Goal: Information Seeking & Learning: Learn about a topic

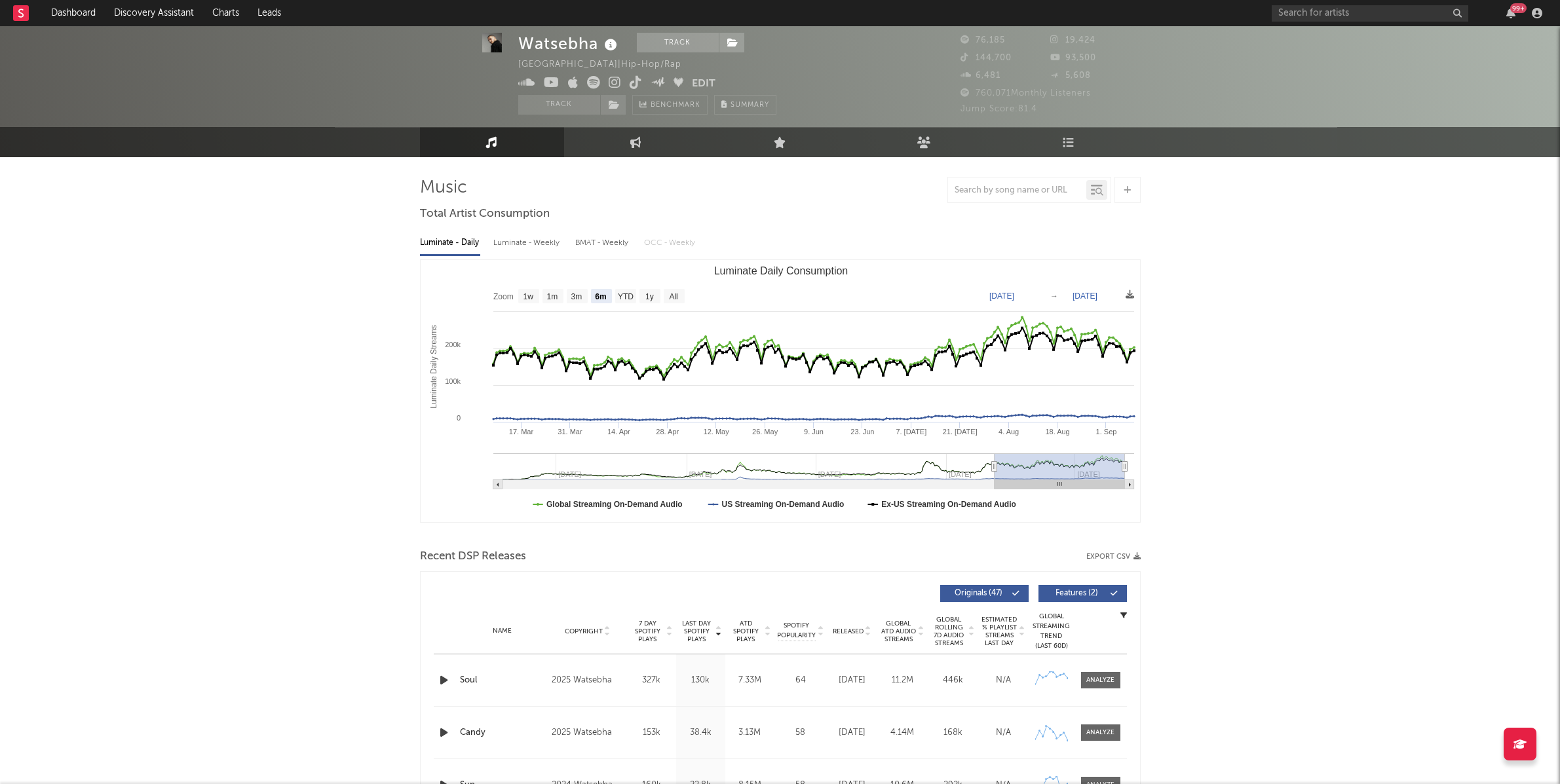
select select "6m"
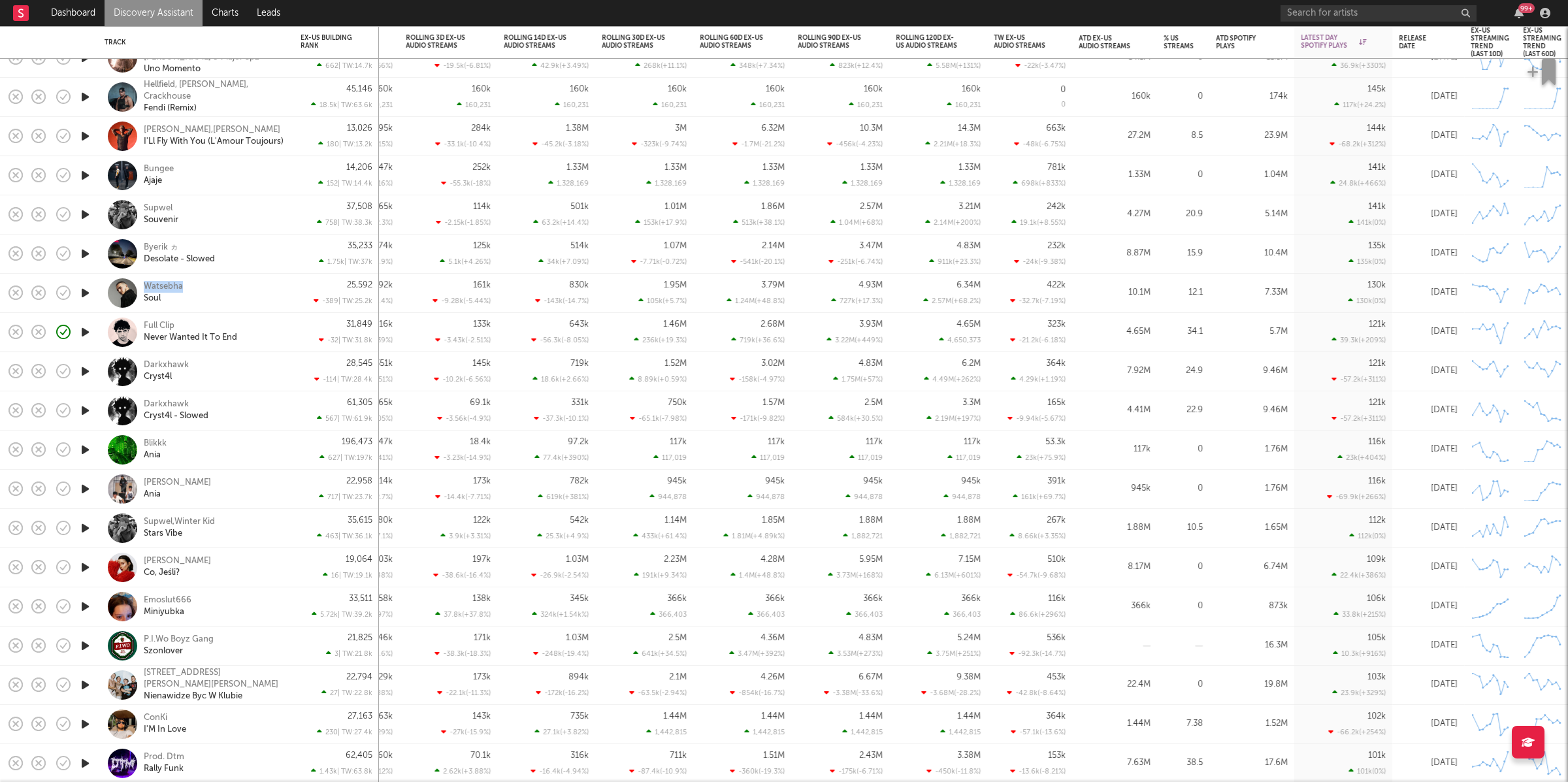
click at [86, 329] on icon "button" at bounding box center [85, 333] width 14 height 17
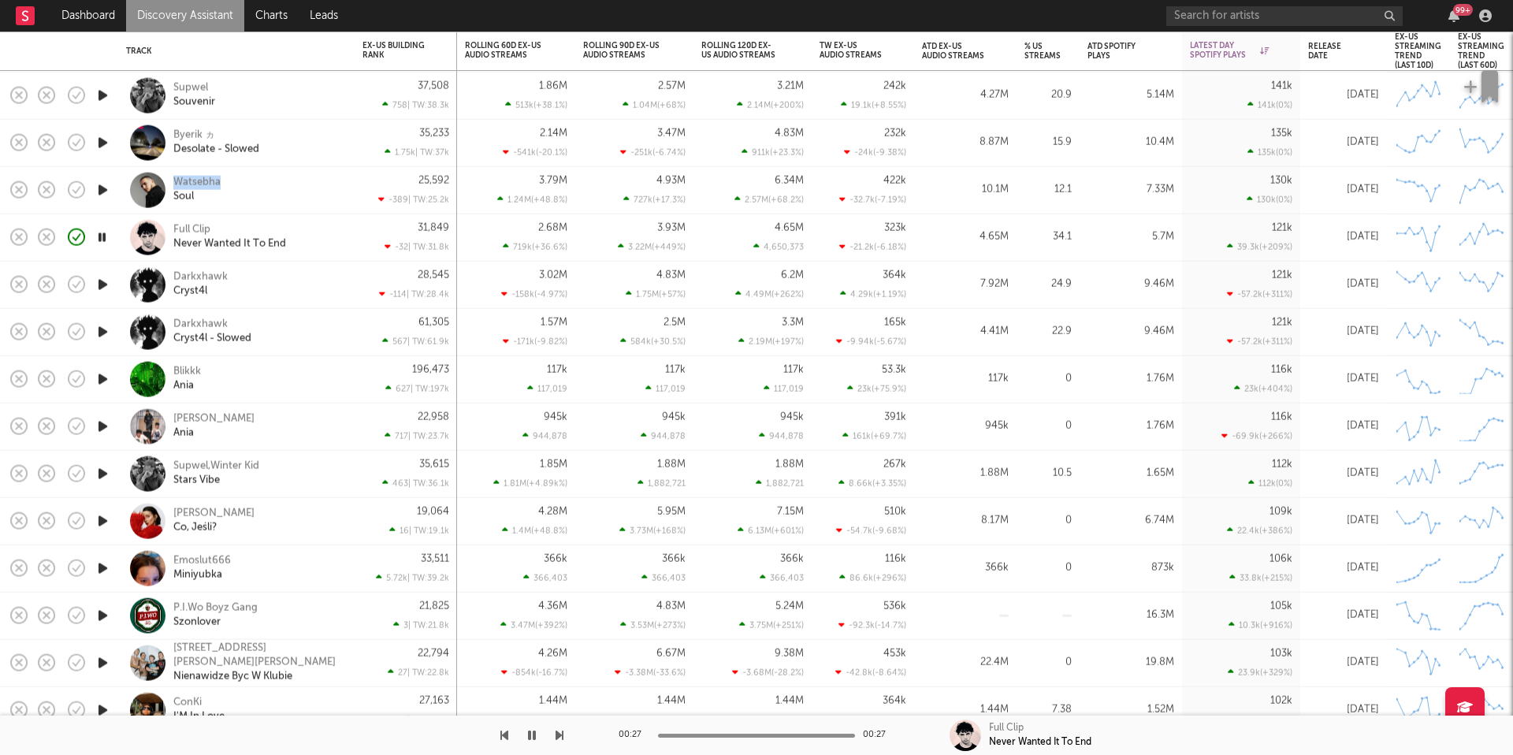
click at [102, 378] on icon "button" at bounding box center [103, 379] width 17 height 20
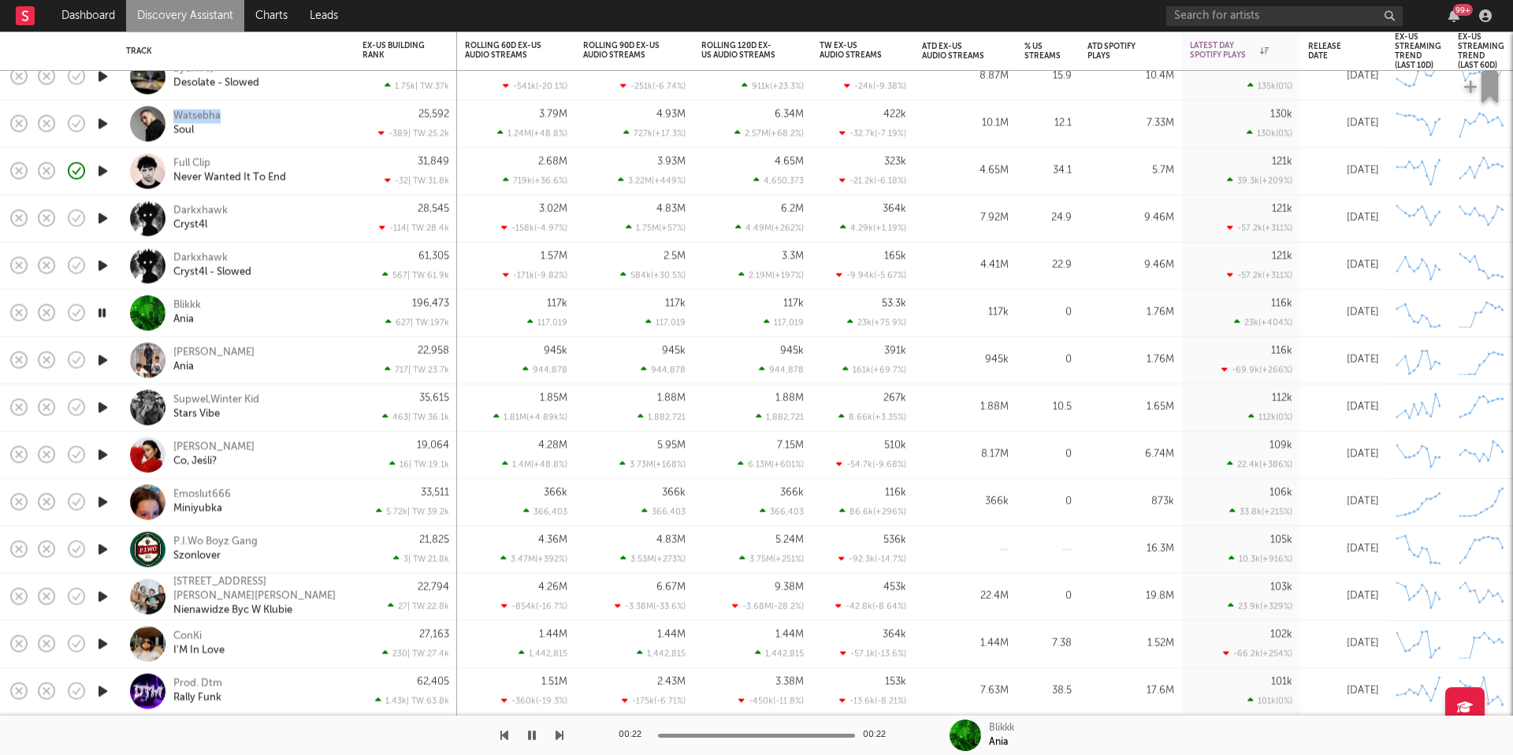
click at [562, 738] on icon "button" at bounding box center [559, 735] width 8 height 13
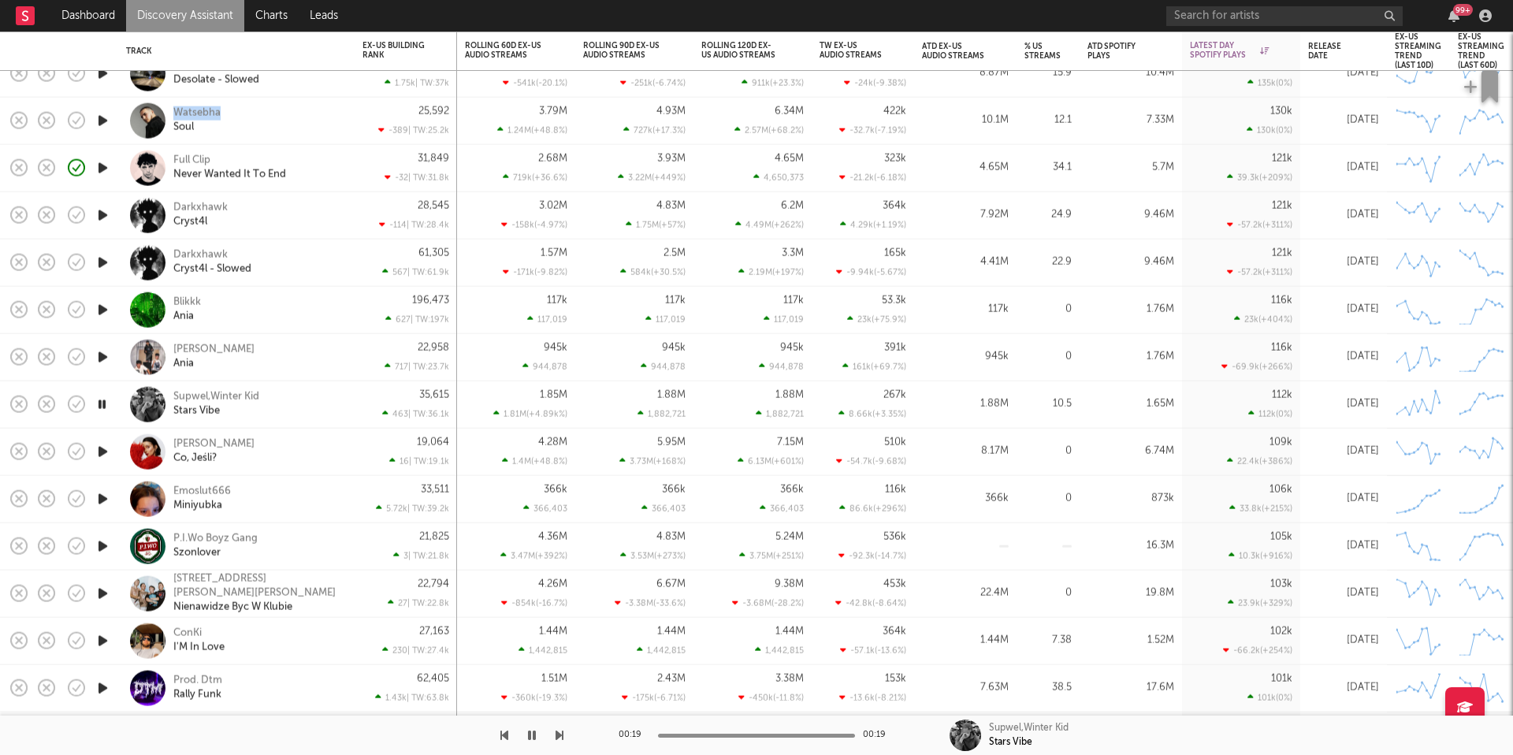
click at [97, 456] on icon "button" at bounding box center [103, 452] width 17 height 20
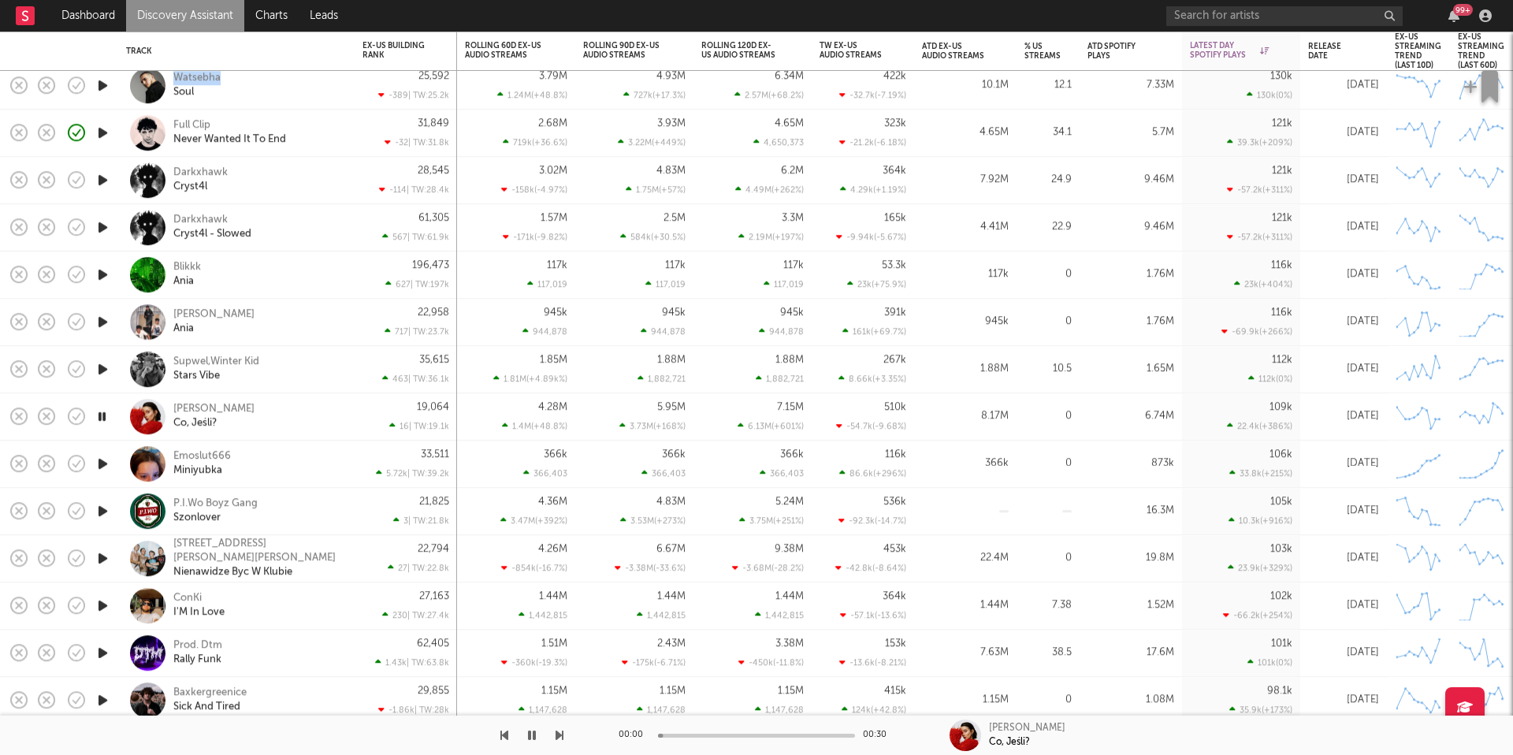
click at [103, 462] on icon "button" at bounding box center [103, 464] width 17 height 20
click at [559, 736] on icon "button" at bounding box center [559, 735] width 8 height 13
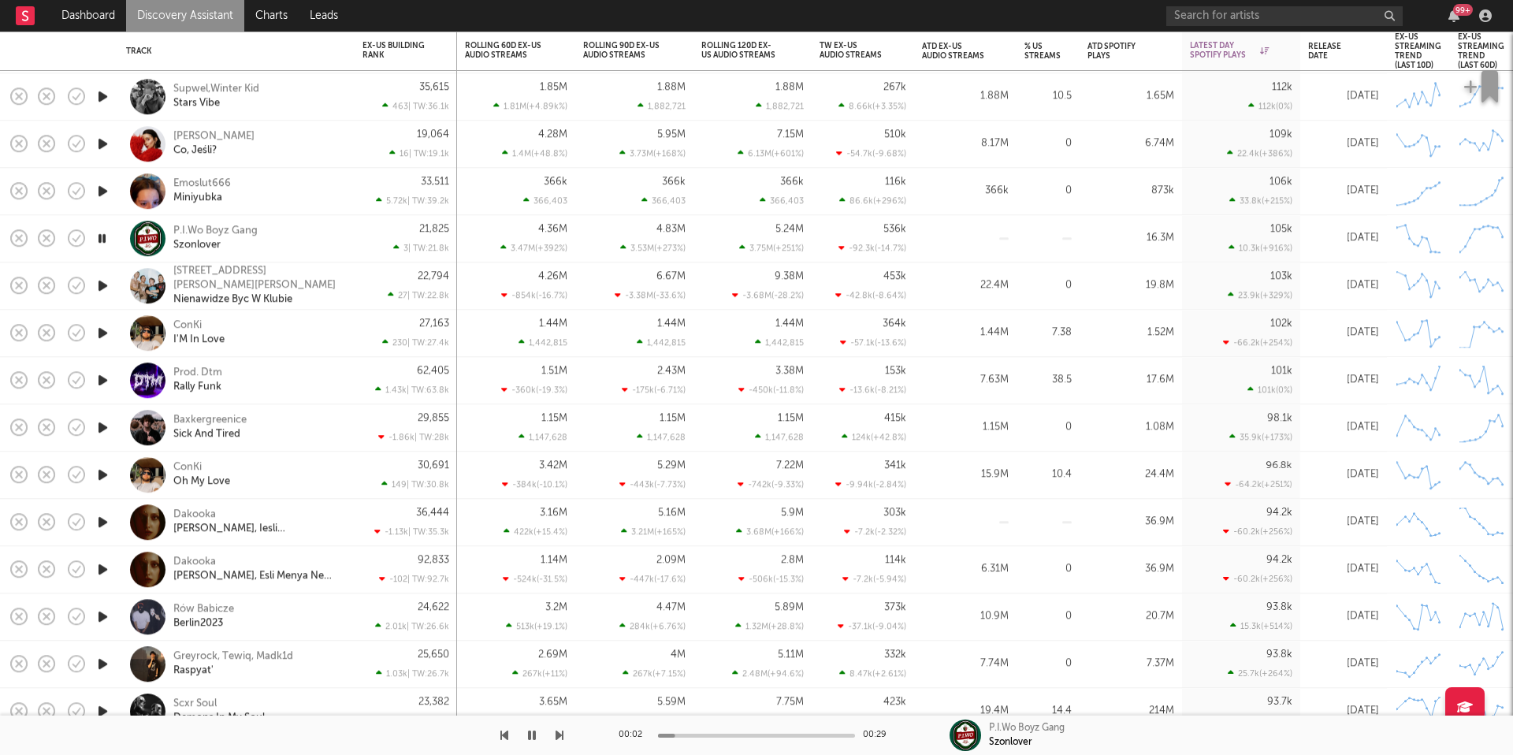
click at [365, 229] on div "21,825 3 | TW: 21.8k" at bounding box center [405, 238] width 87 height 46
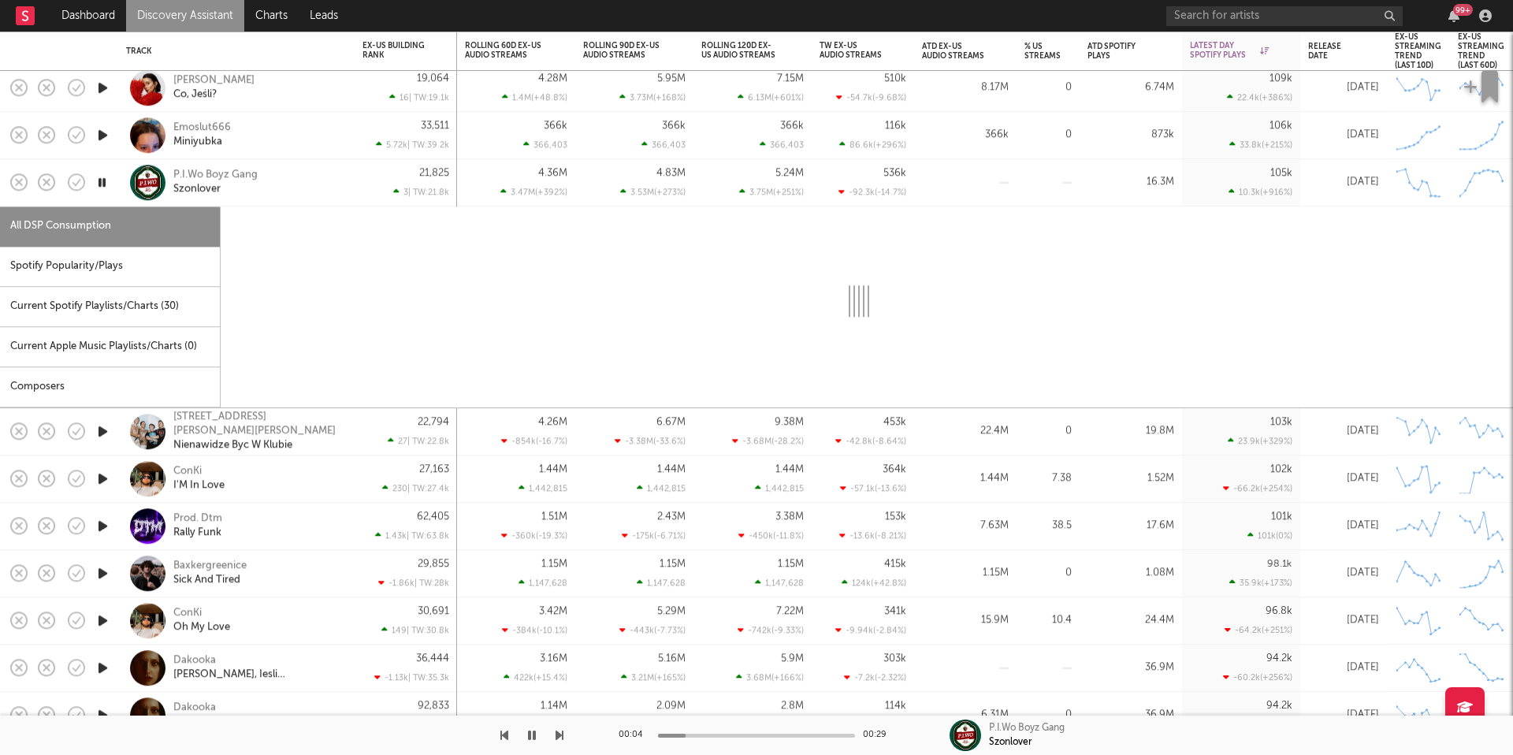
select select "6m"
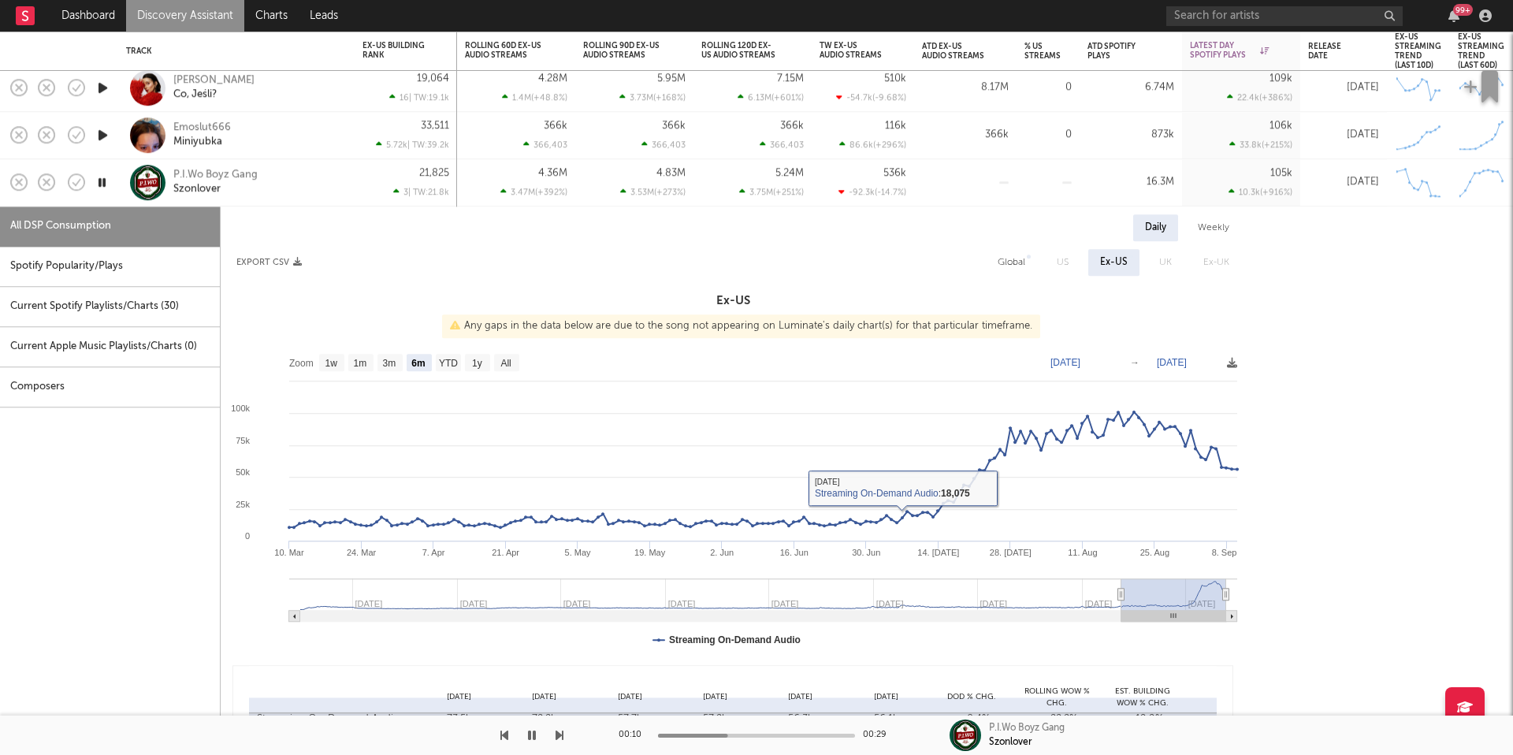
click at [318, 187] on div "P.I.Wo Boyz Gang Szonlover" at bounding box center [257, 183] width 169 height 28
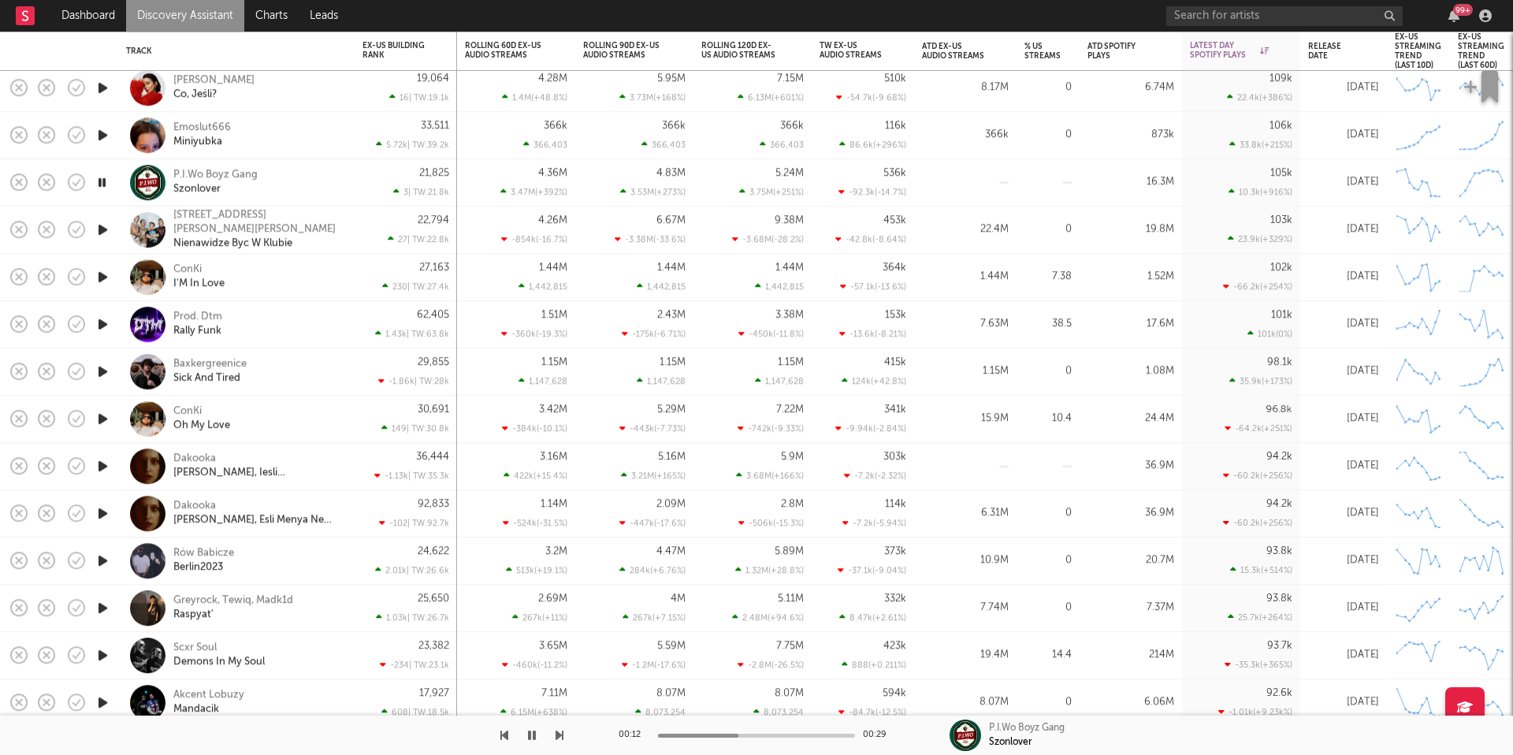
click at [97, 228] on icon "button" at bounding box center [103, 230] width 17 height 20
click at [98, 276] on icon "button" at bounding box center [103, 277] width 17 height 20
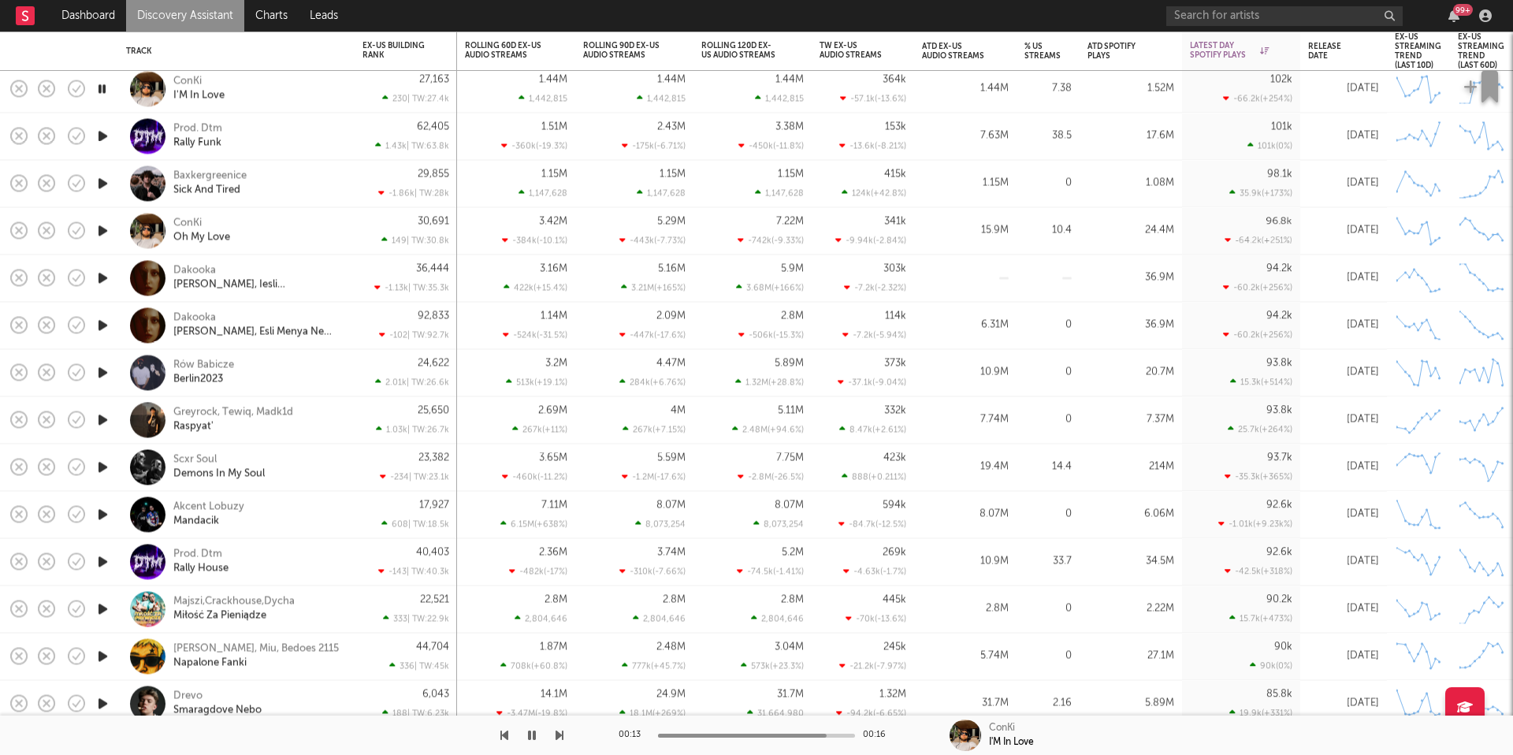
click at [99, 138] on icon "button" at bounding box center [103, 136] width 17 height 20
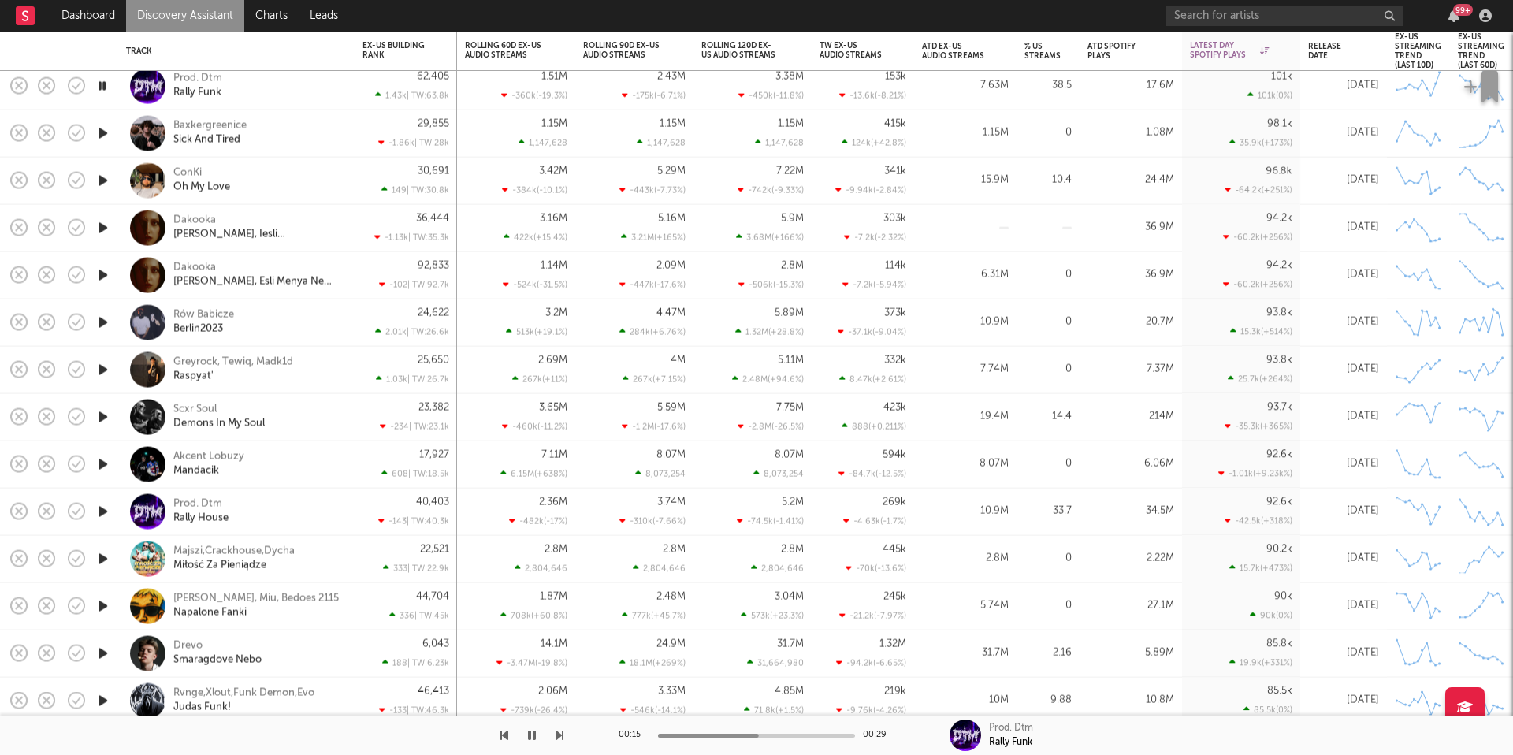
click at [563, 737] on div "00:15 00:29 Prod. Dtm Rally Funk" at bounding box center [756, 734] width 1513 height 39
click at [558, 733] on icon "button" at bounding box center [559, 735] width 8 height 13
click at [298, 138] on div "Baxkergreenice Sick And Tired" at bounding box center [257, 133] width 169 height 28
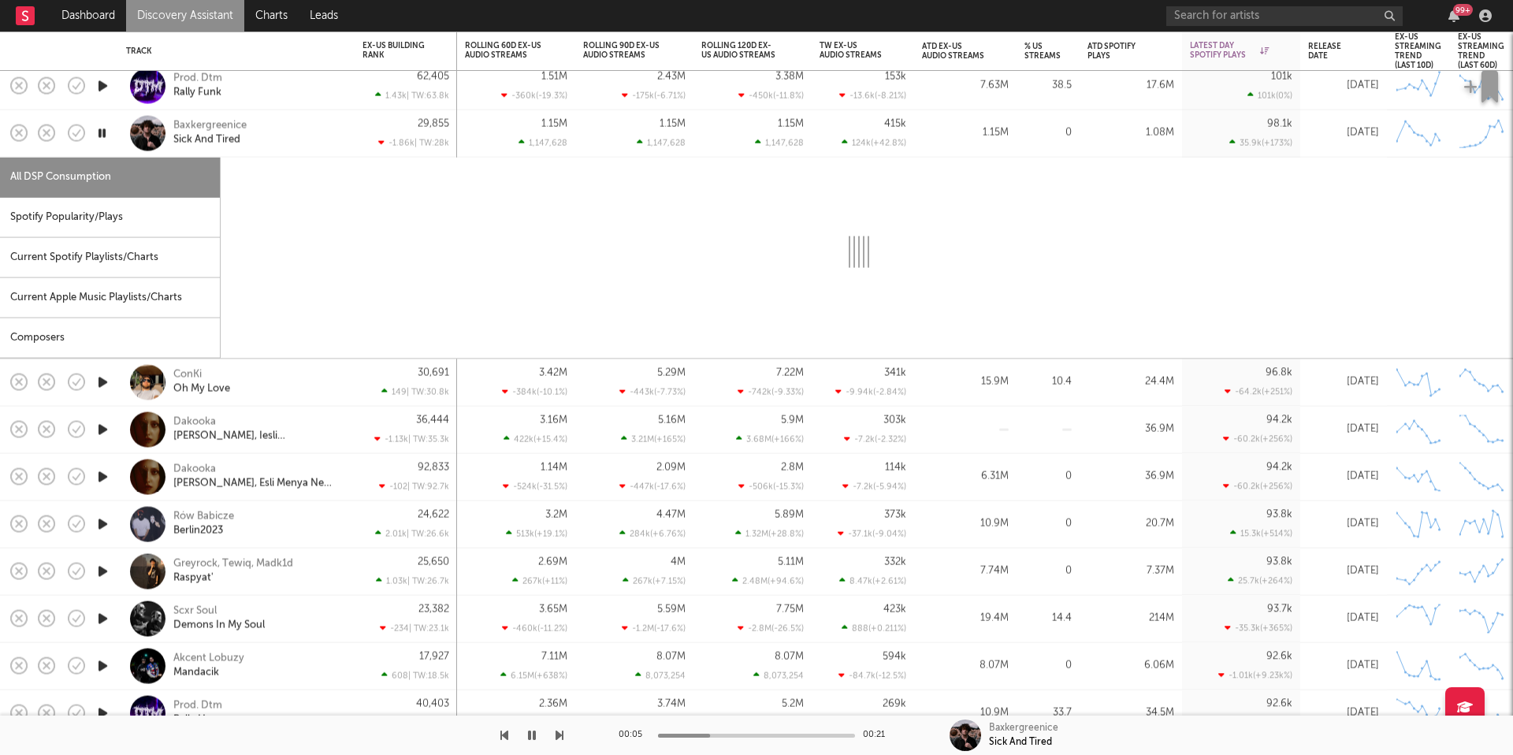
drag, startPoint x: 121, startPoint y: 216, endPoint x: 702, endPoint y: 205, distance: 581.5
click at [121, 216] on div "Spotify Popularity/Plays" at bounding box center [110, 218] width 220 height 40
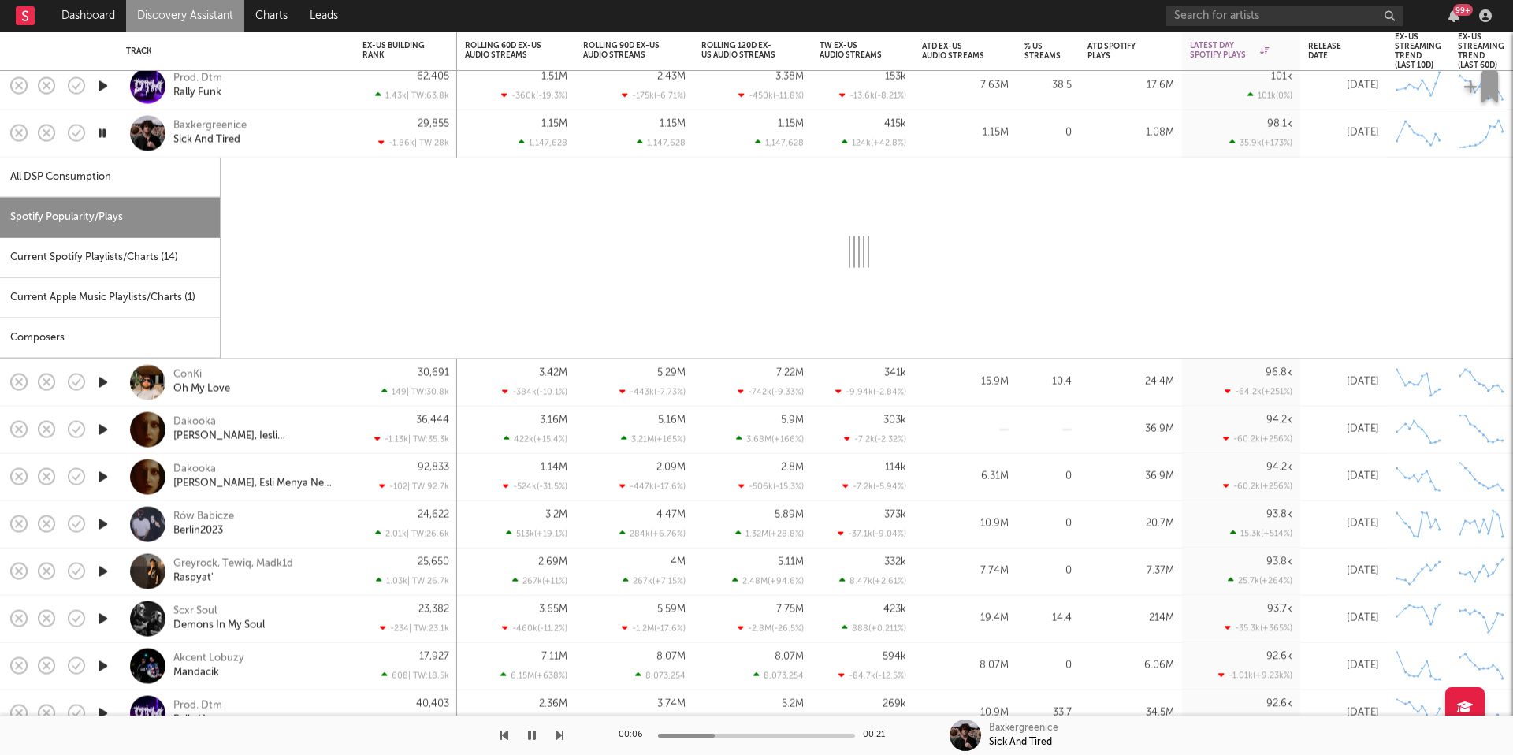
select select "1w"
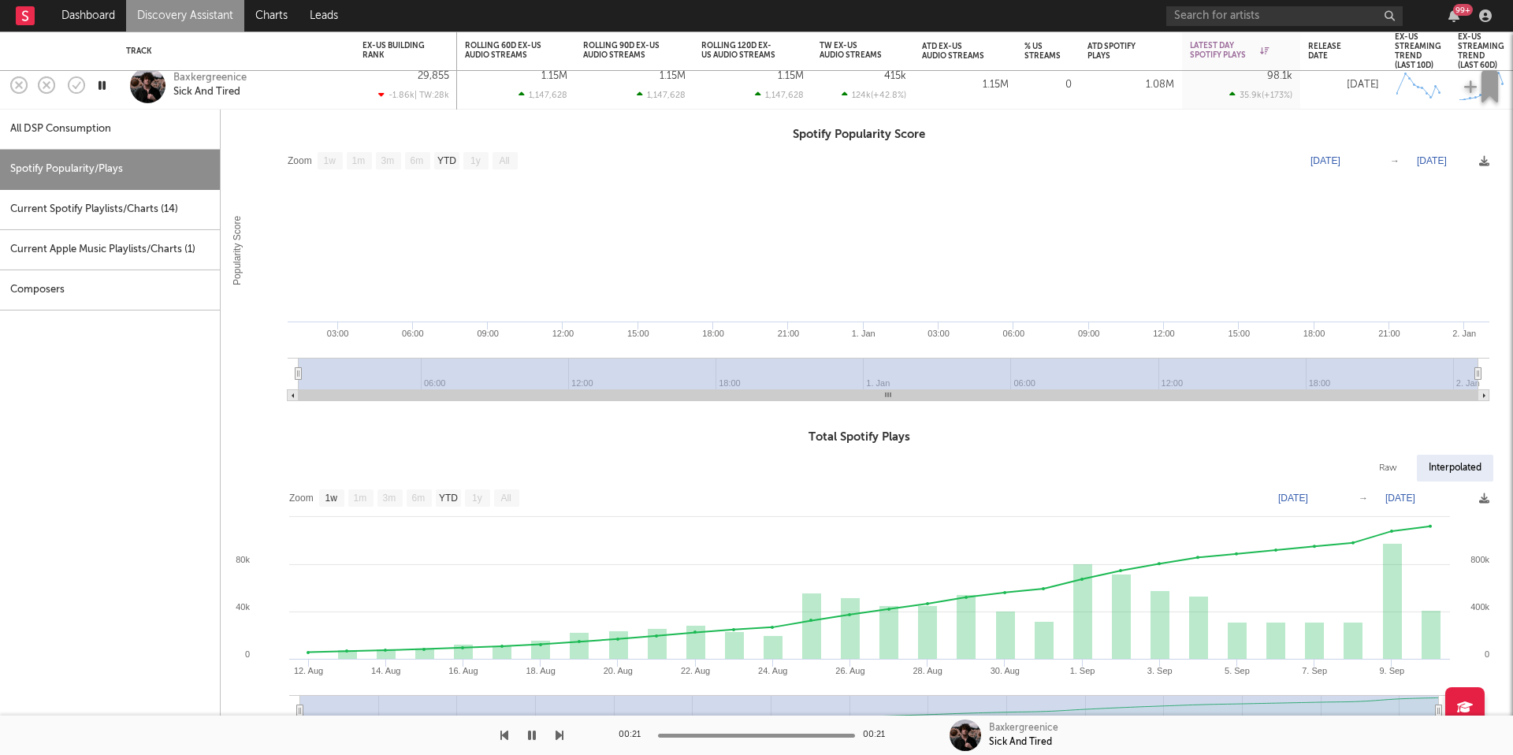
click at [282, 84] on div "Baxkergreenice Sick And Tired" at bounding box center [257, 85] width 169 height 28
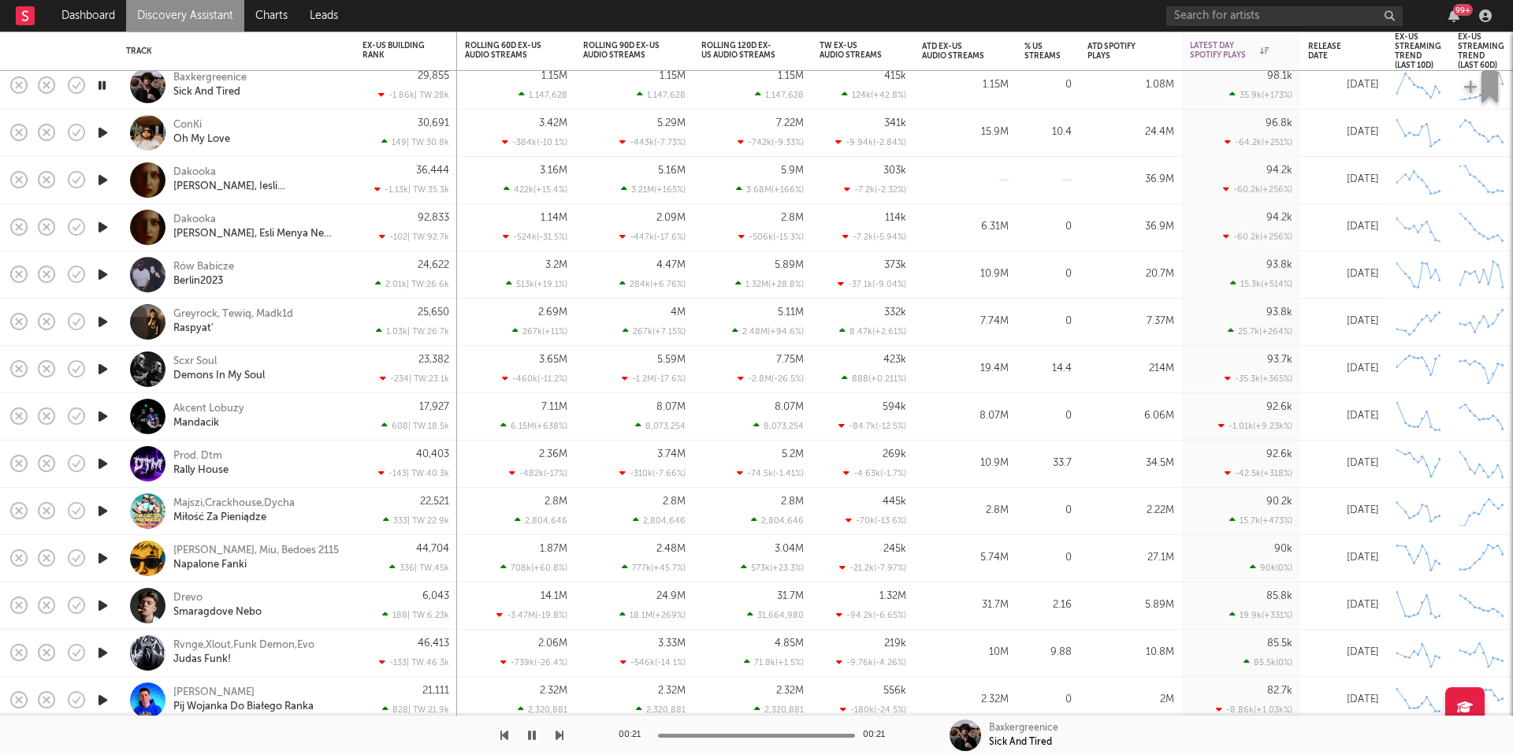
click at [105, 183] on icon "button" at bounding box center [103, 180] width 17 height 20
click at [102, 276] on icon "button" at bounding box center [103, 275] width 17 height 20
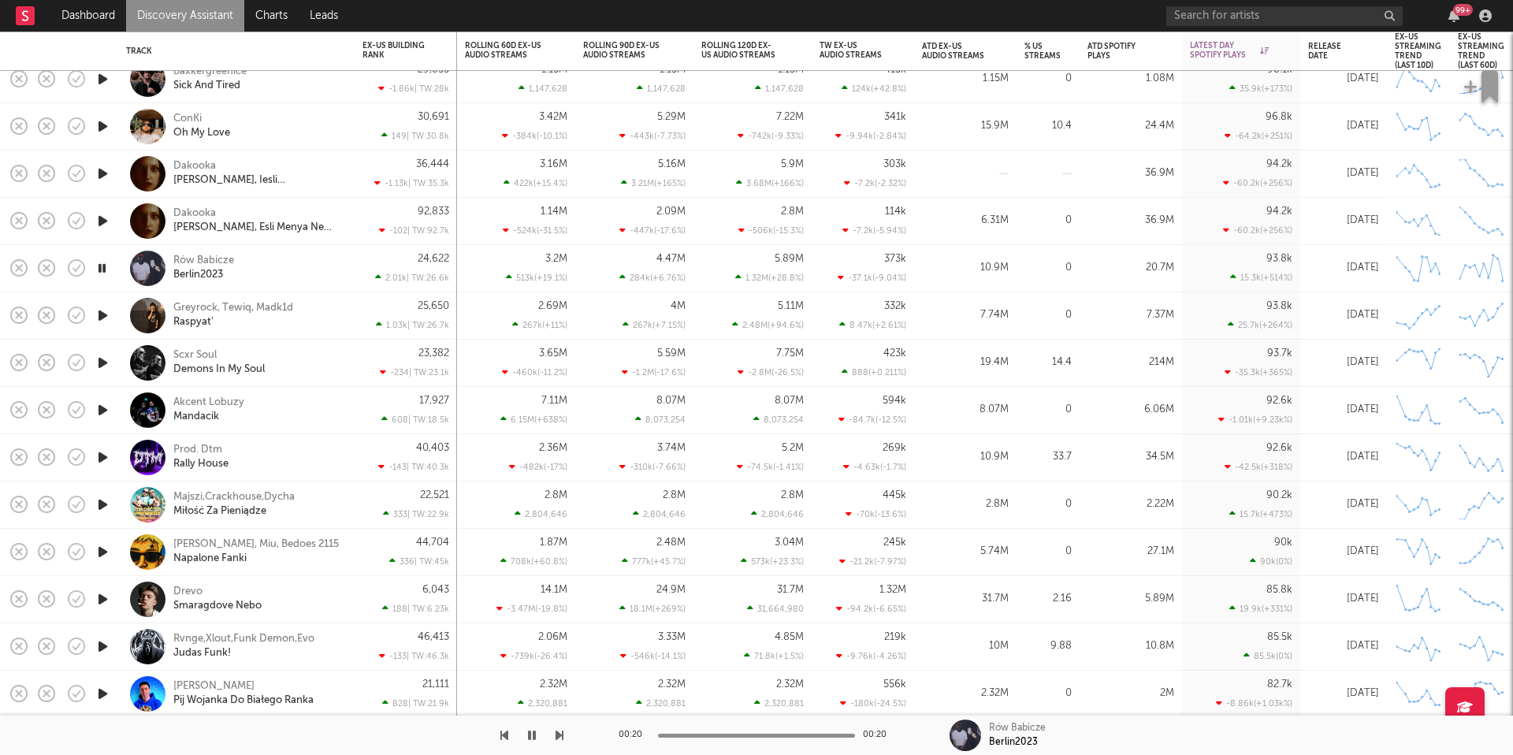
click at [102, 311] on icon "button" at bounding box center [103, 316] width 17 height 20
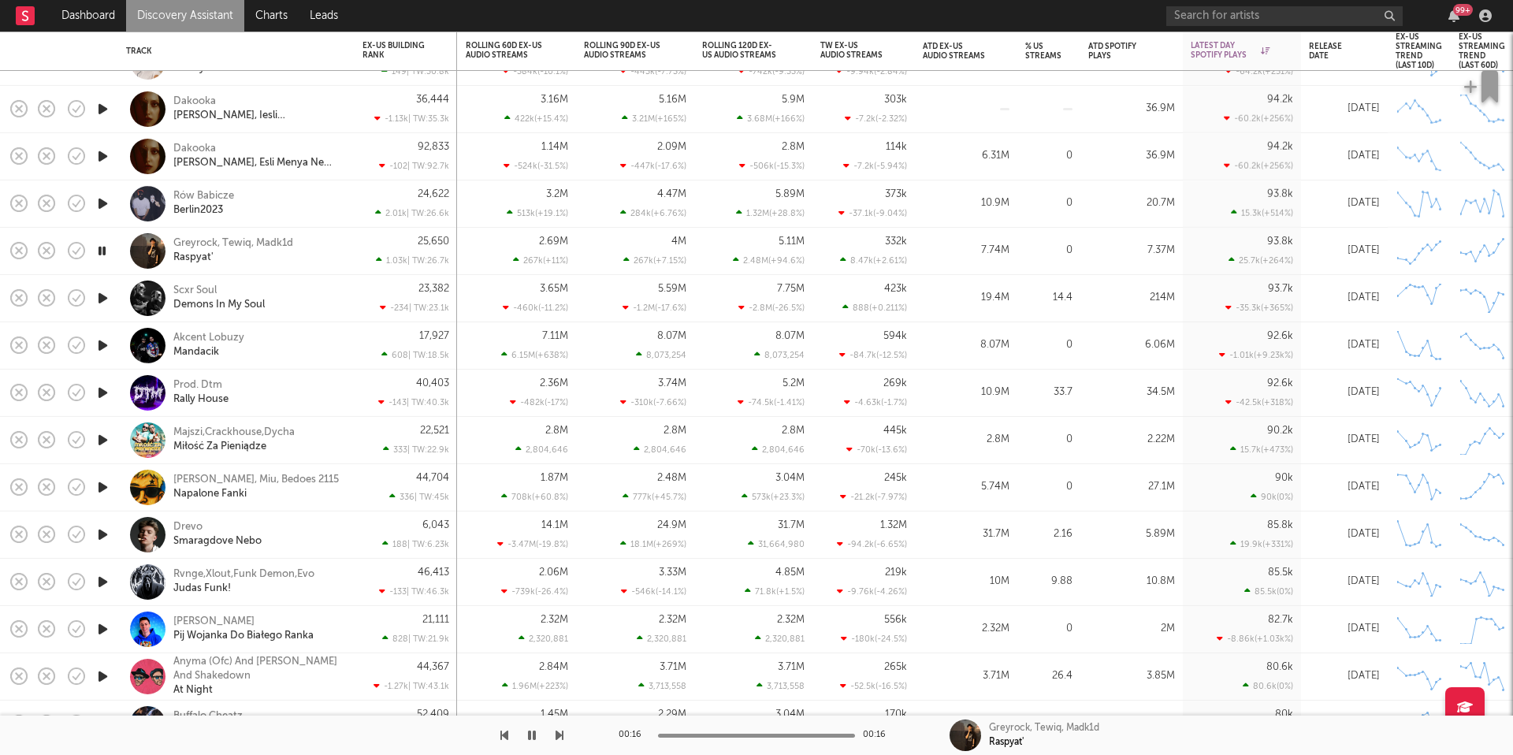
click at [103, 299] on icon "button" at bounding box center [103, 298] width 17 height 20
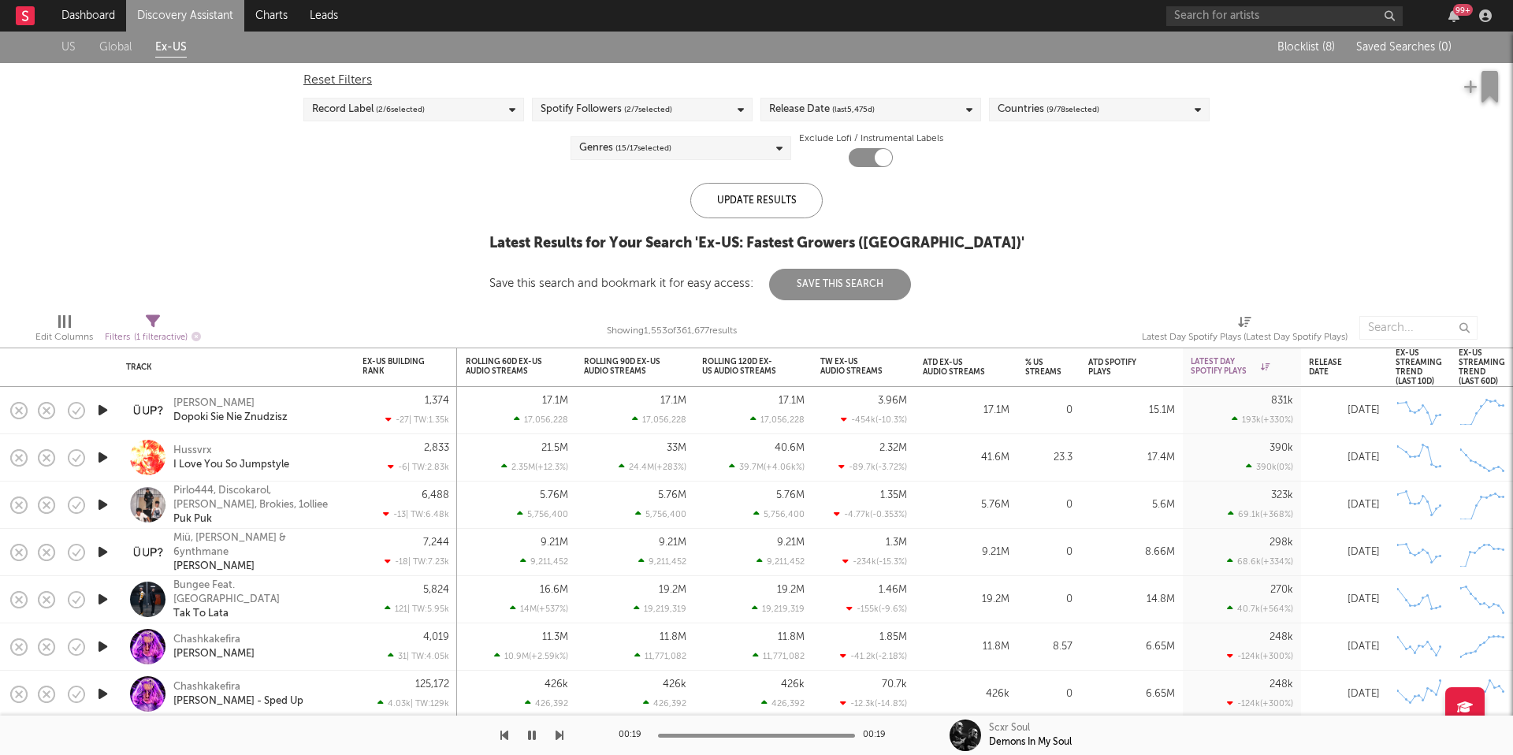
select select "between"
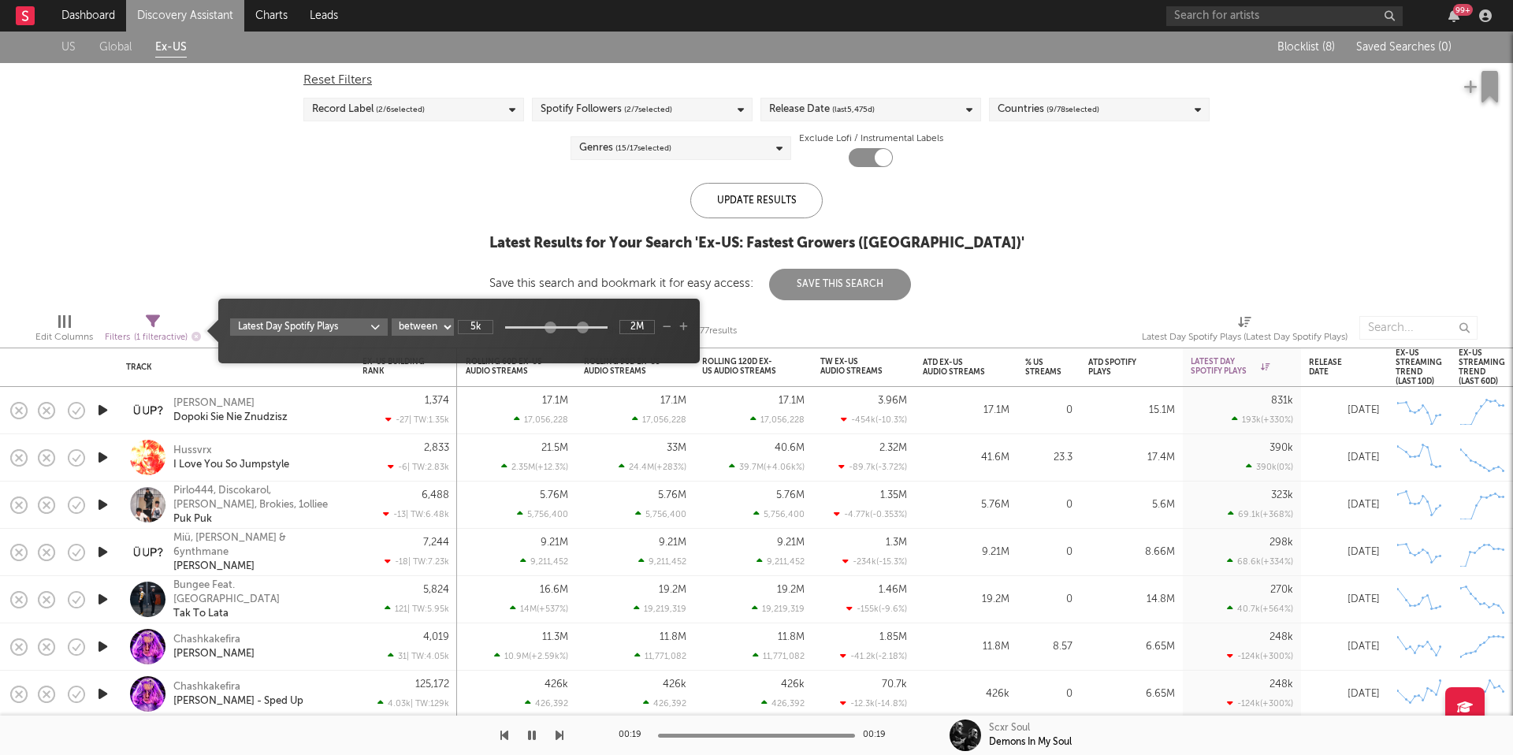
click at [156, 324] on icon at bounding box center [153, 321] width 14 height 14
click at [638, 327] on input "2M" at bounding box center [636, 327] width 35 height 14
click at [685, 331] on icon "button" at bounding box center [683, 326] width 9 height 9
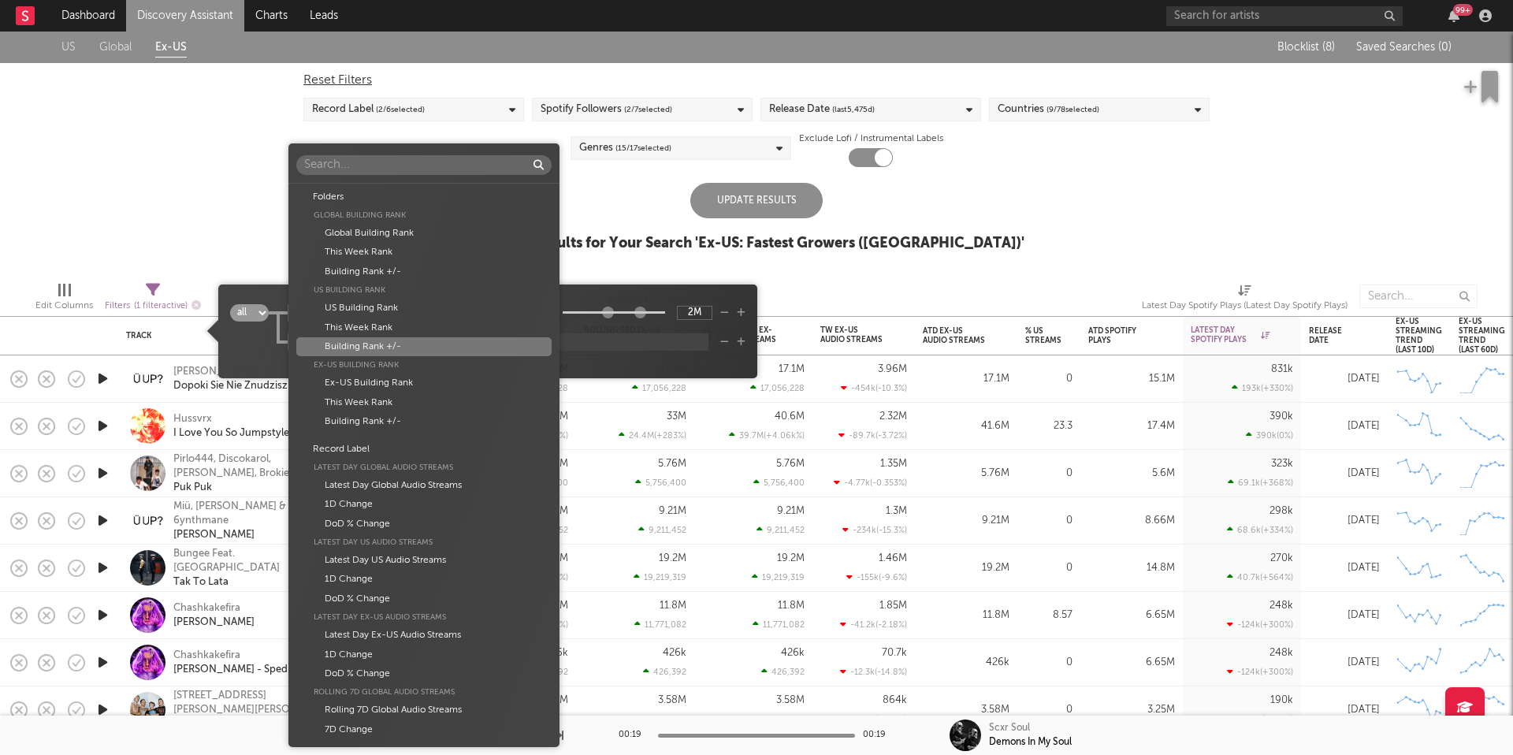
click at [365, 340] on body "Dashboard Discovery Assistant Charts Leads 99 + Notifications Settings Mark all…" at bounding box center [756, 377] width 1513 height 755
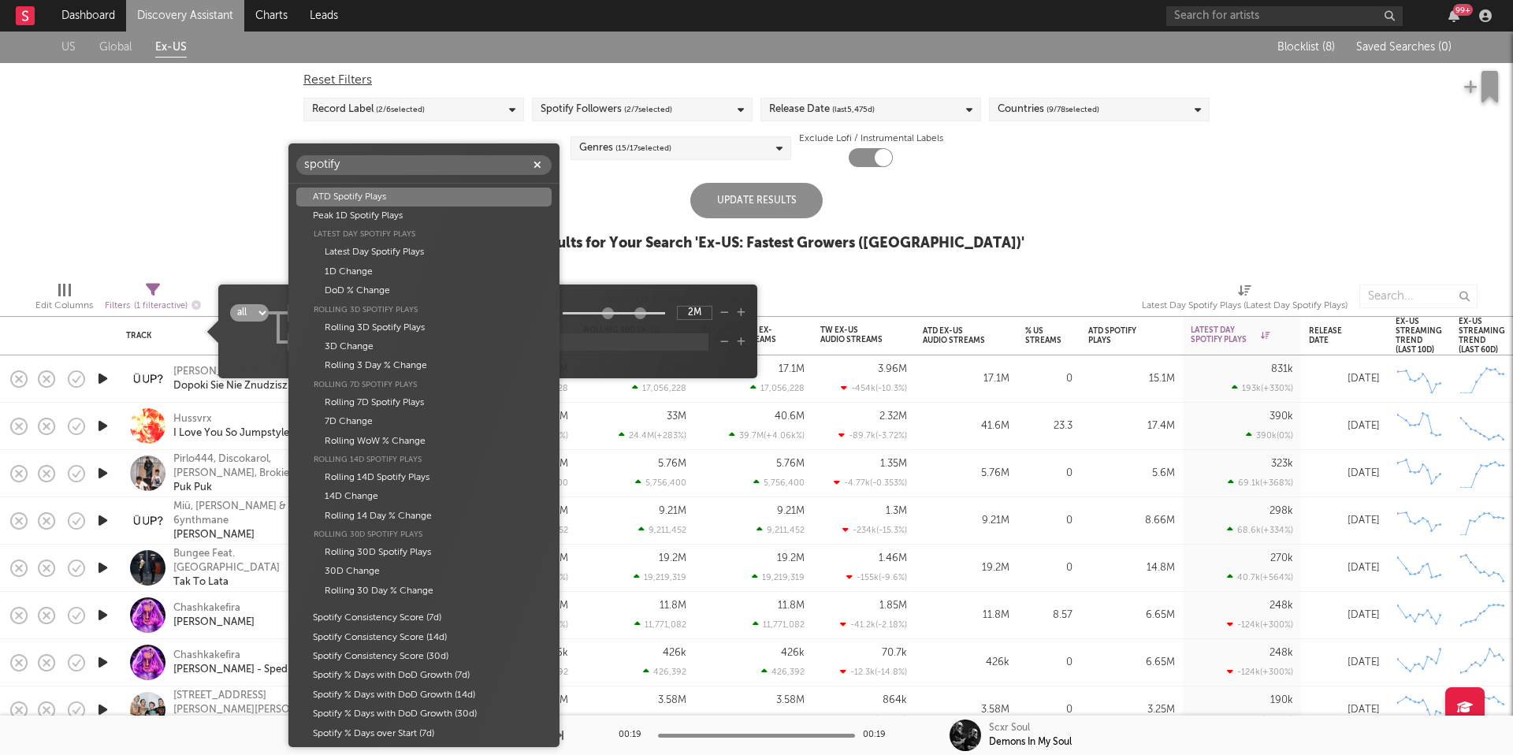
type input "spotify"
click at [388, 201] on div "ATD Spotify Plays" at bounding box center [423, 196] width 254 height 19
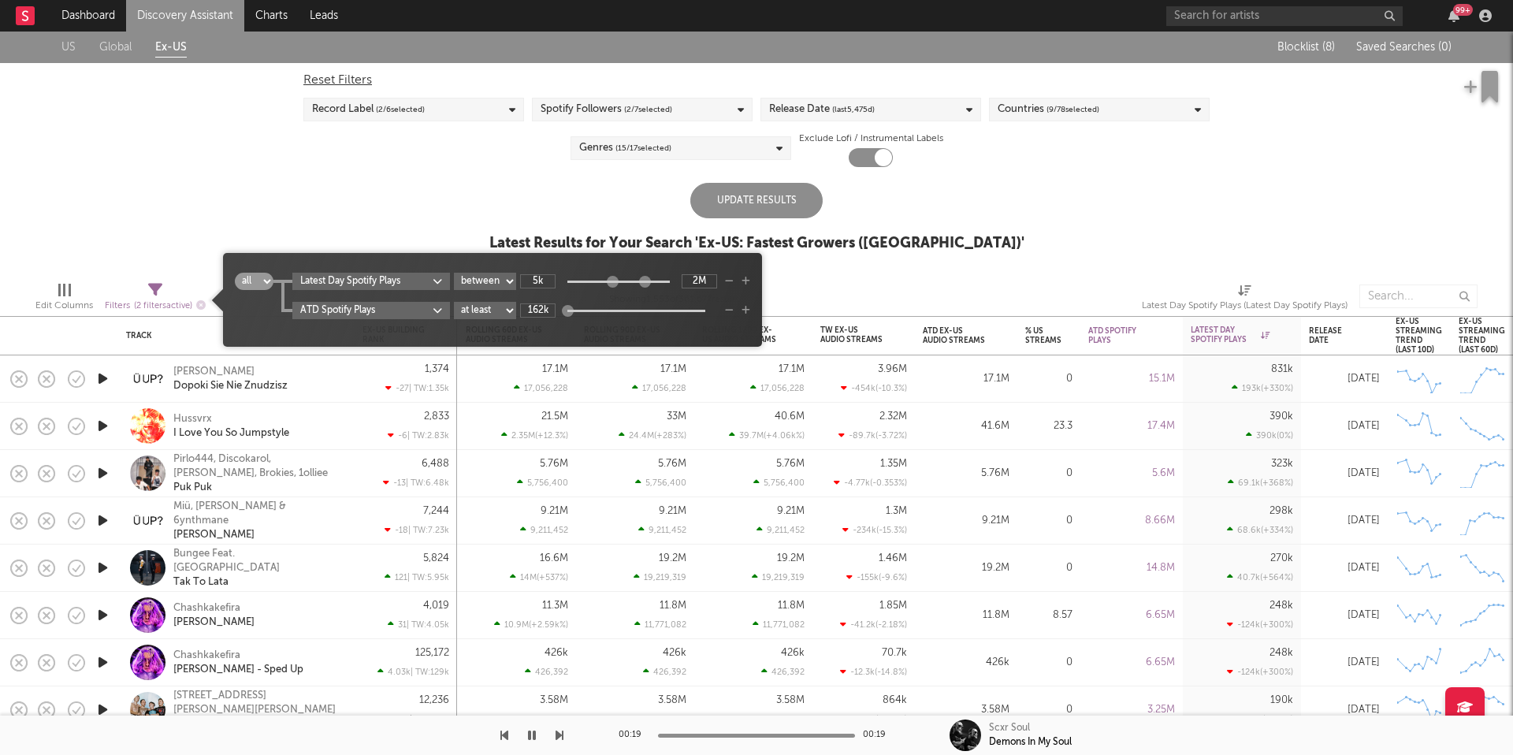
click at [496, 312] on select "at least at most between" at bounding box center [485, 310] width 62 height 17
click at [455, 302] on select "at least at most between" at bounding box center [485, 310] width 62 height 17
select select "max"
click at [542, 310] on input "162k" at bounding box center [537, 310] width 35 height 14
click at [540, 310] on input "162k" at bounding box center [537, 310] width 35 height 14
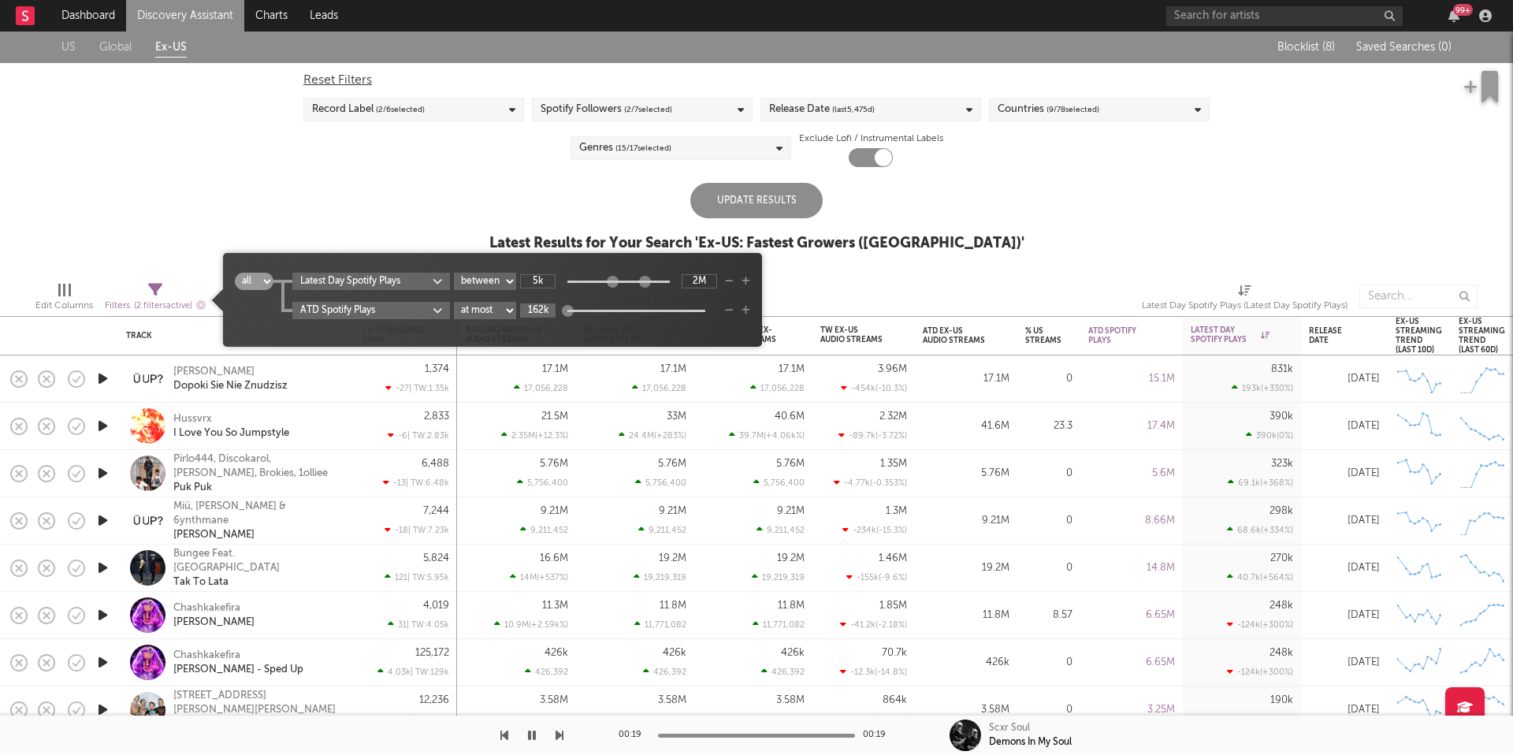
click at [540, 310] on input "162k" at bounding box center [537, 310] width 35 height 14
type input "5M"
click at [786, 199] on div "Update Results" at bounding box center [756, 200] width 132 height 35
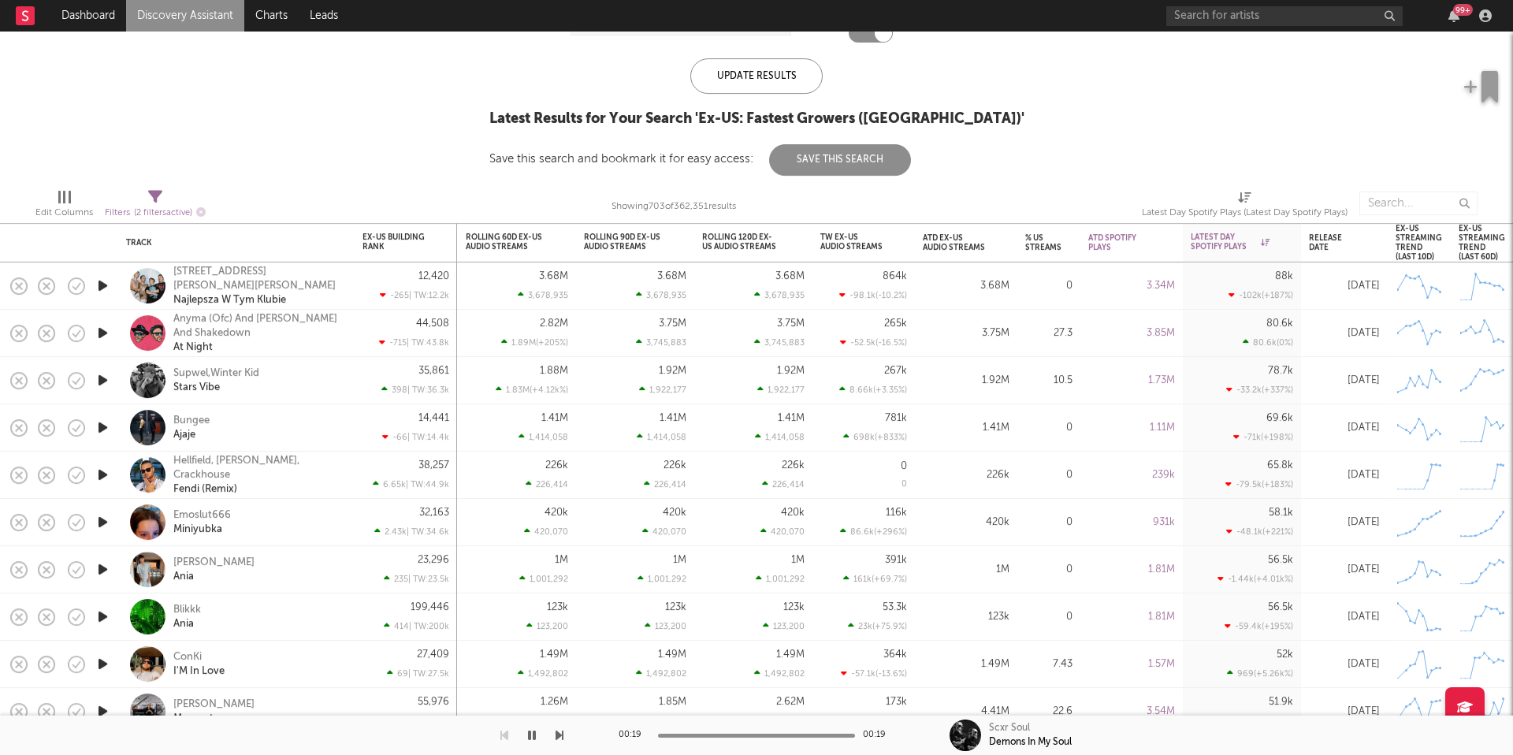
click at [99, 381] on icon "button" at bounding box center [103, 380] width 17 height 20
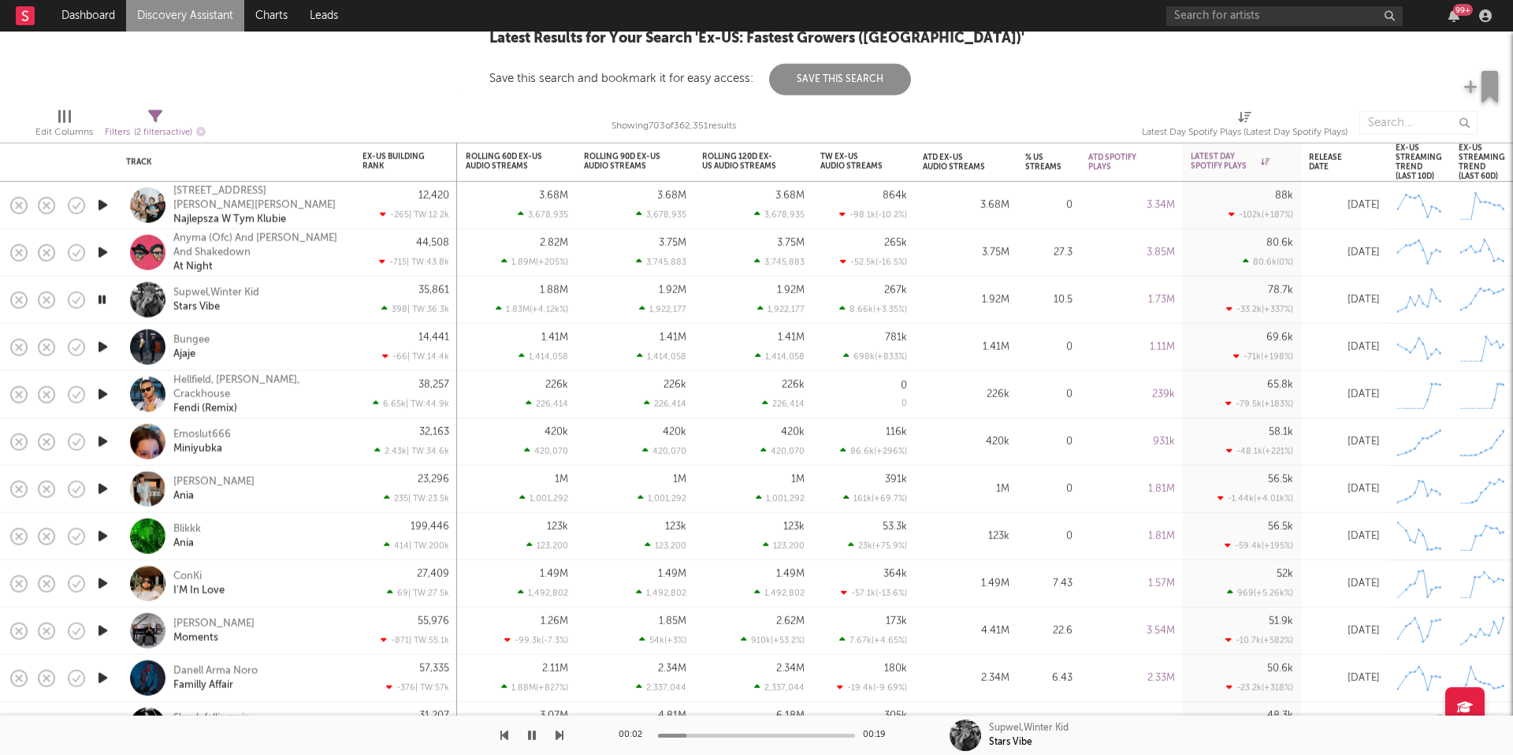
click at [559, 735] on icon "button" at bounding box center [559, 735] width 8 height 13
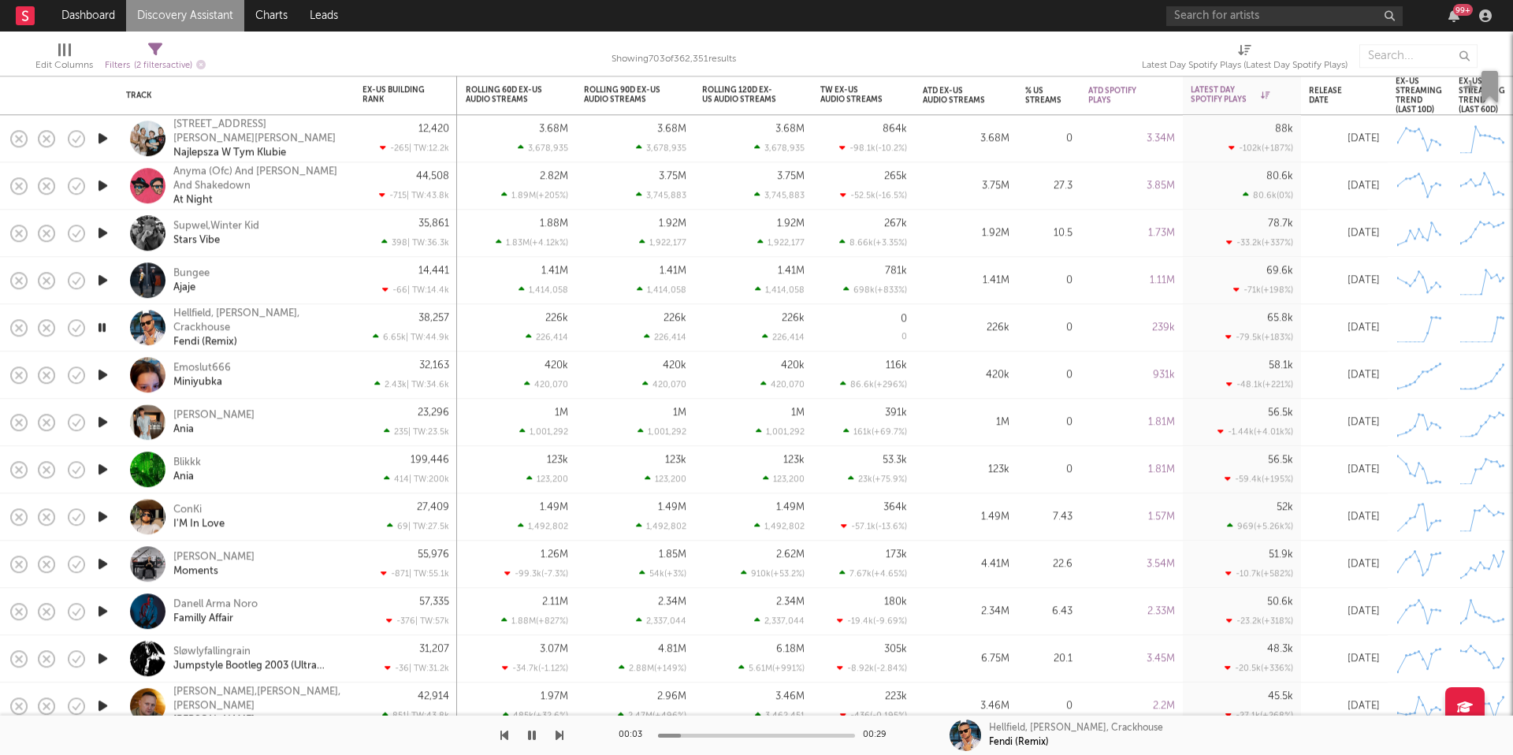
click at [561, 737] on icon "button" at bounding box center [559, 735] width 8 height 13
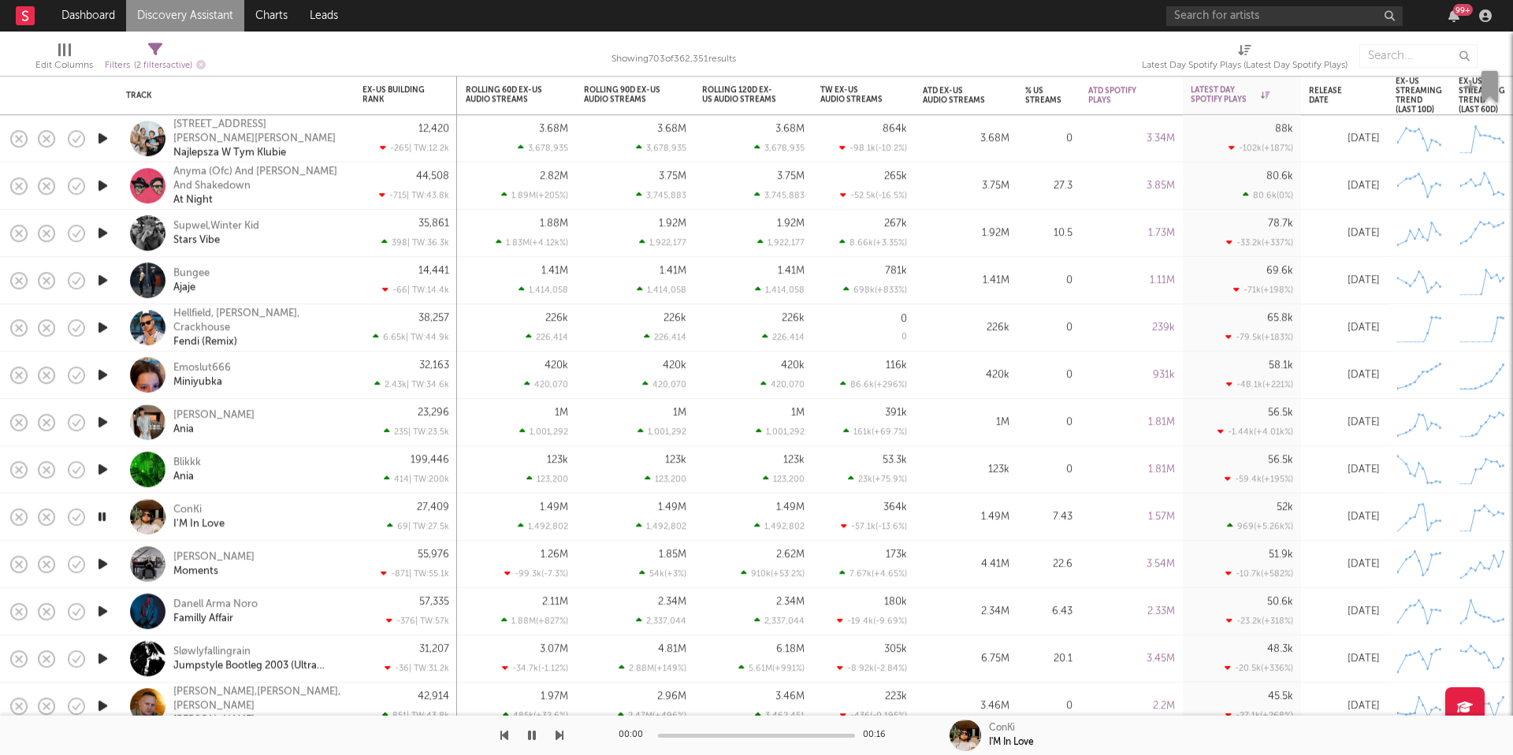
click at [561, 737] on icon "button" at bounding box center [559, 735] width 8 height 13
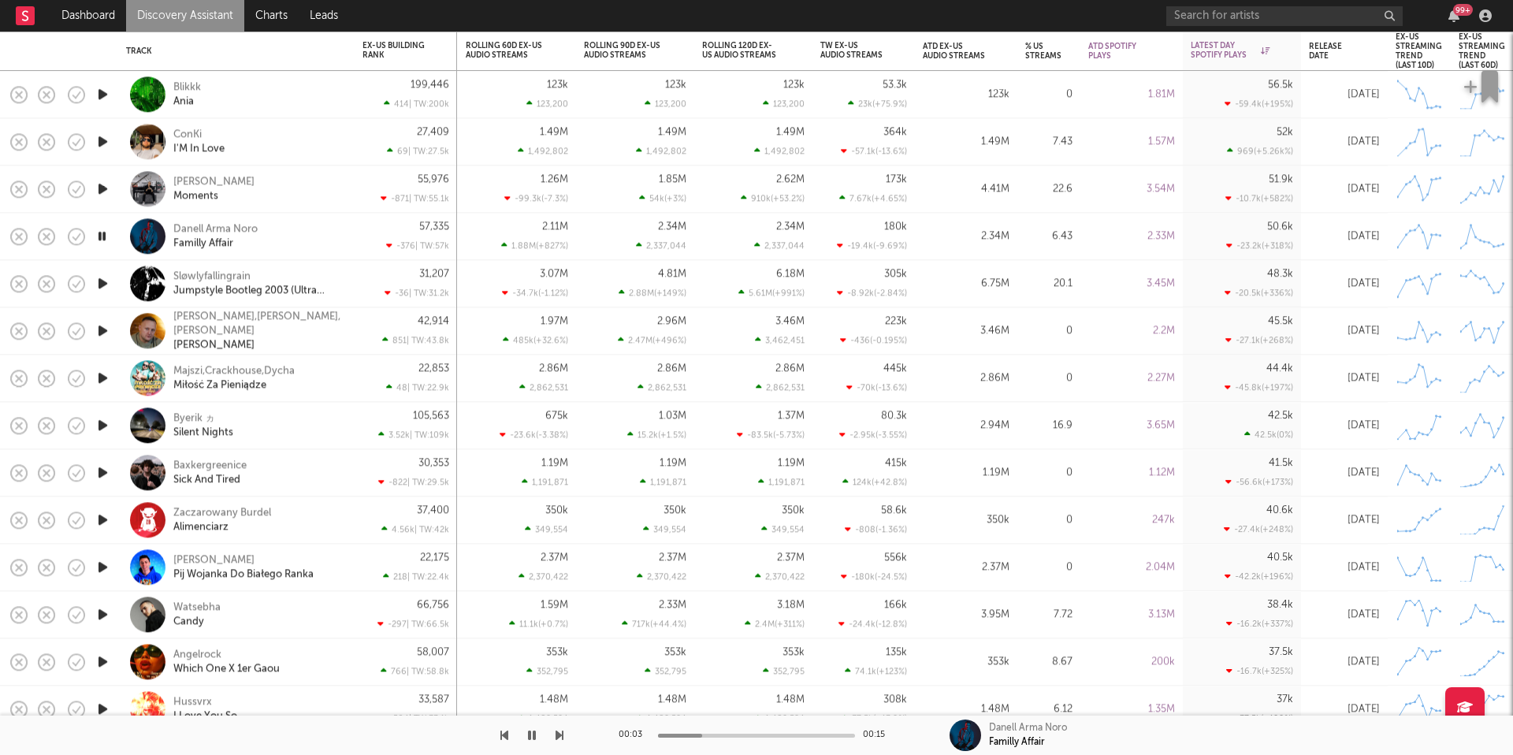
click at [559, 733] on icon "button" at bounding box center [559, 735] width 8 height 13
click at [559, 732] on icon "button" at bounding box center [559, 735] width 8 height 13
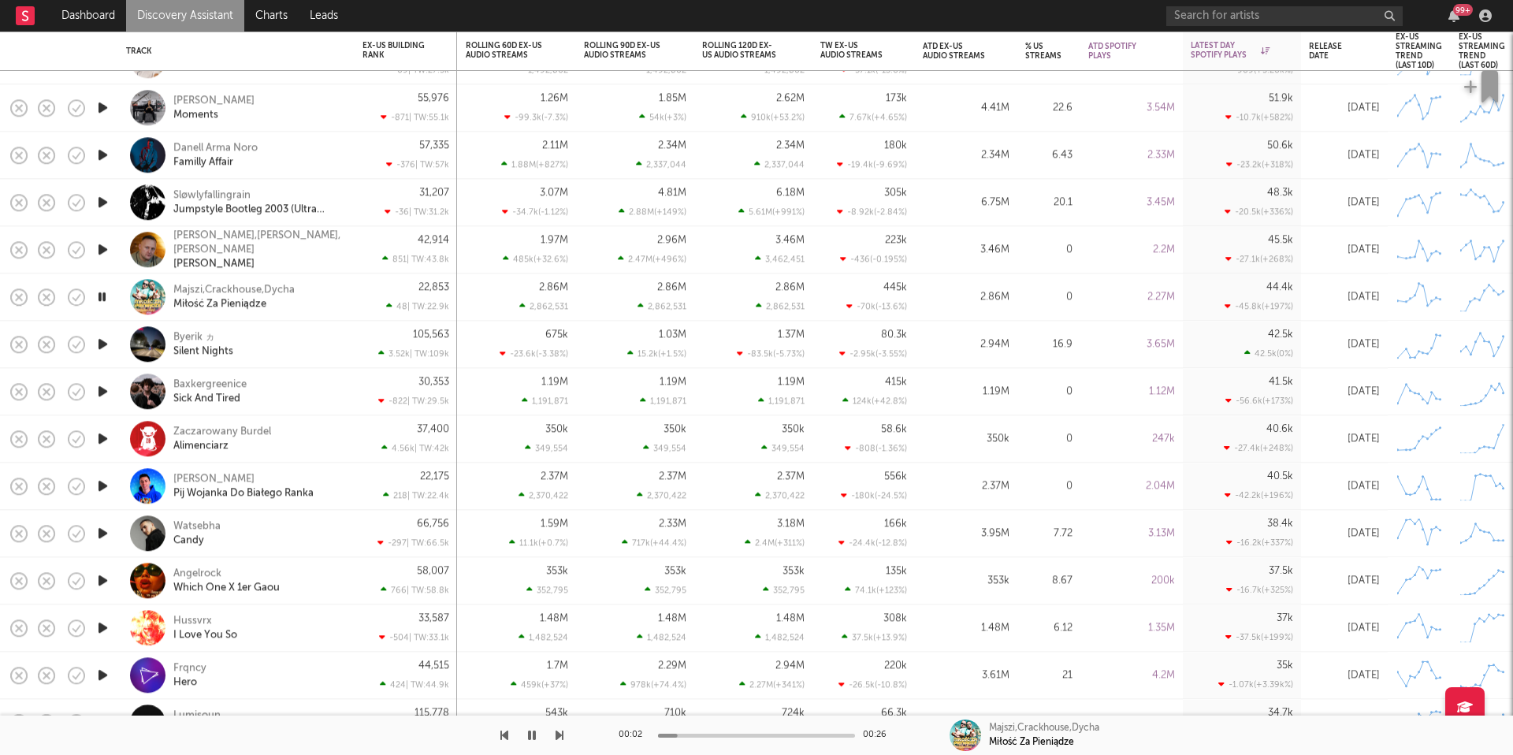
click at [562, 737] on icon "button" at bounding box center [559, 735] width 8 height 13
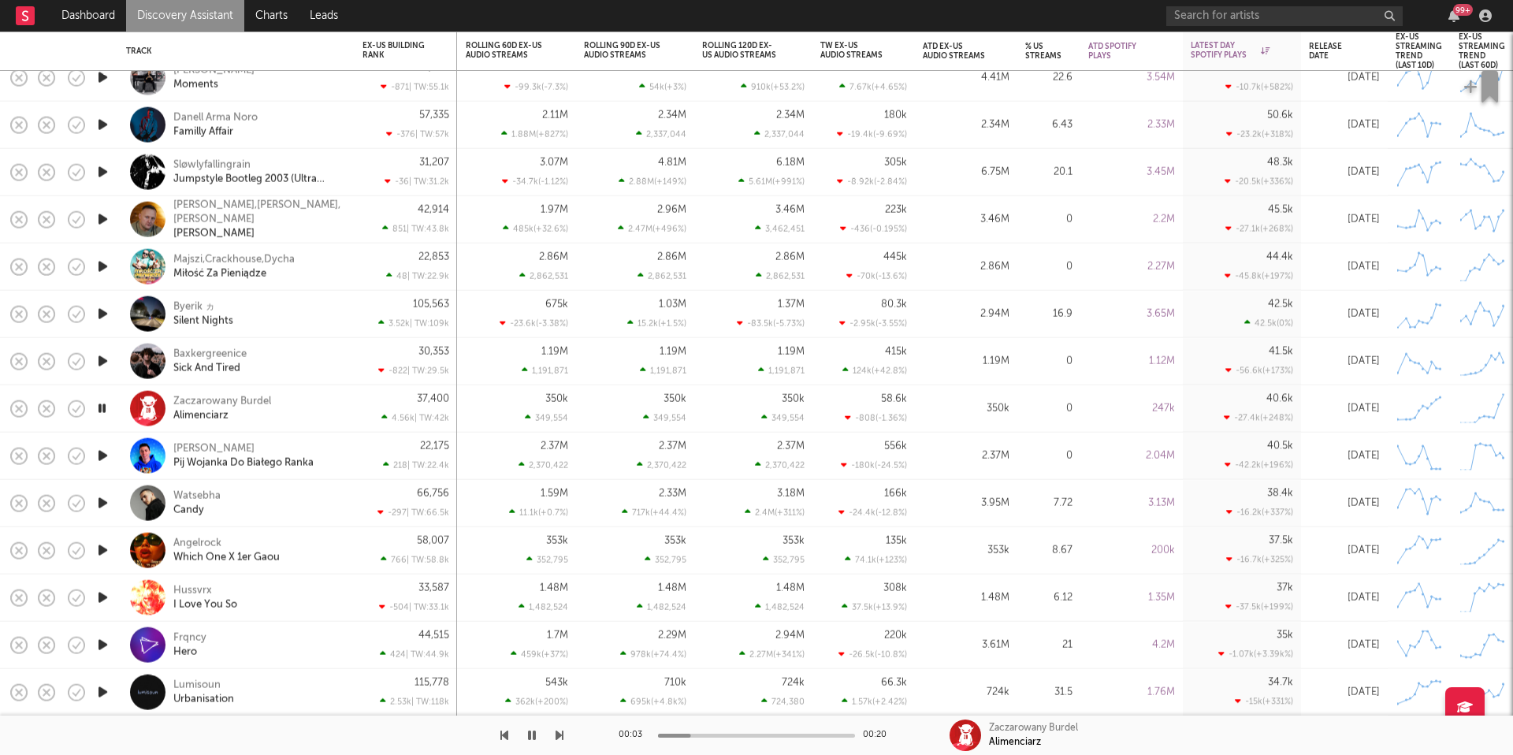
click at [347, 417] on div "Zaczarowany Burdel Alimenciarz" at bounding box center [236, 408] width 236 height 47
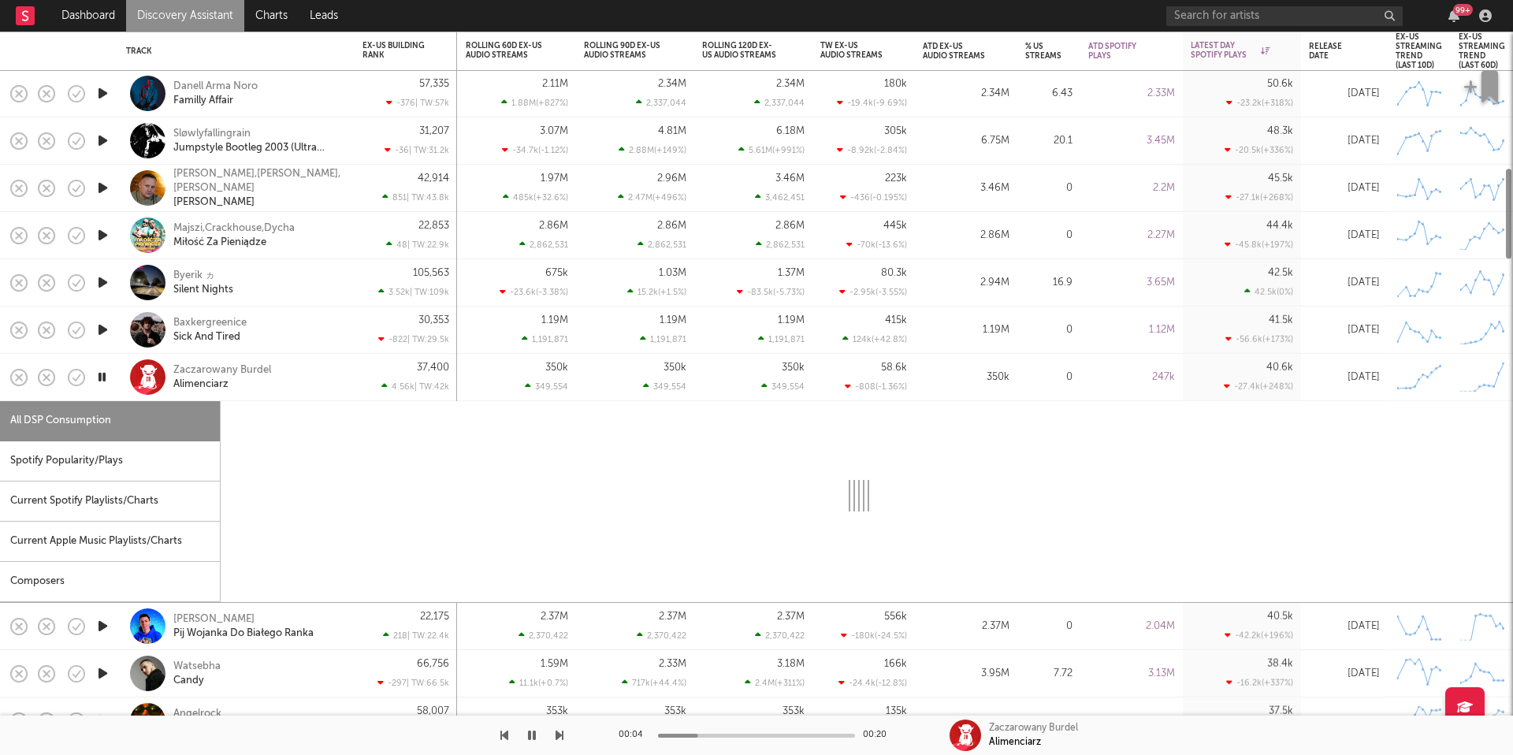
select select "1w"
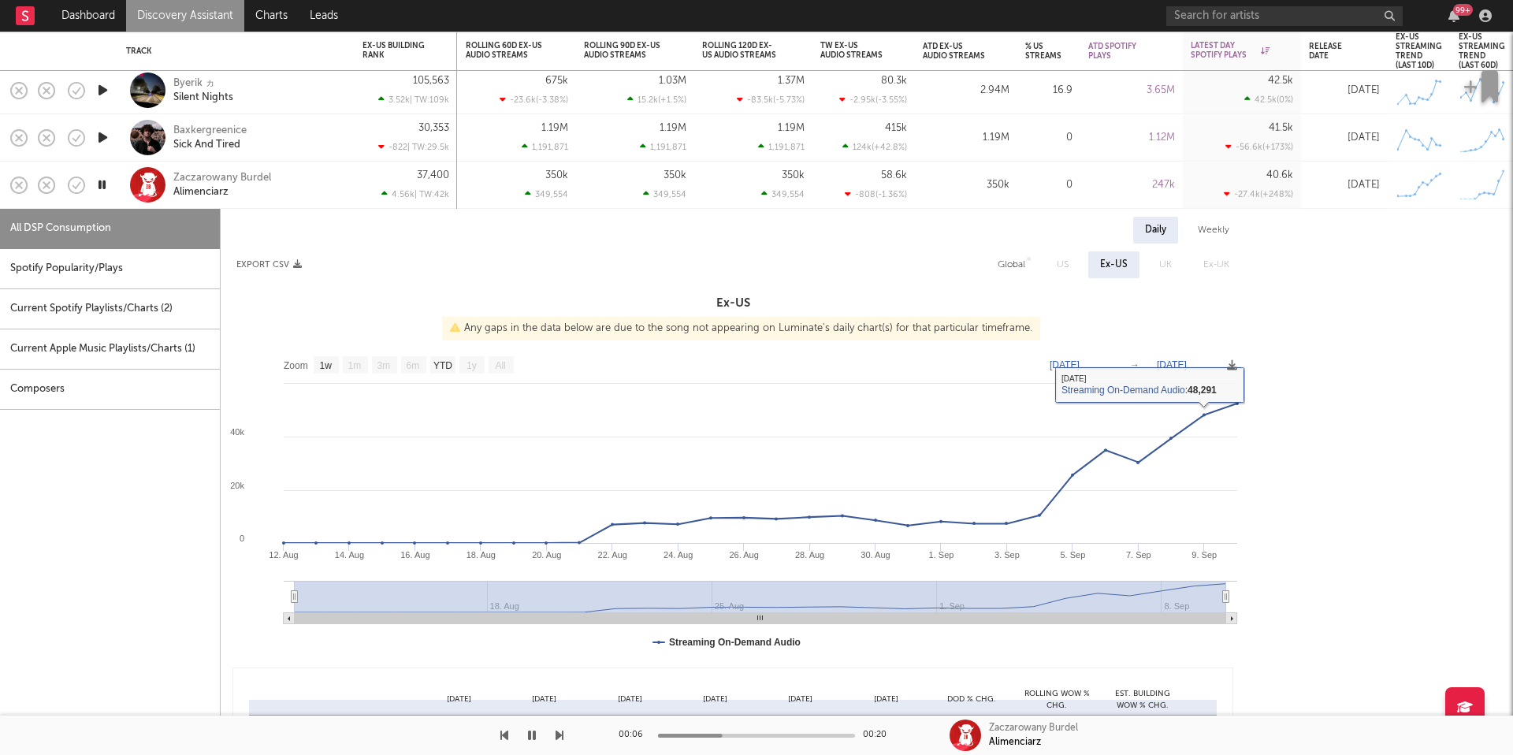
click at [1025, 258] on div "Global" at bounding box center [1011, 264] width 28 height 19
select select "1w"
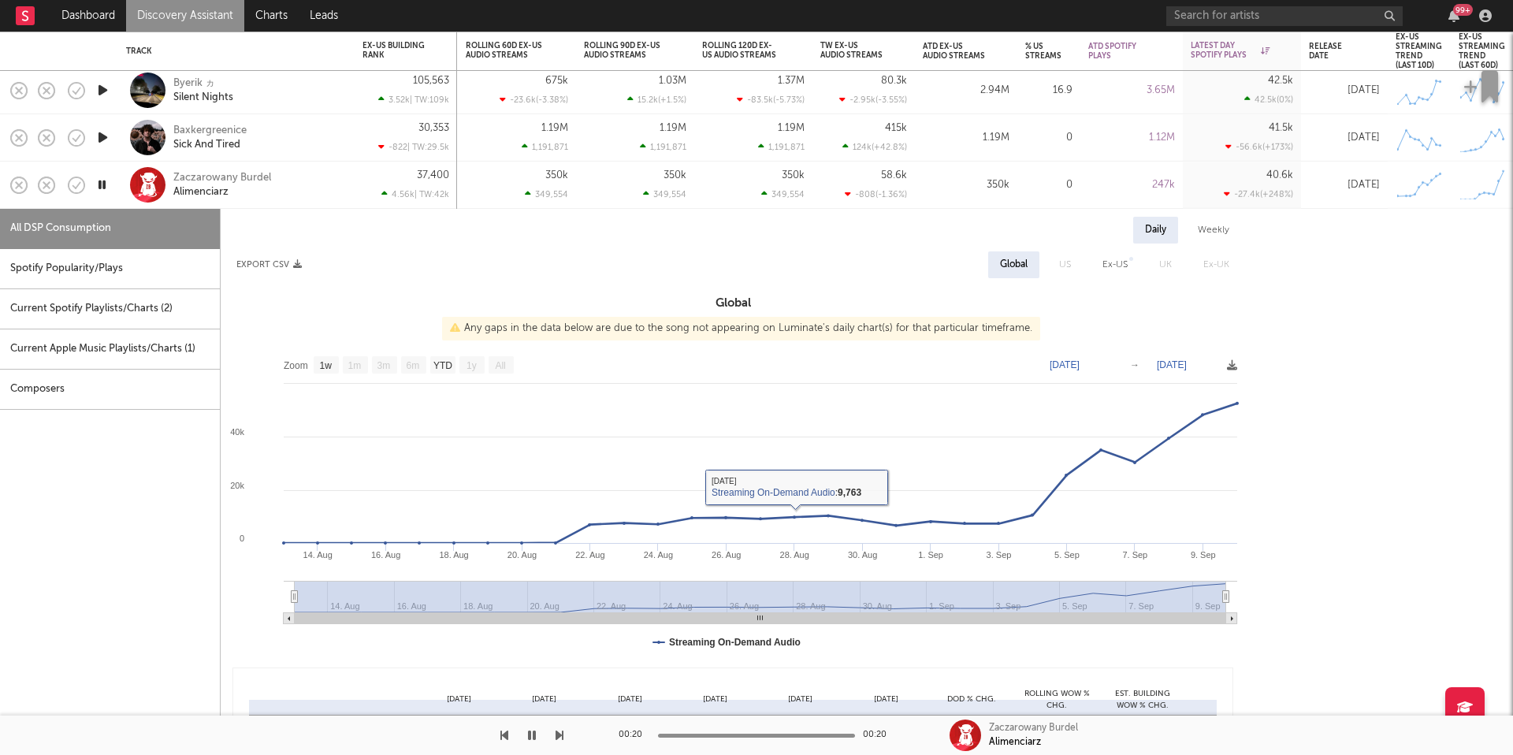
click at [180, 262] on div "Spotify Popularity/Plays" at bounding box center [110, 269] width 220 height 40
select select "1w"
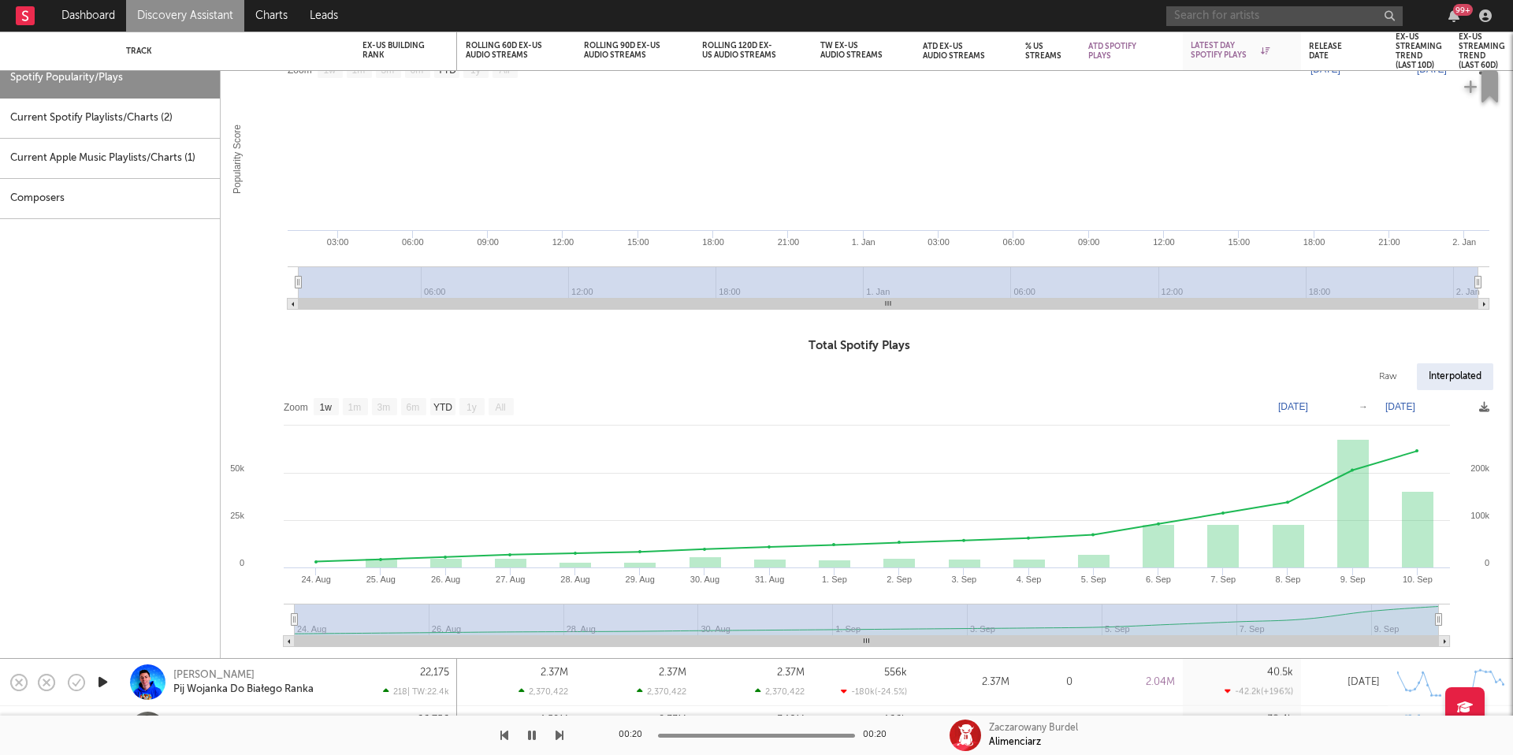
click at [1301, 13] on input "text" at bounding box center [1284, 16] width 236 height 20
type input "Jayel"
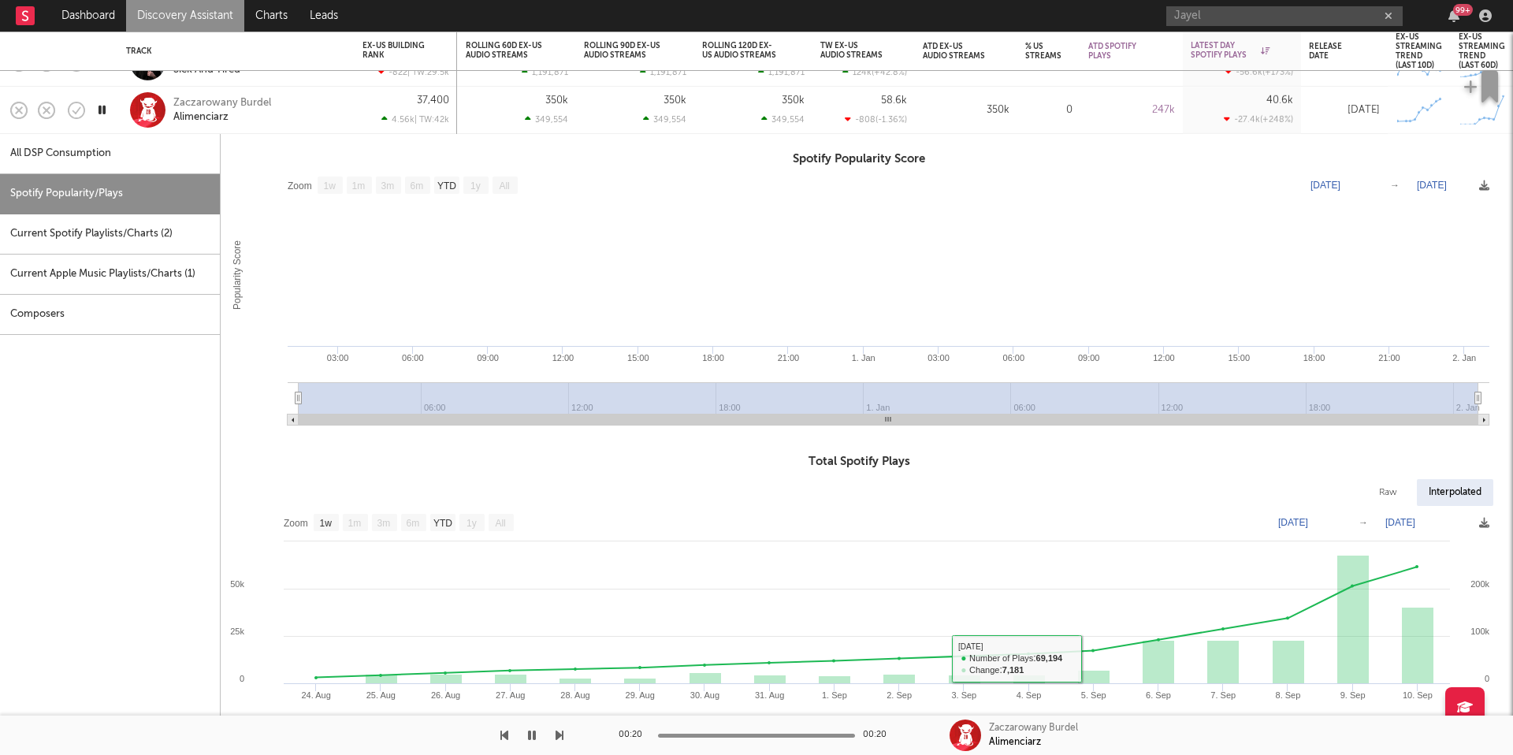
click at [347, 107] on div "Zaczarowany Burdel Alimenciarz" at bounding box center [236, 110] width 236 height 47
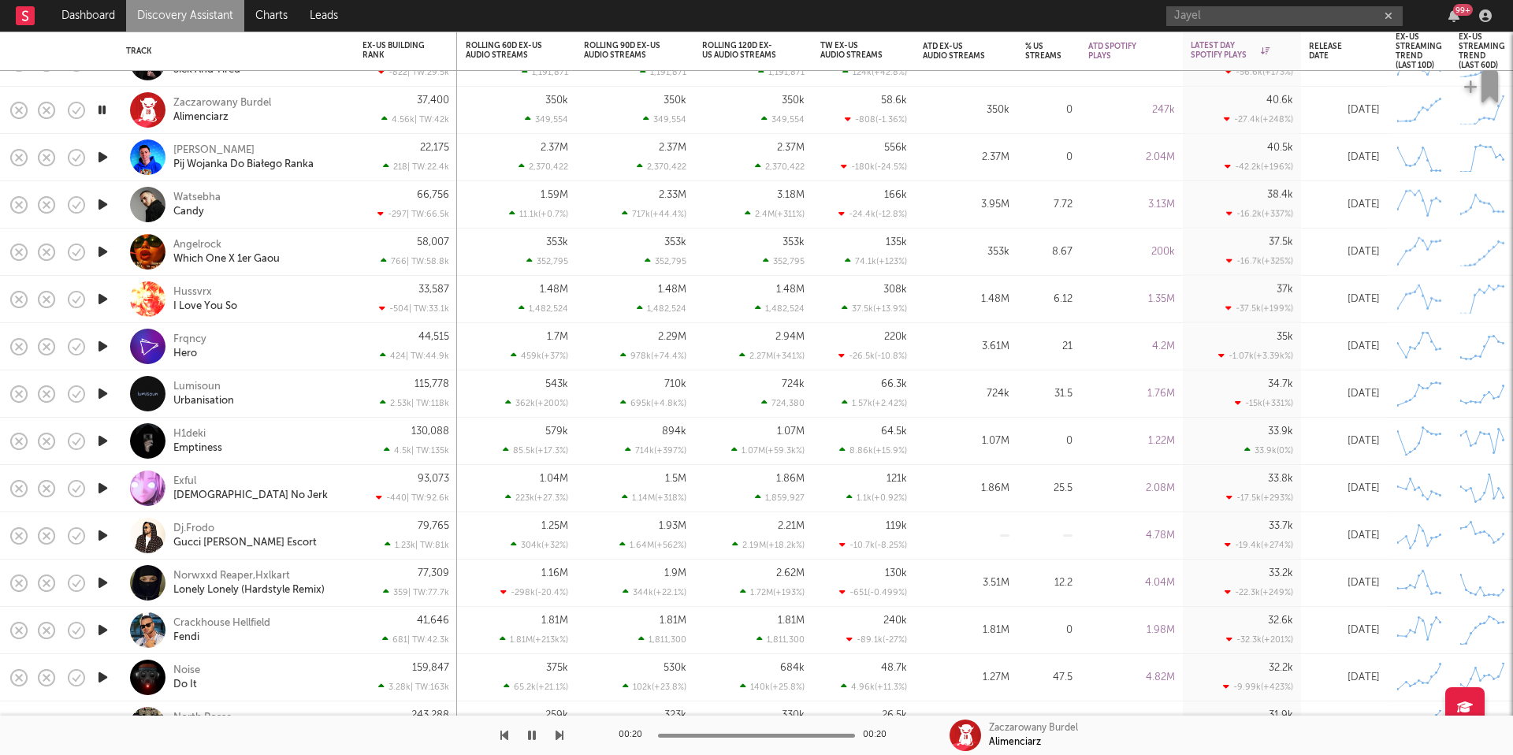
click at [105, 152] on icon "button" at bounding box center [103, 157] width 17 height 20
click at [105, 152] on icon "button" at bounding box center [102, 157] width 15 height 20
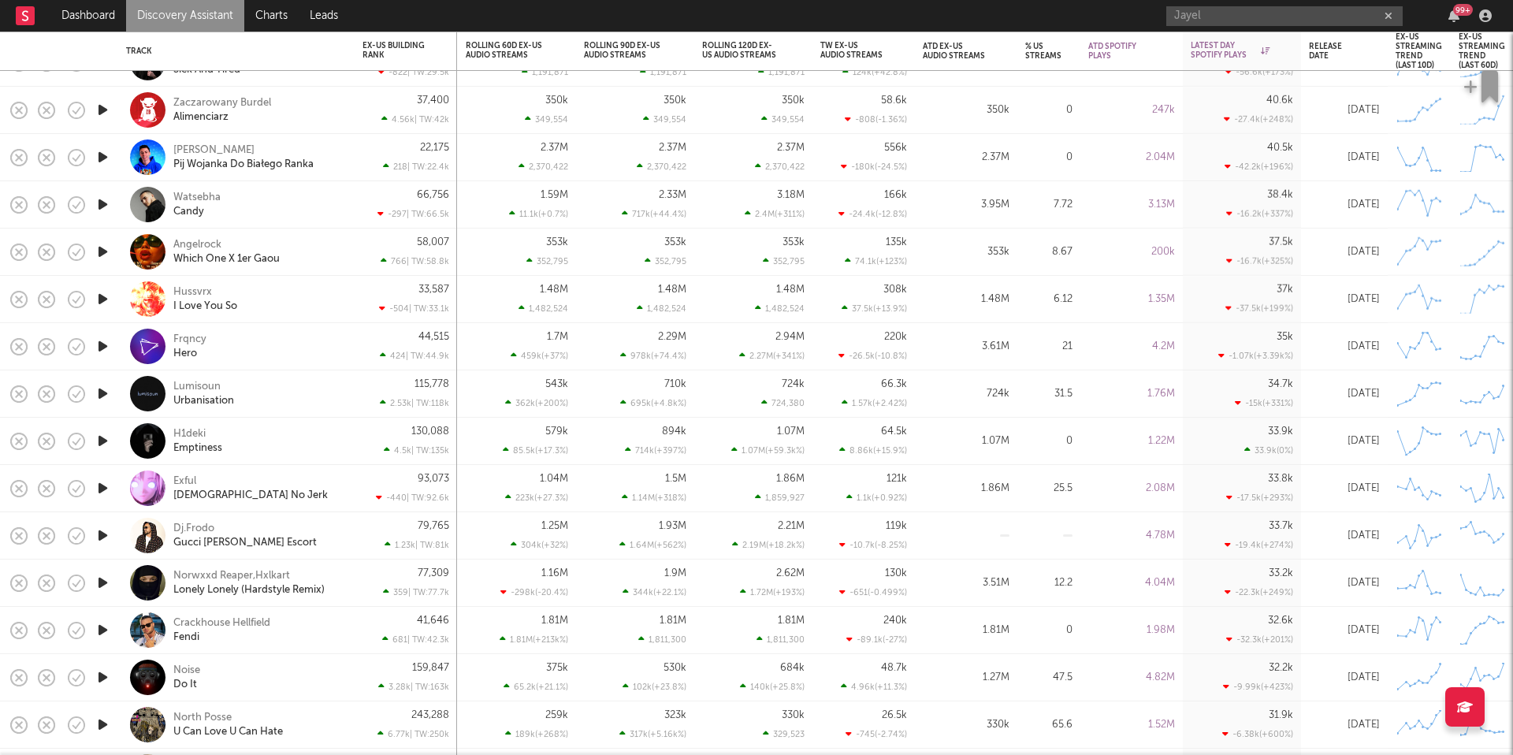
click at [102, 251] on icon "button" at bounding box center [103, 252] width 17 height 20
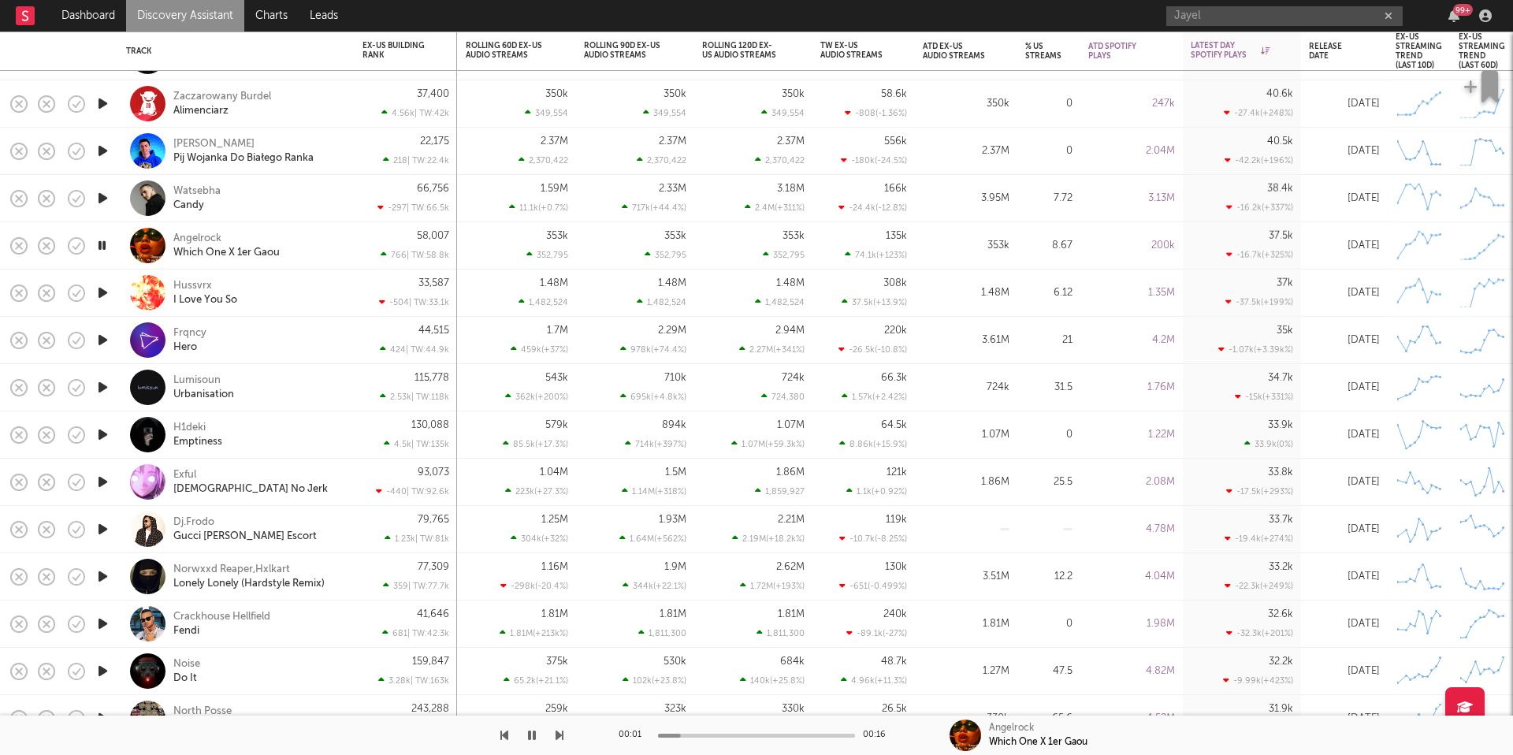
click at [559, 735] on icon "button" at bounding box center [559, 735] width 8 height 13
click at [564, 733] on div "00:12 00:22 Hussvrx I Love You So" at bounding box center [756, 734] width 1513 height 39
click at [558, 733] on icon "button" at bounding box center [559, 735] width 8 height 13
click at [561, 741] on button "button" at bounding box center [559, 734] width 8 height 39
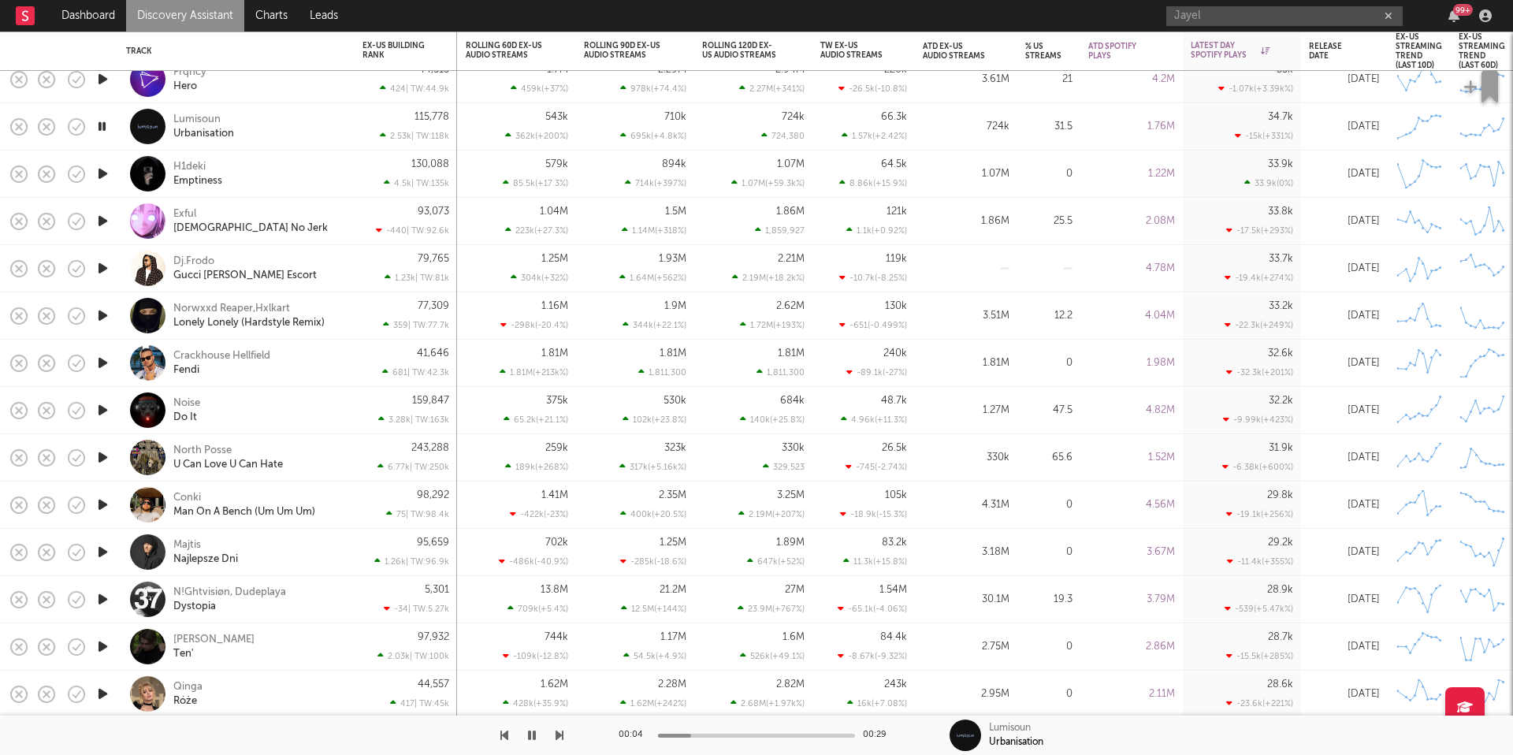
click at [287, 123] on div "Lumisoun Urbanisation" at bounding box center [257, 126] width 169 height 28
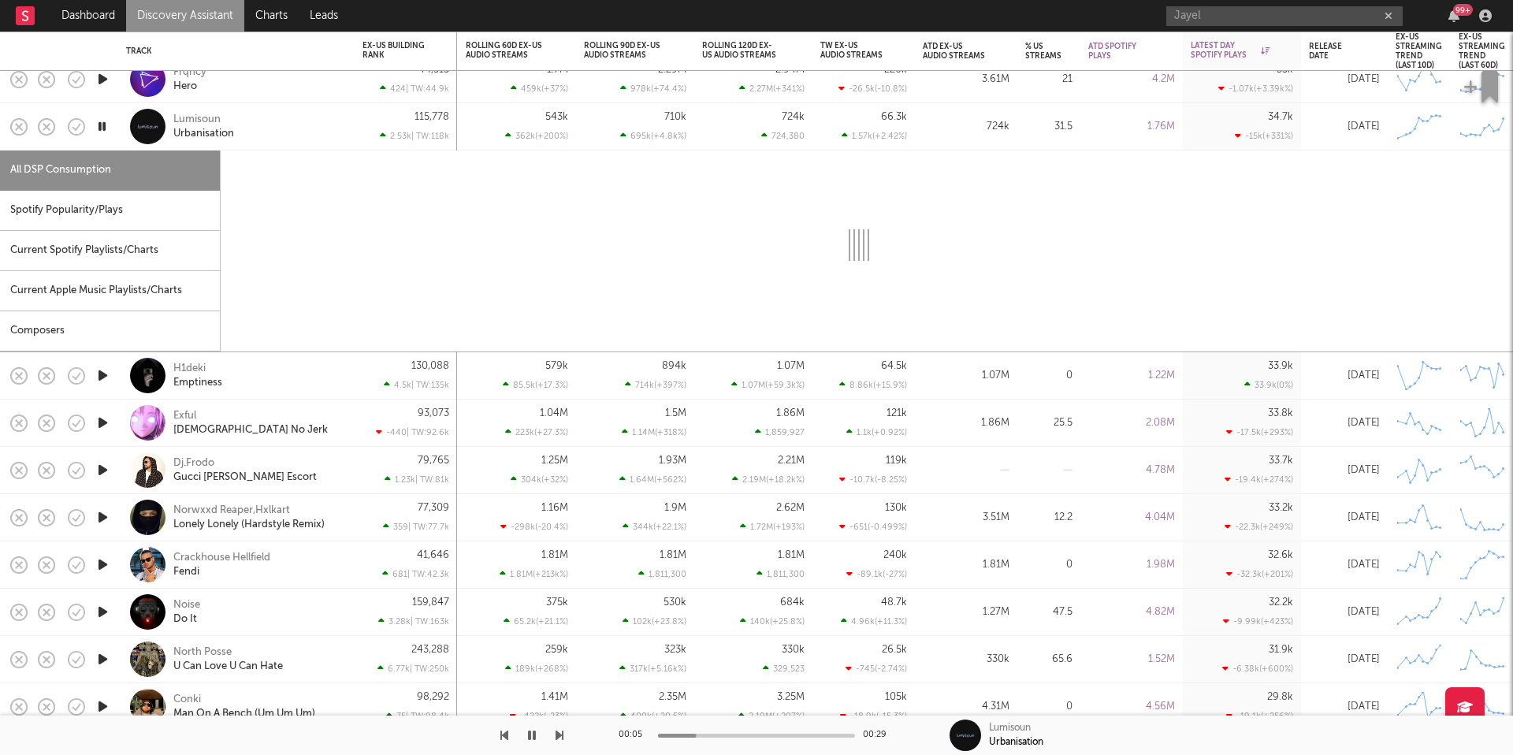
click at [132, 222] on div "Spotify Popularity/Plays" at bounding box center [110, 211] width 220 height 40
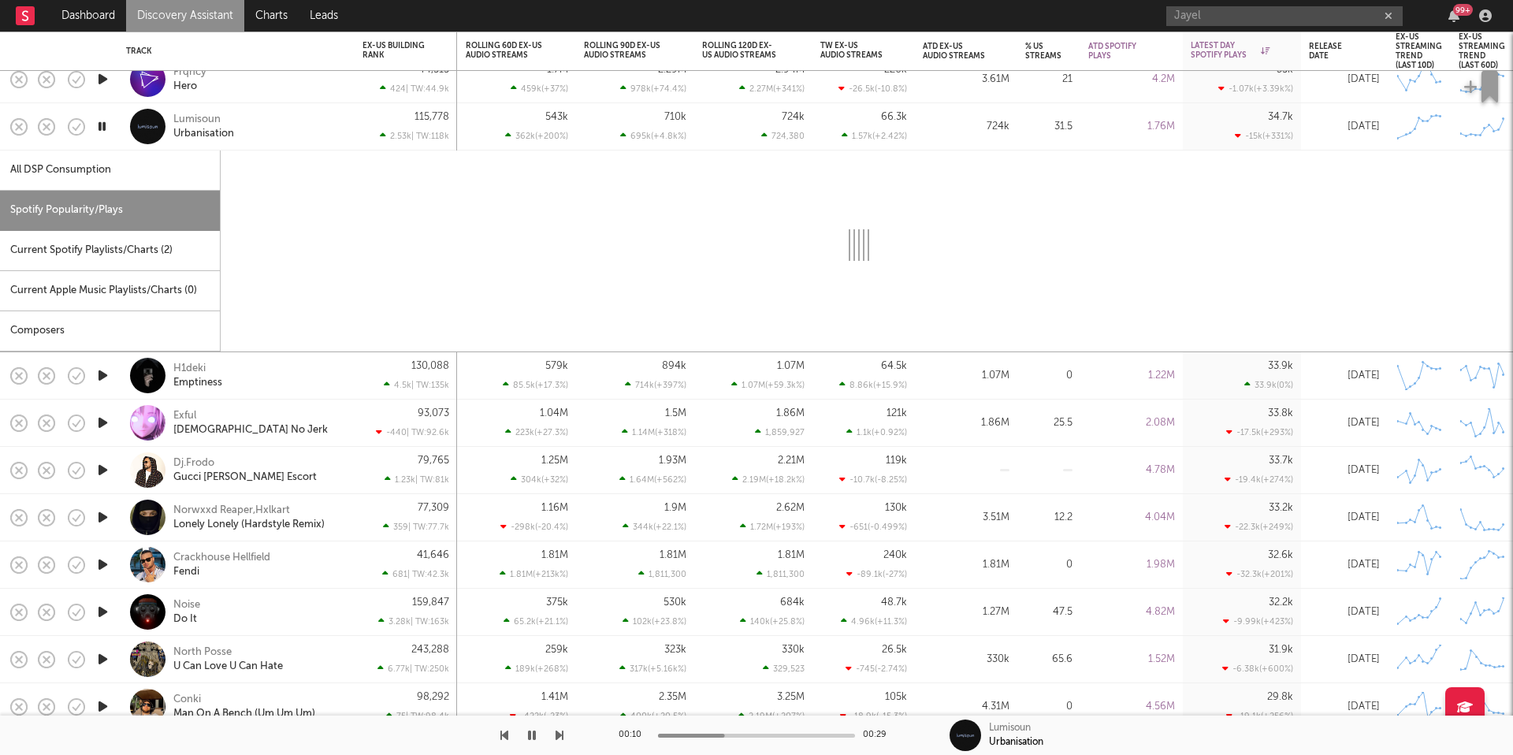
select select "1w"
select select "6m"
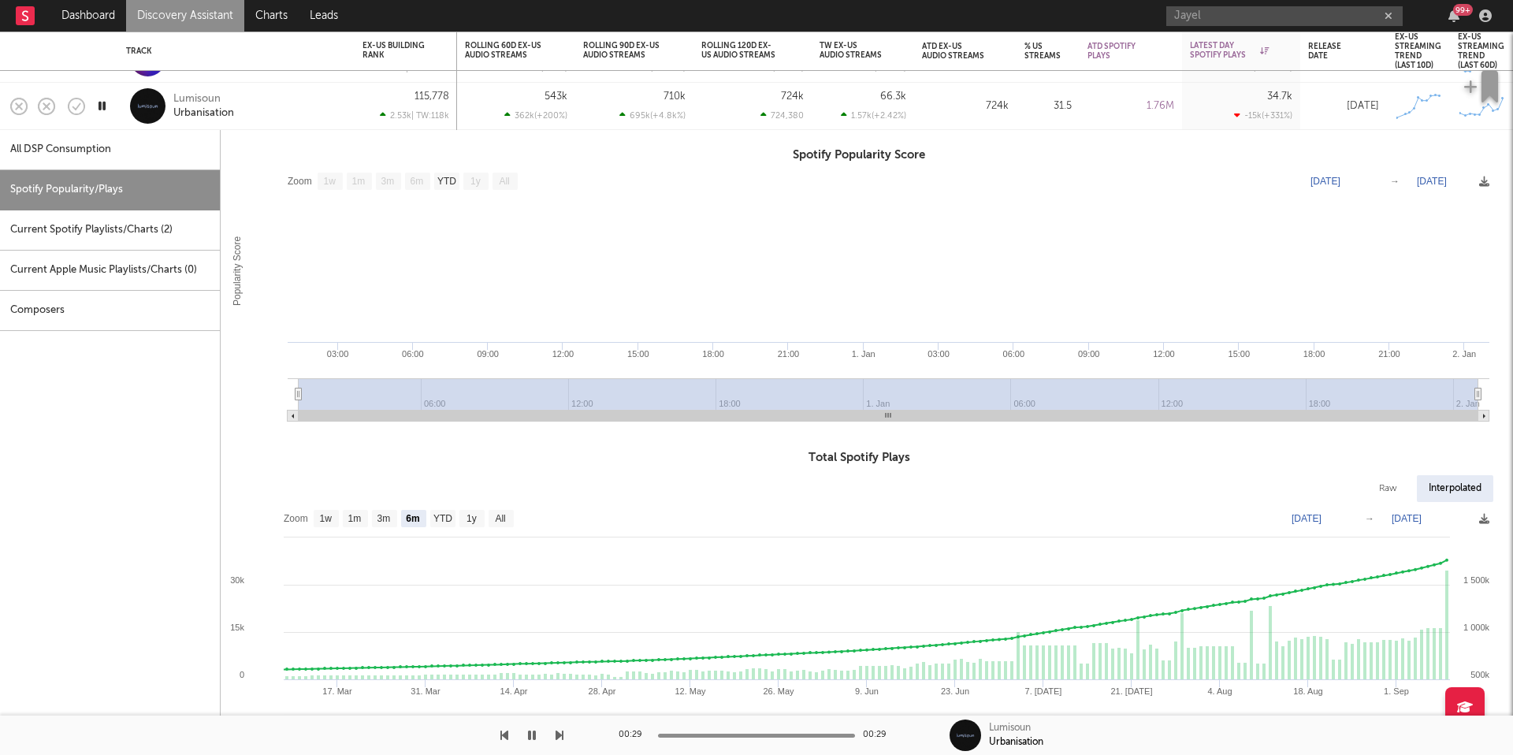
click at [110, 130] on div "All DSP Consumption" at bounding box center [110, 150] width 220 height 40
select select "1w"
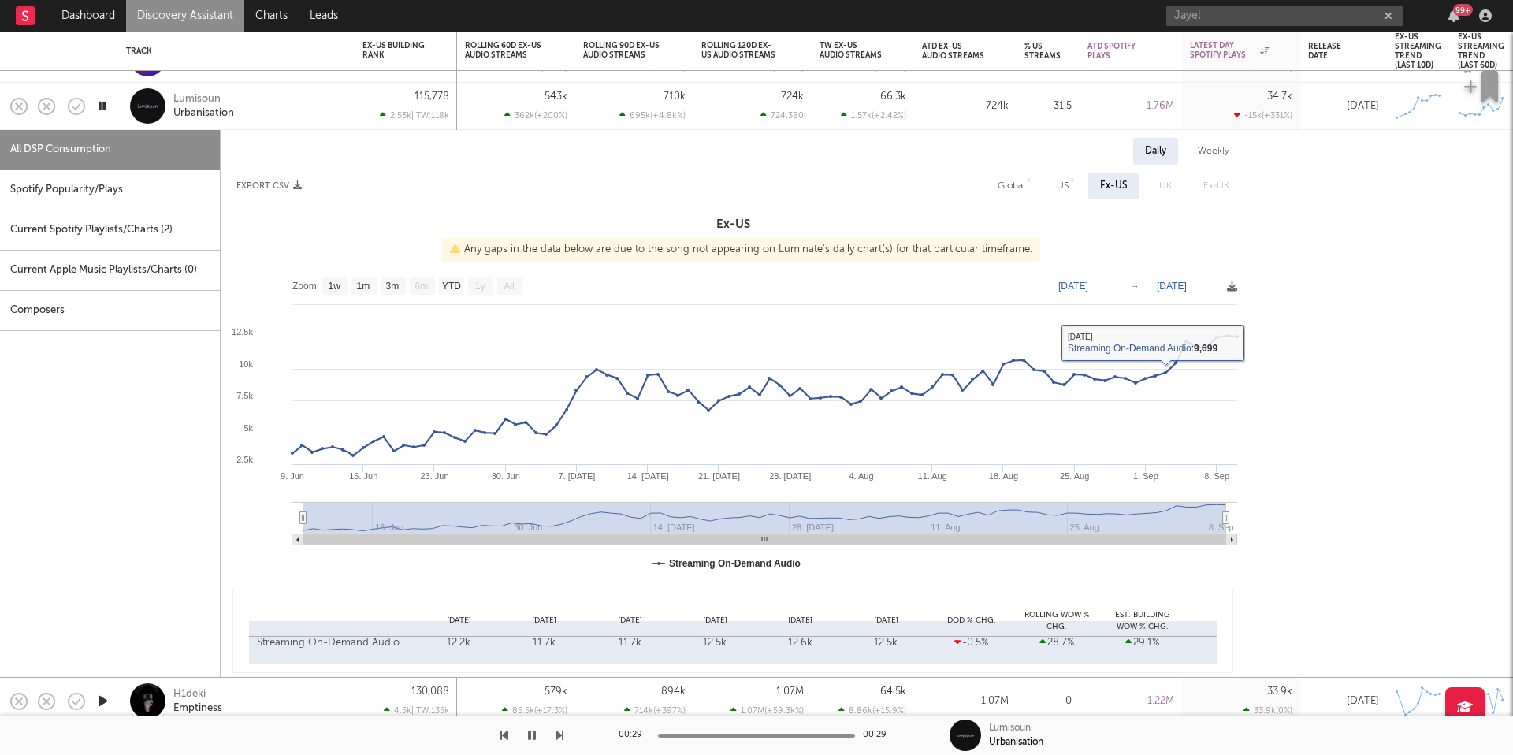
click at [1015, 190] on div "Global" at bounding box center [1011, 185] width 28 height 19
select select "1w"
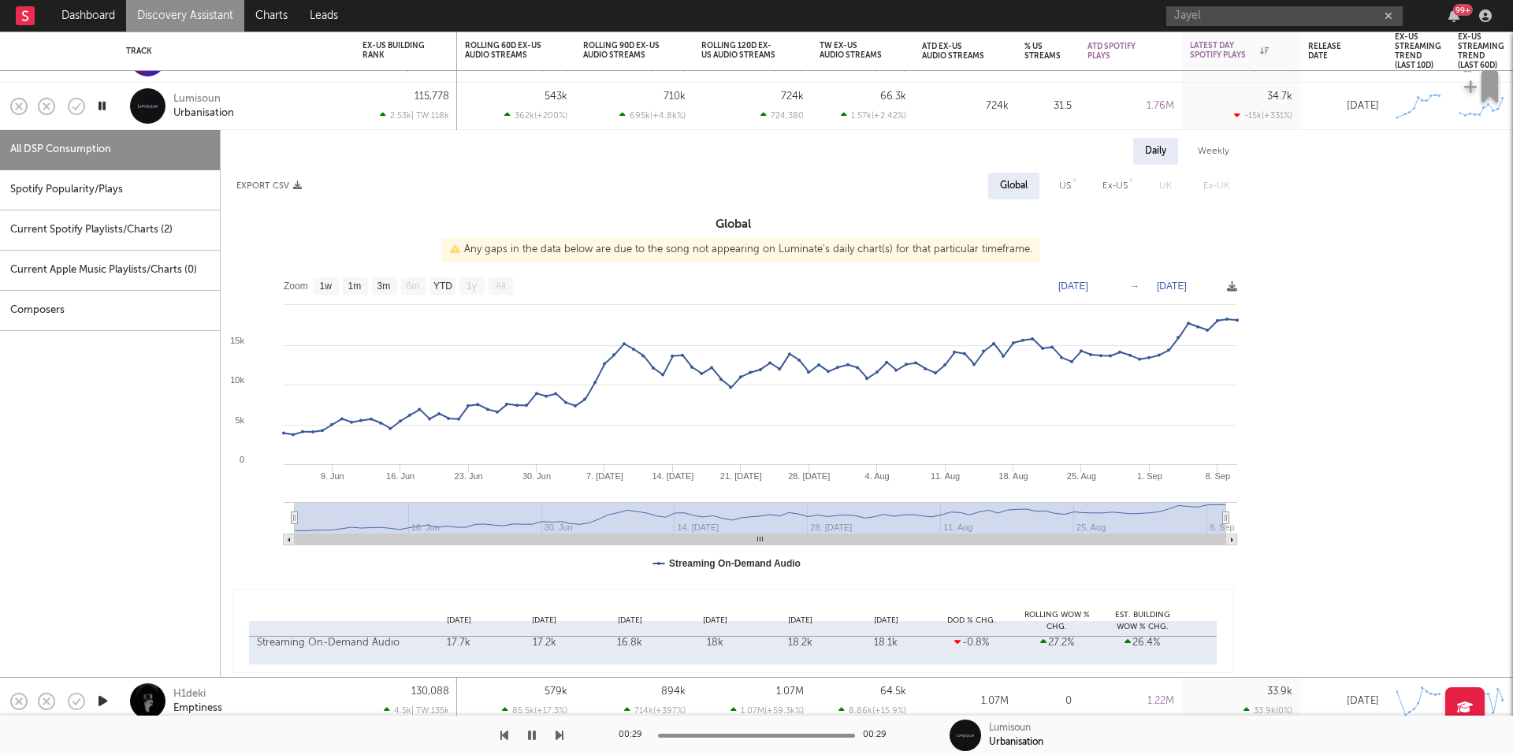
drag, startPoint x: 260, startPoint y: 103, endPoint x: 177, endPoint y: 180, distance: 113.1
click at [261, 104] on div "Lumisoun Urbanisation" at bounding box center [257, 105] width 169 height 28
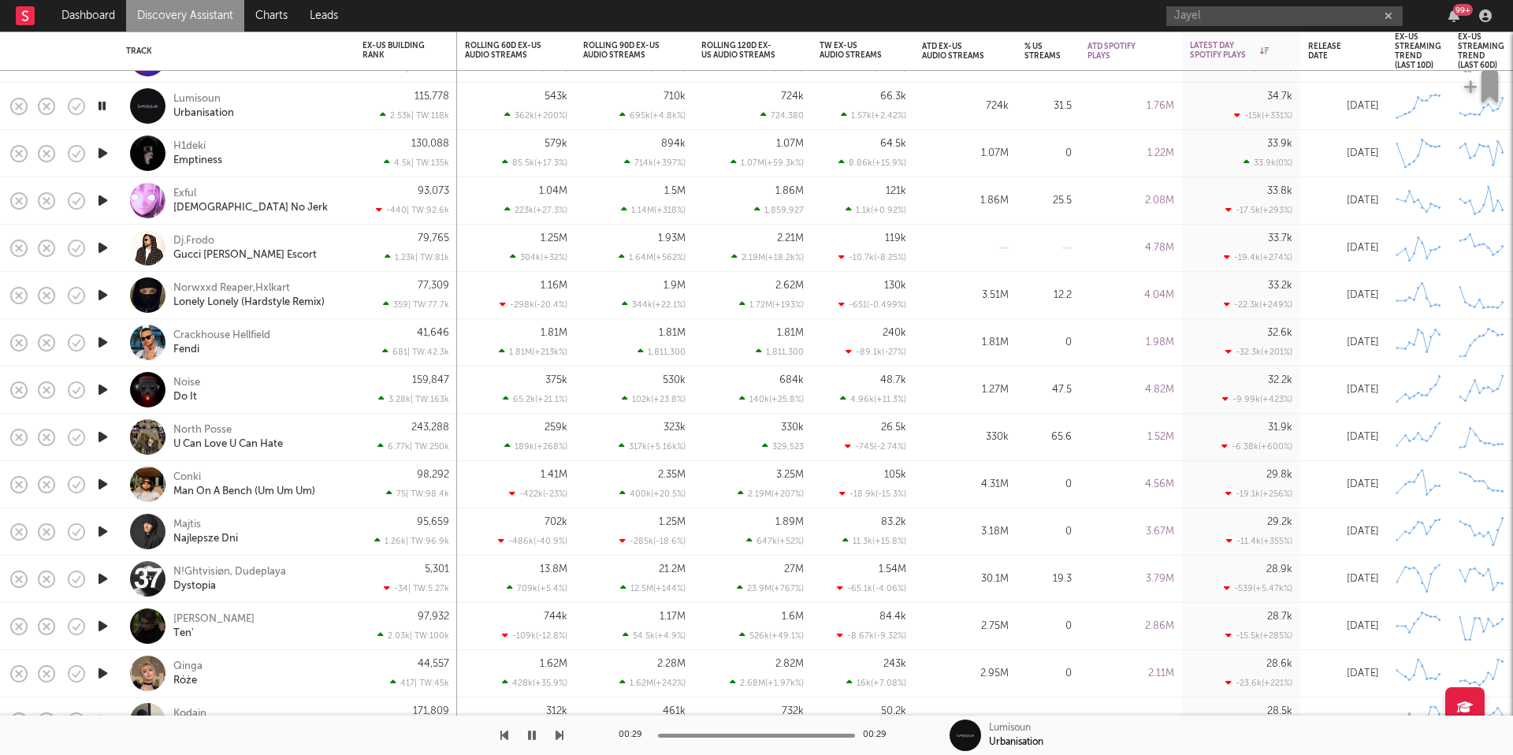
click at [104, 153] on icon "button" at bounding box center [103, 153] width 17 height 20
click at [260, 152] on div "H1deki Emptiness" at bounding box center [257, 153] width 169 height 28
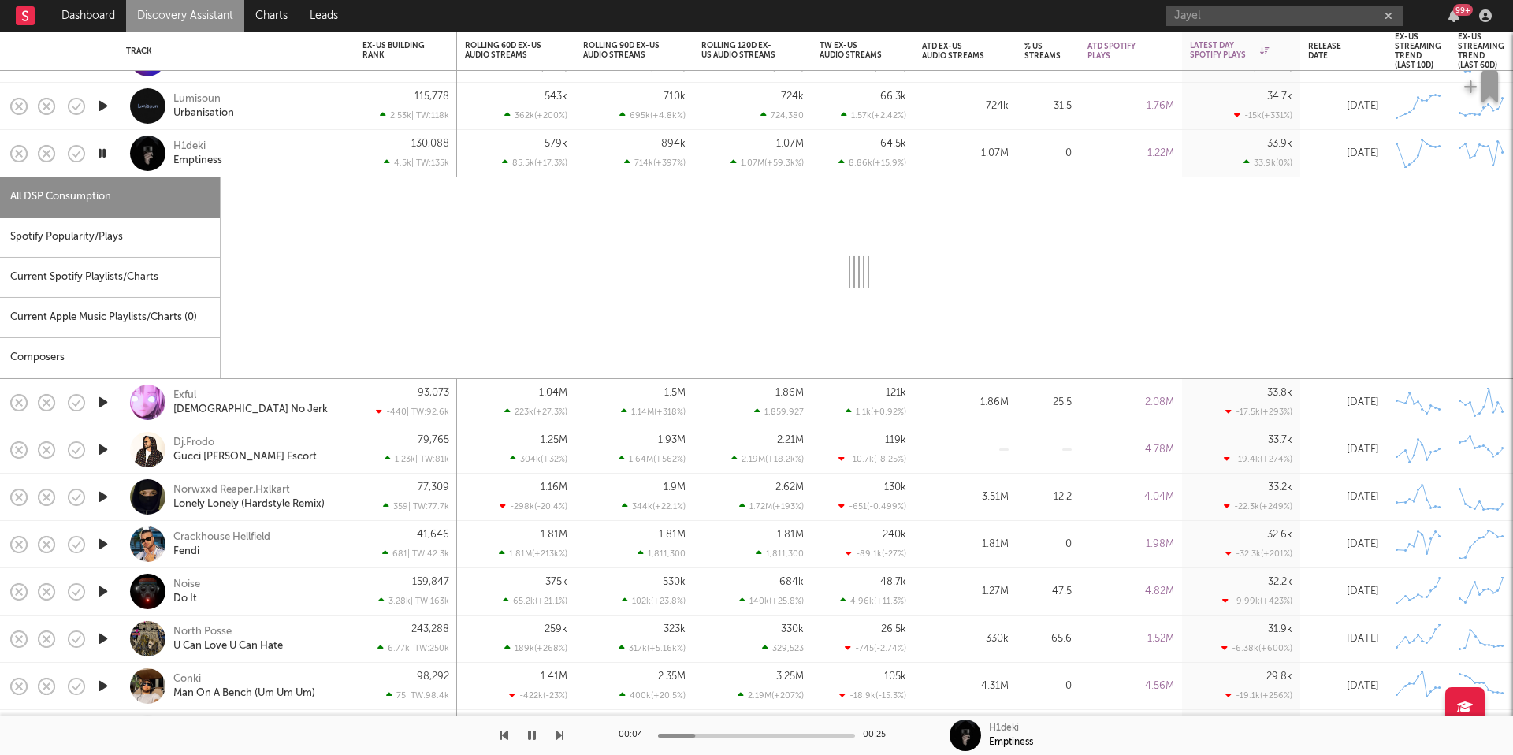
select select "1w"
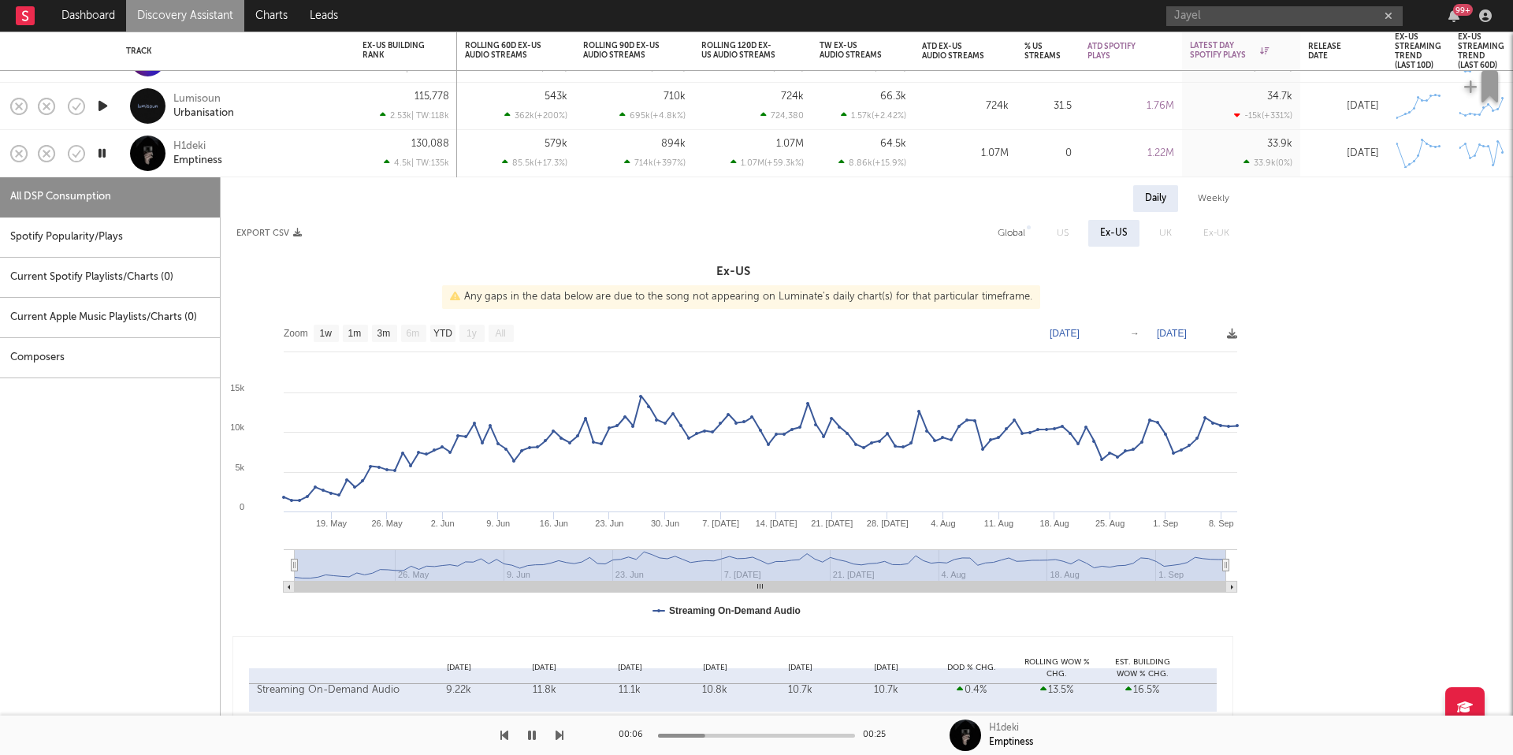
click at [115, 231] on div "Spotify Popularity/Plays" at bounding box center [110, 237] width 220 height 40
select select "1w"
select select "6m"
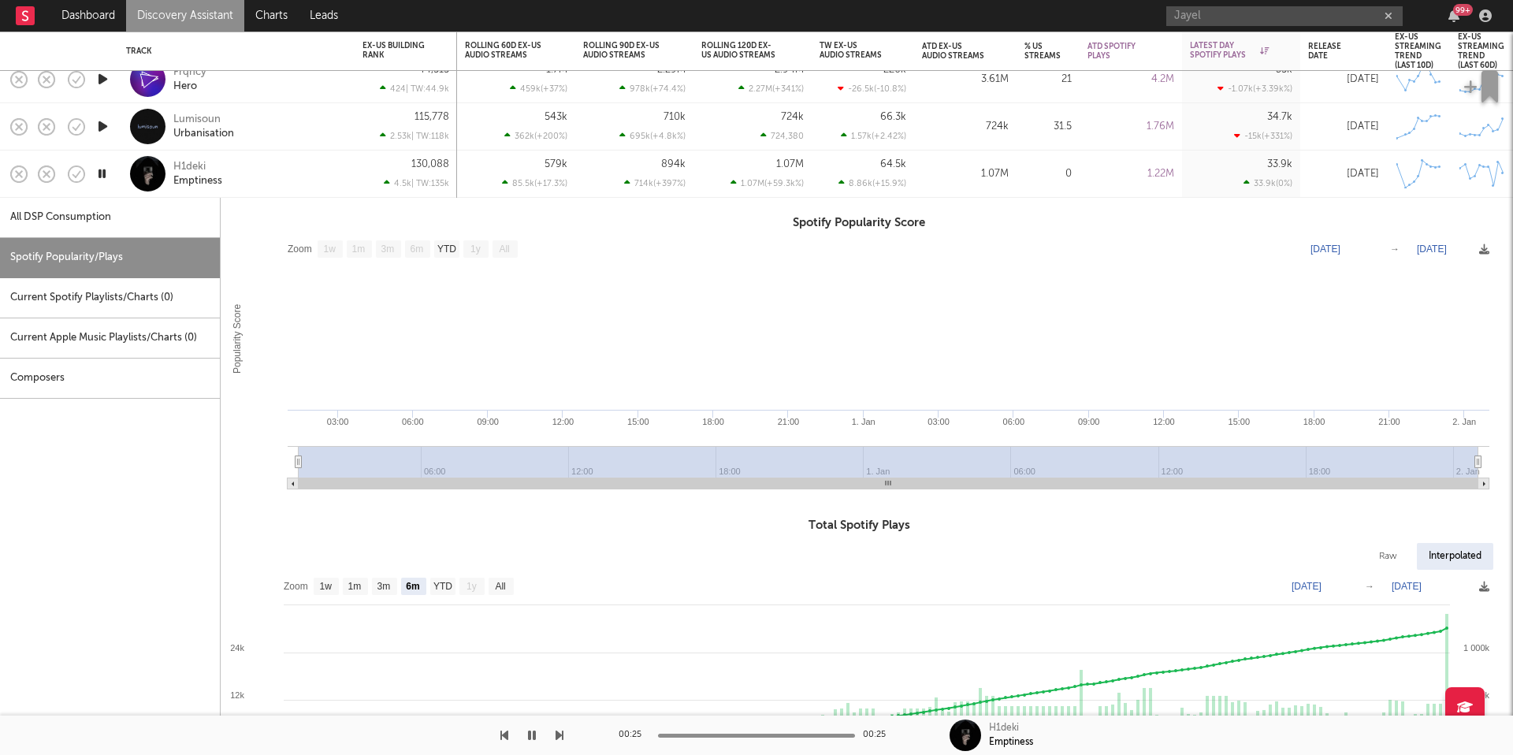
click at [277, 157] on div "H1deki Emptiness" at bounding box center [236, 173] width 221 height 46
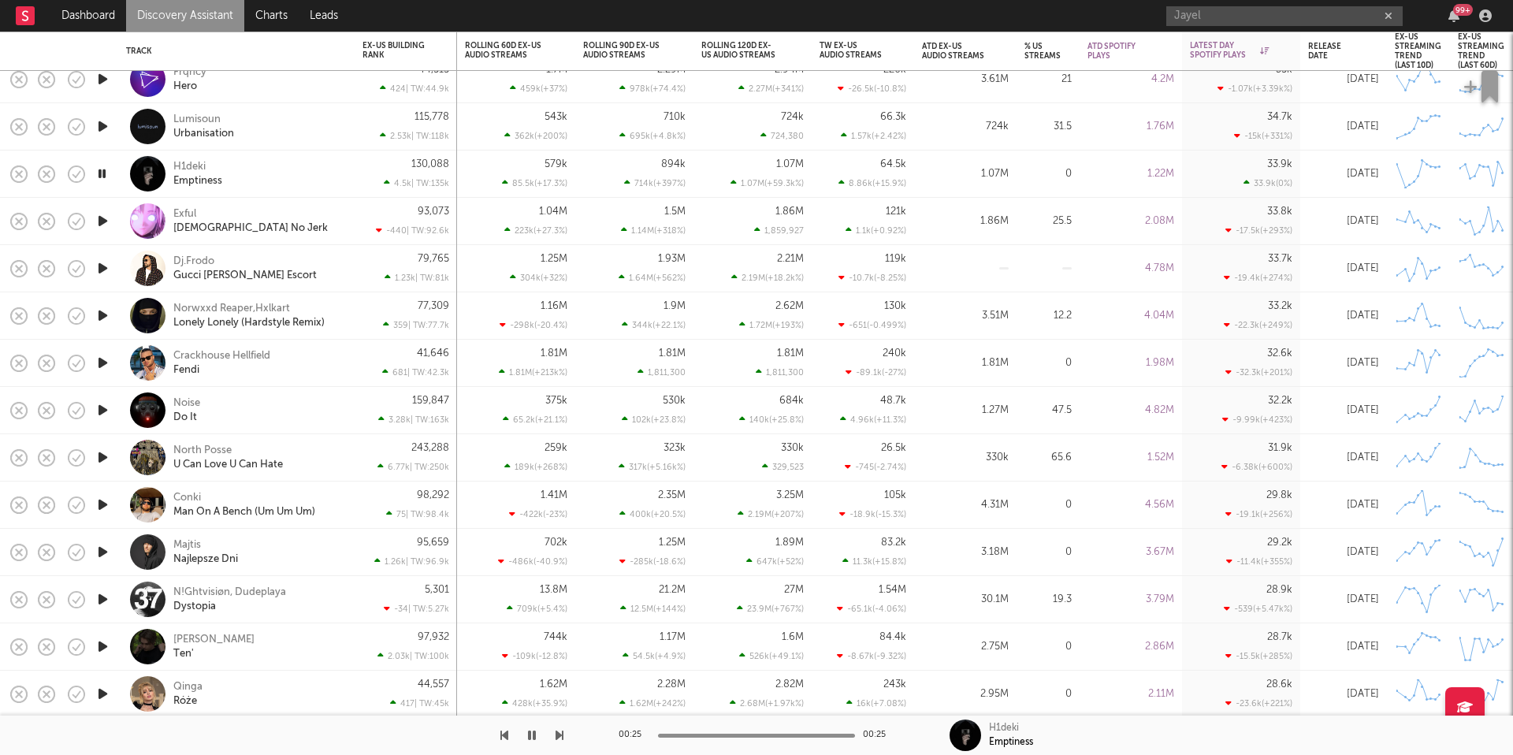
click at [103, 221] on icon "button" at bounding box center [103, 221] width 17 height 20
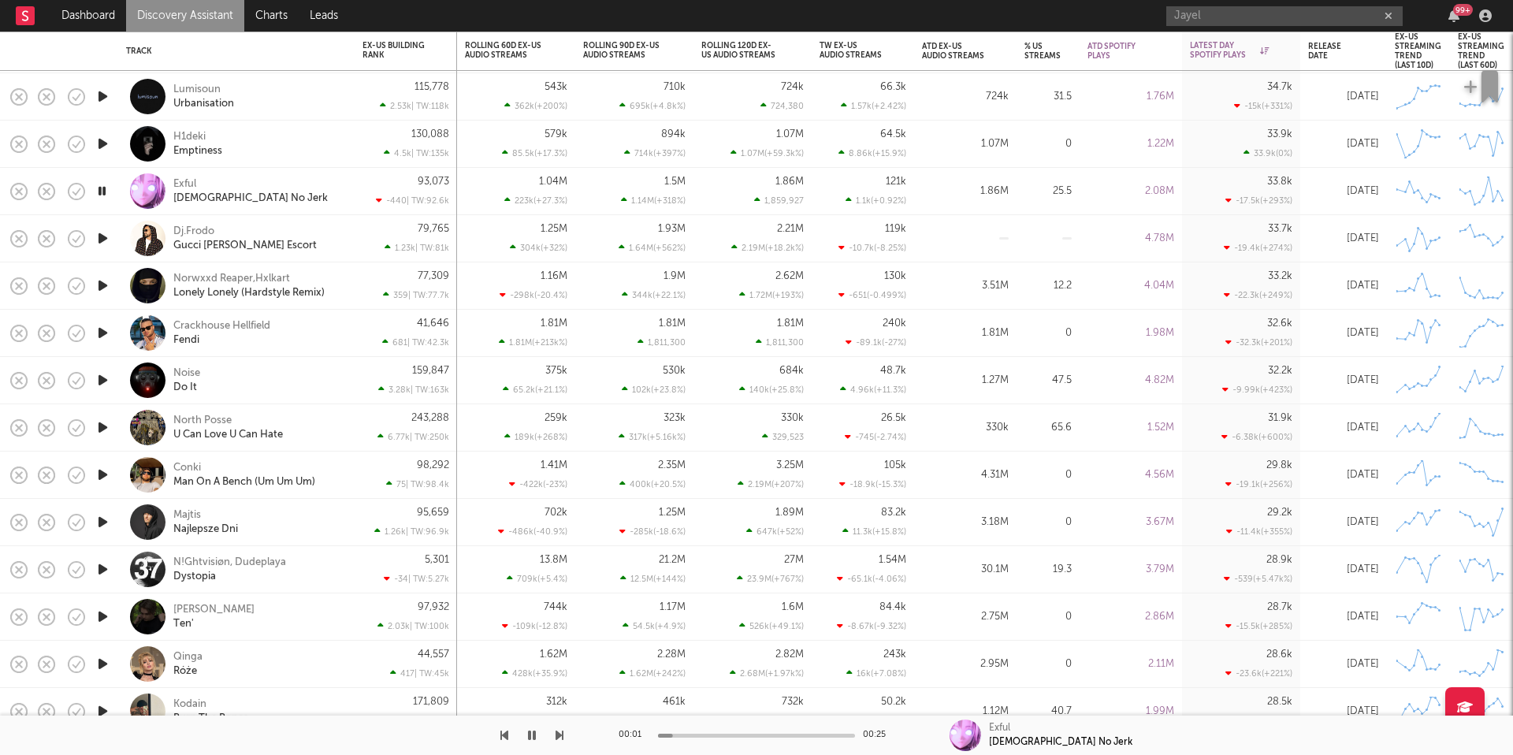
click at [328, 184] on div "Exful Kurayami No Jerk" at bounding box center [257, 190] width 169 height 28
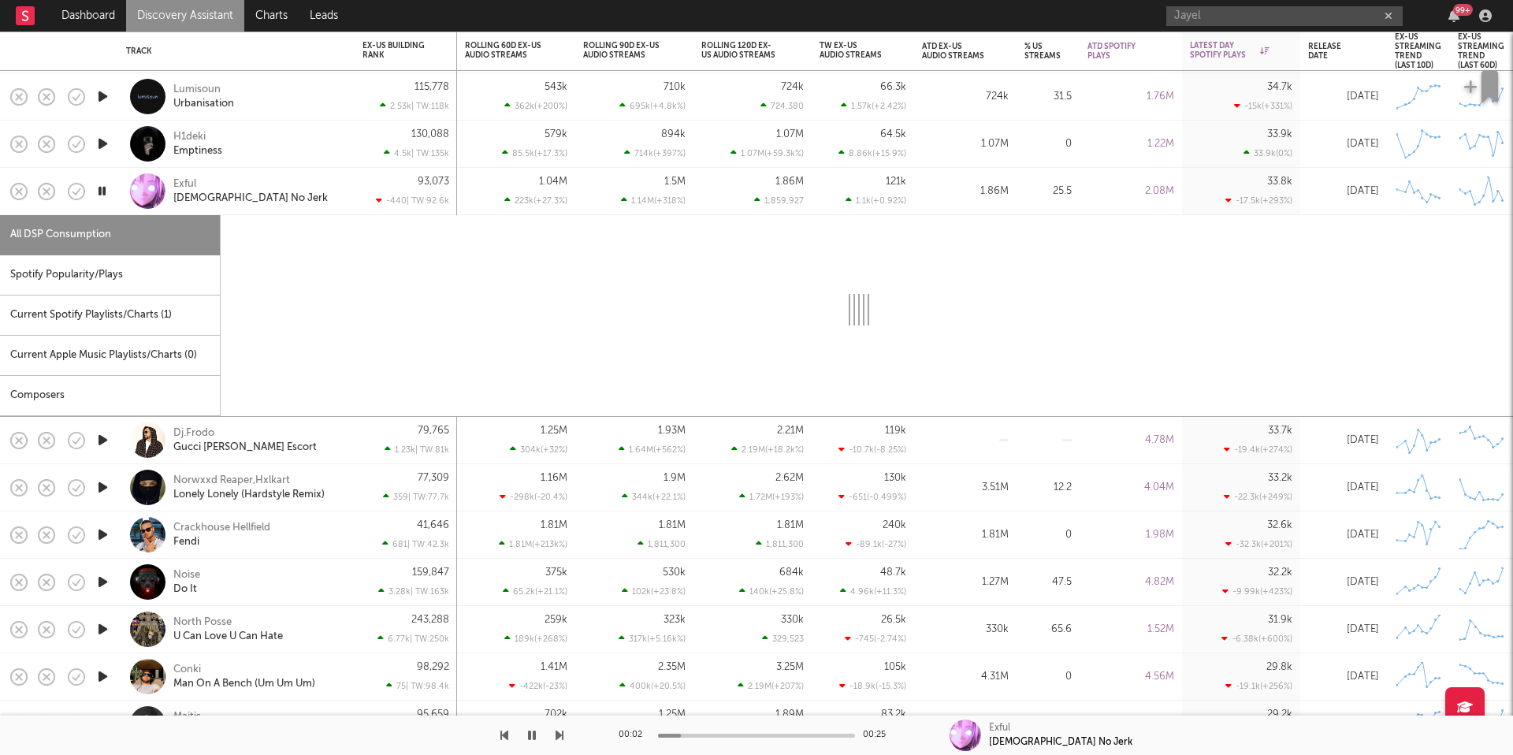
select select "1w"
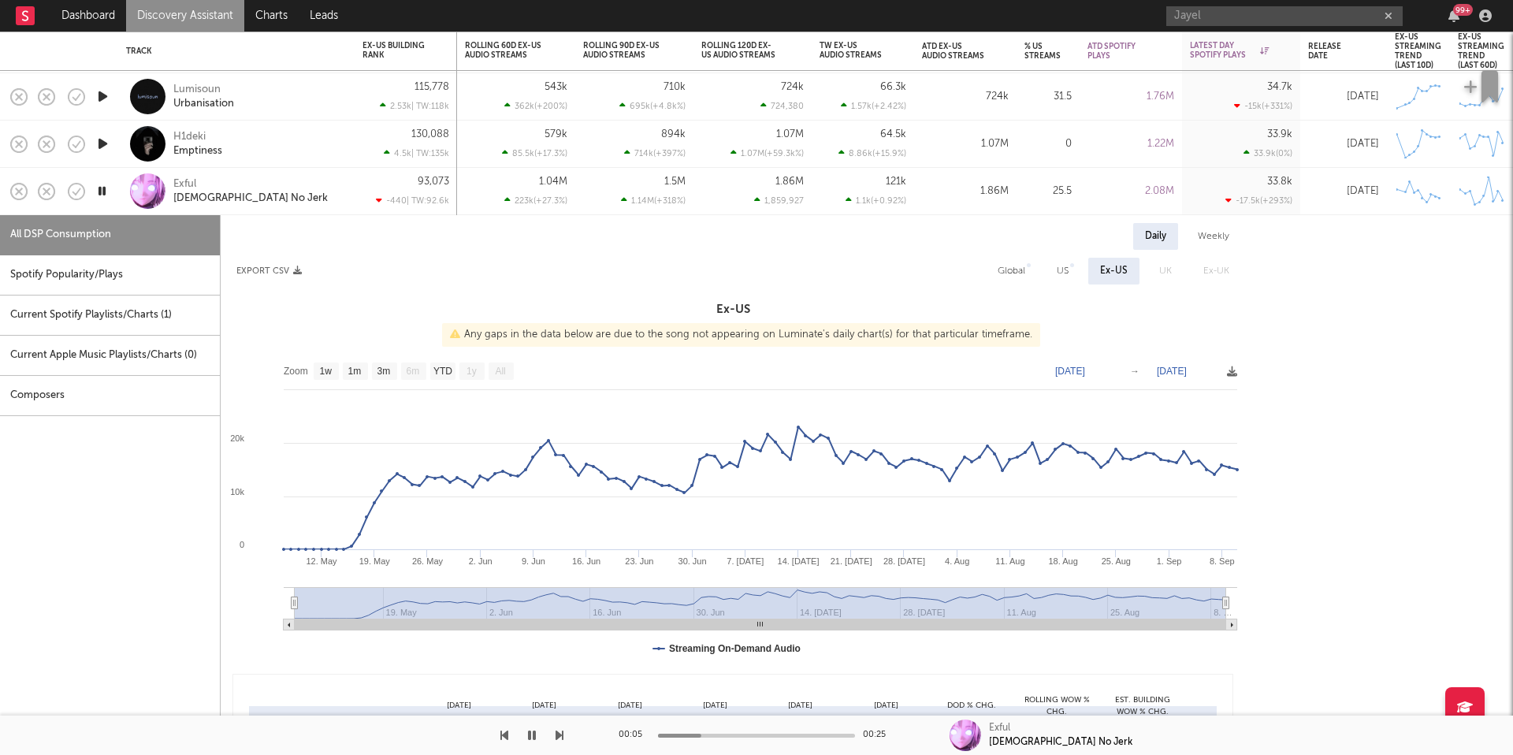
click at [163, 284] on div "Spotify Popularity/Plays" at bounding box center [110, 275] width 220 height 40
select select "1w"
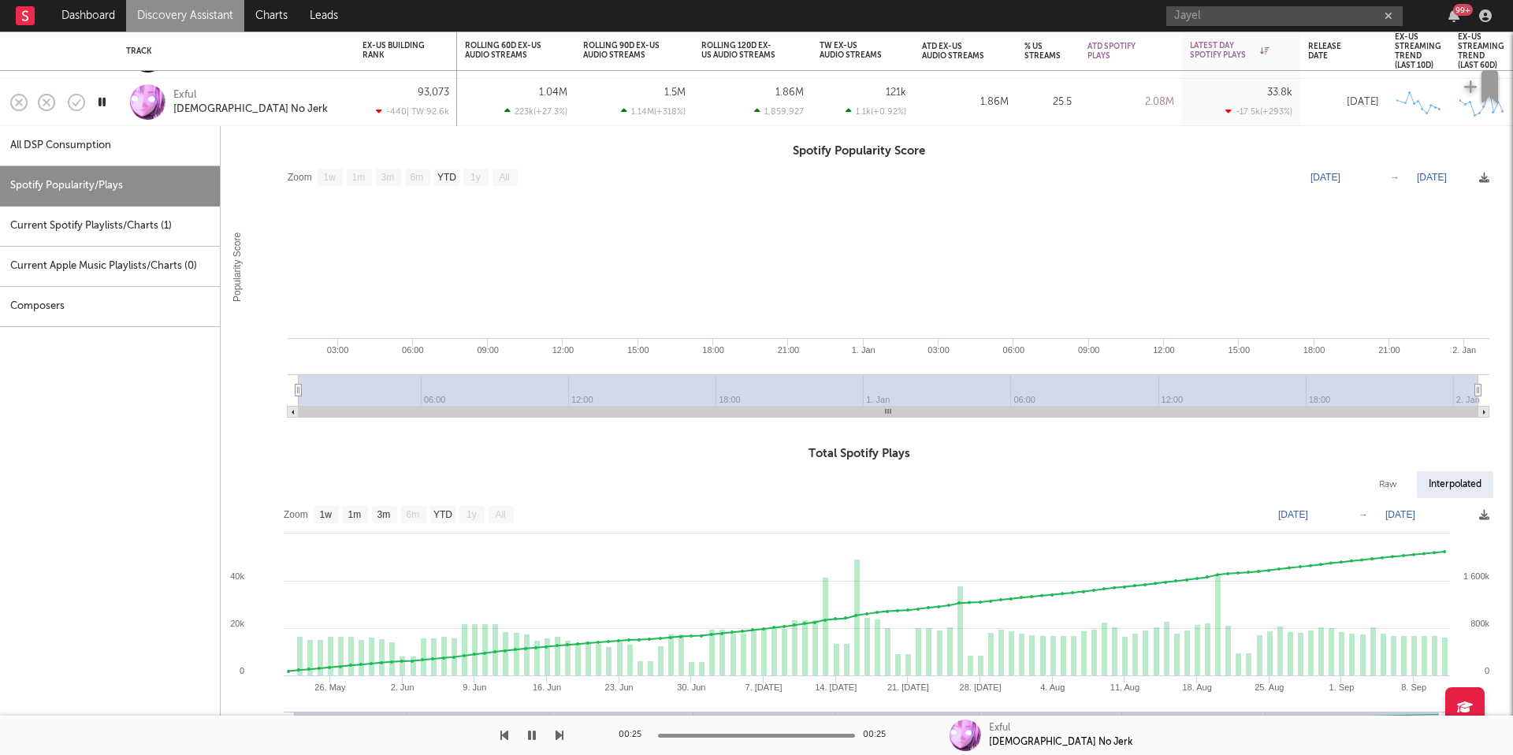
click at [299, 104] on div "Exful Kurayami No Jerk" at bounding box center [257, 101] width 169 height 28
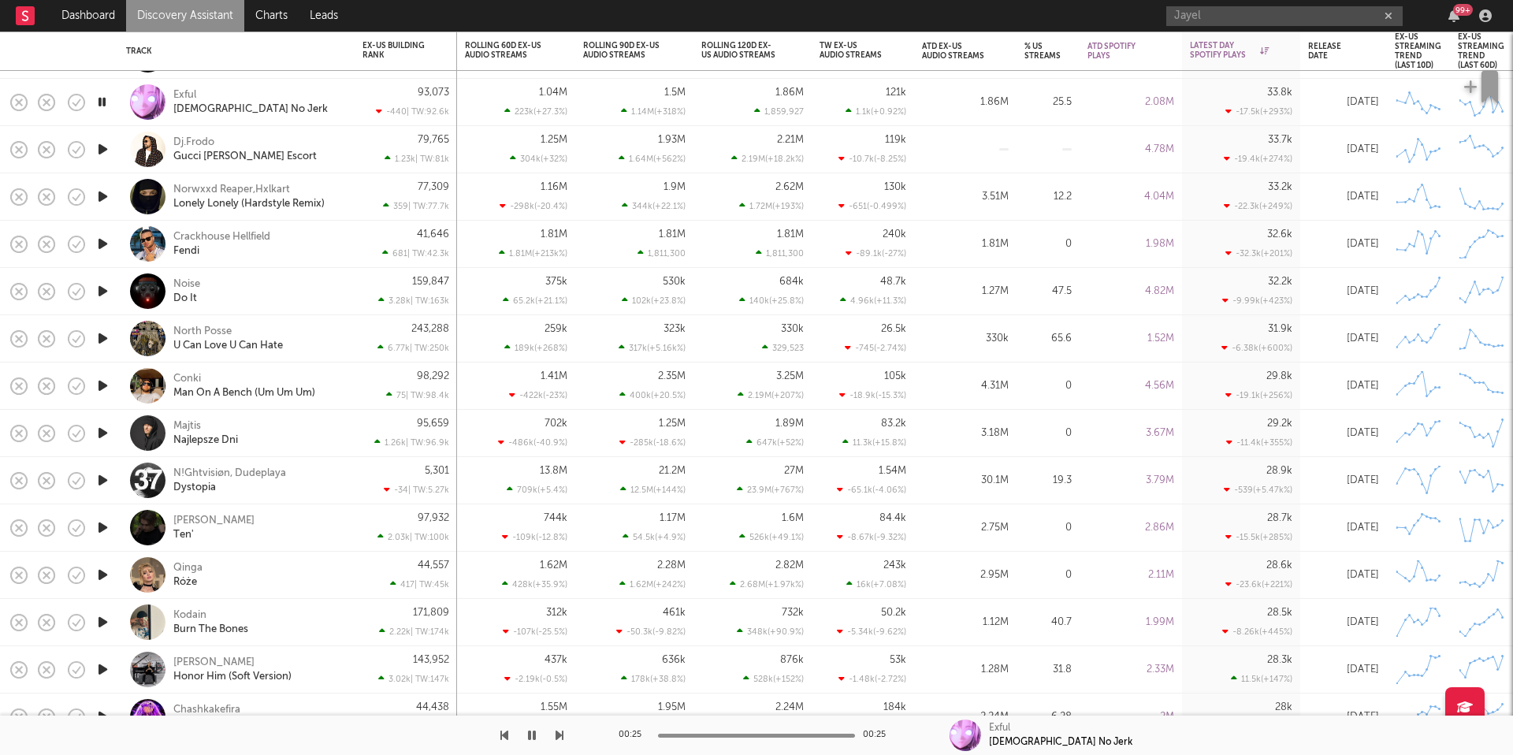
click at [107, 149] on icon "button" at bounding box center [103, 149] width 17 height 20
click at [100, 195] on icon "button" at bounding box center [103, 197] width 17 height 20
click at [104, 239] on icon "button" at bounding box center [103, 244] width 17 height 20
click at [106, 291] on icon "button" at bounding box center [103, 291] width 17 height 20
click at [560, 738] on icon "button" at bounding box center [559, 735] width 8 height 13
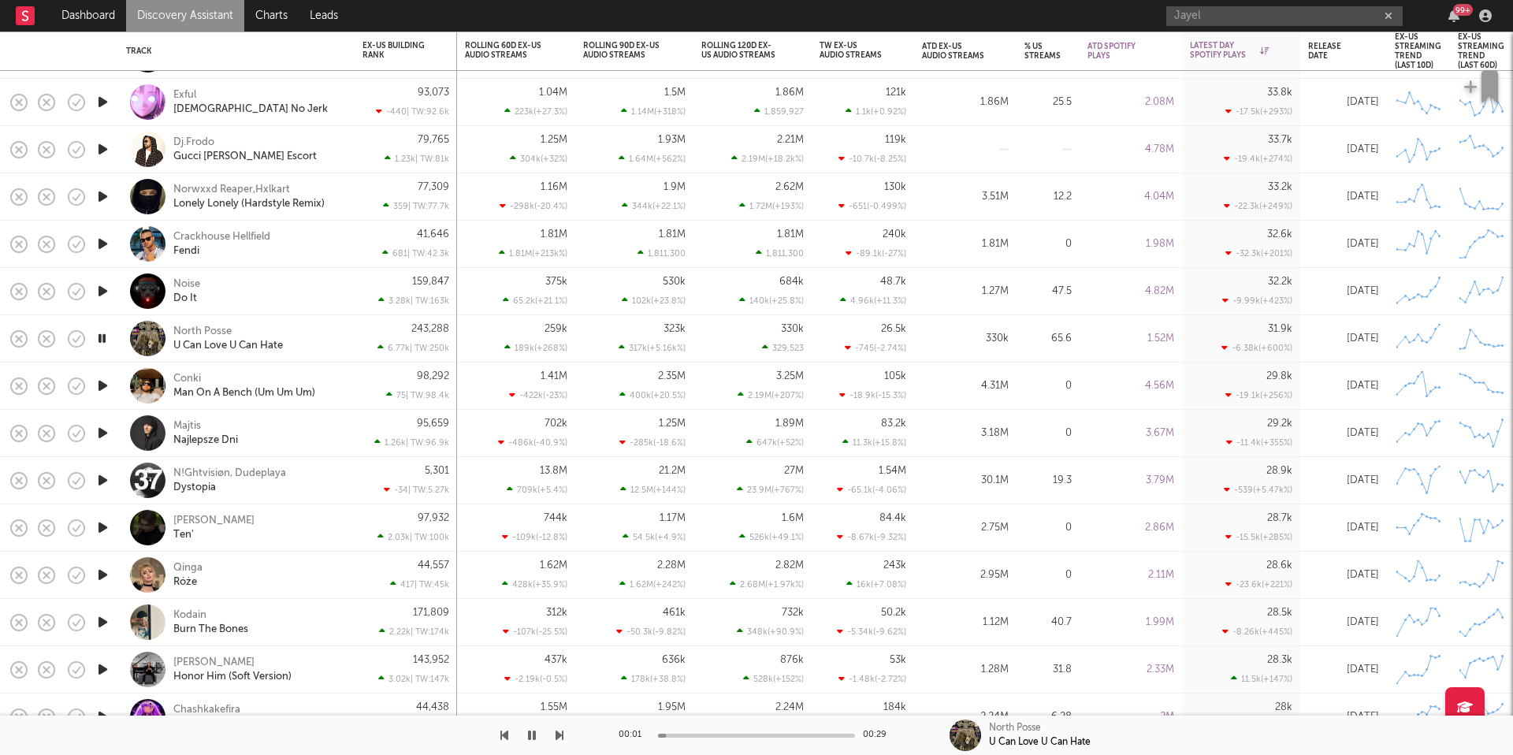
click at [502, 737] on icon "button" at bounding box center [504, 735] width 8 height 13
click at [559, 739] on icon "button" at bounding box center [559, 735] width 8 height 13
click at [102, 338] on icon "button" at bounding box center [102, 339] width 15 height 20
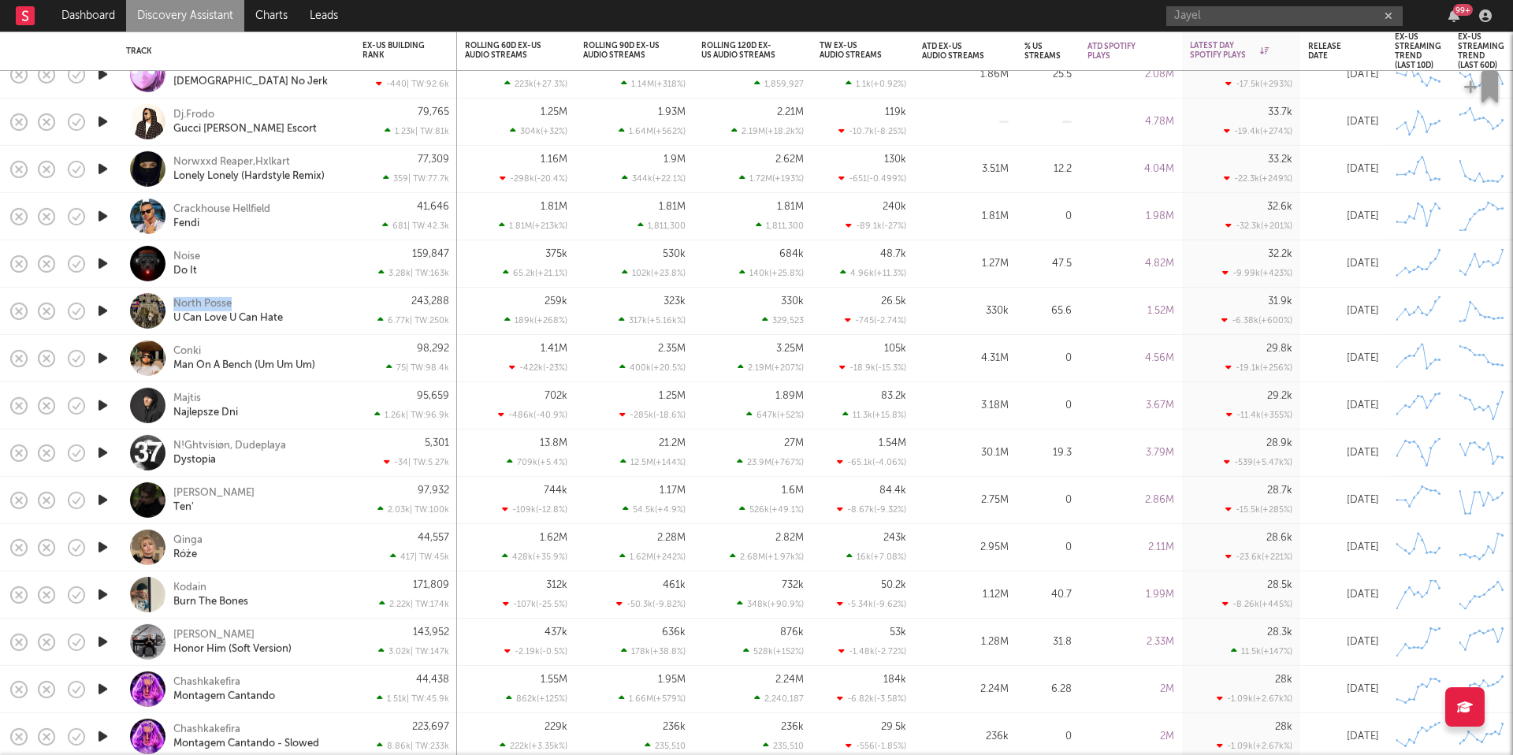
click at [108, 358] on icon "button" at bounding box center [103, 358] width 17 height 20
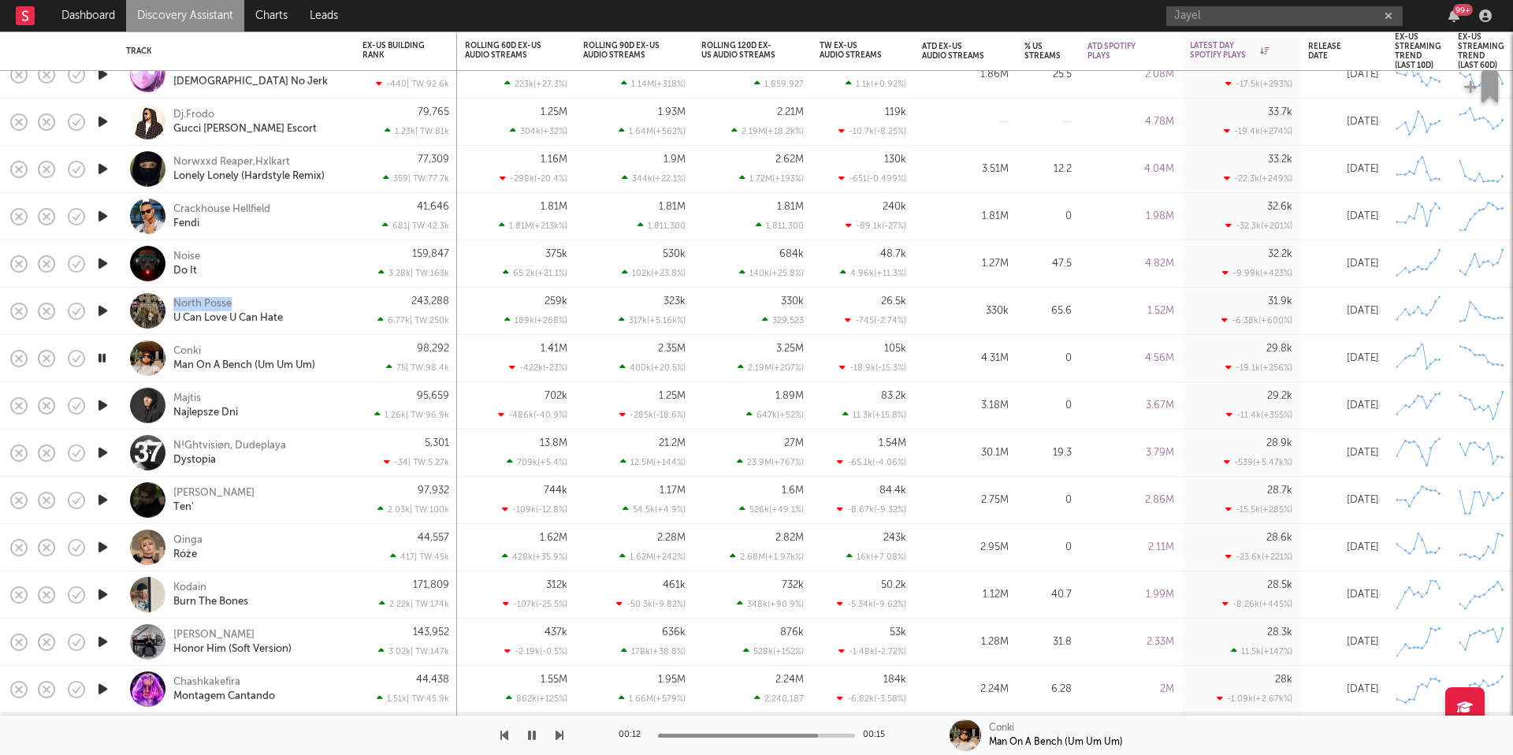
click at [103, 357] on icon "button" at bounding box center [102, 358] width 15 height 20
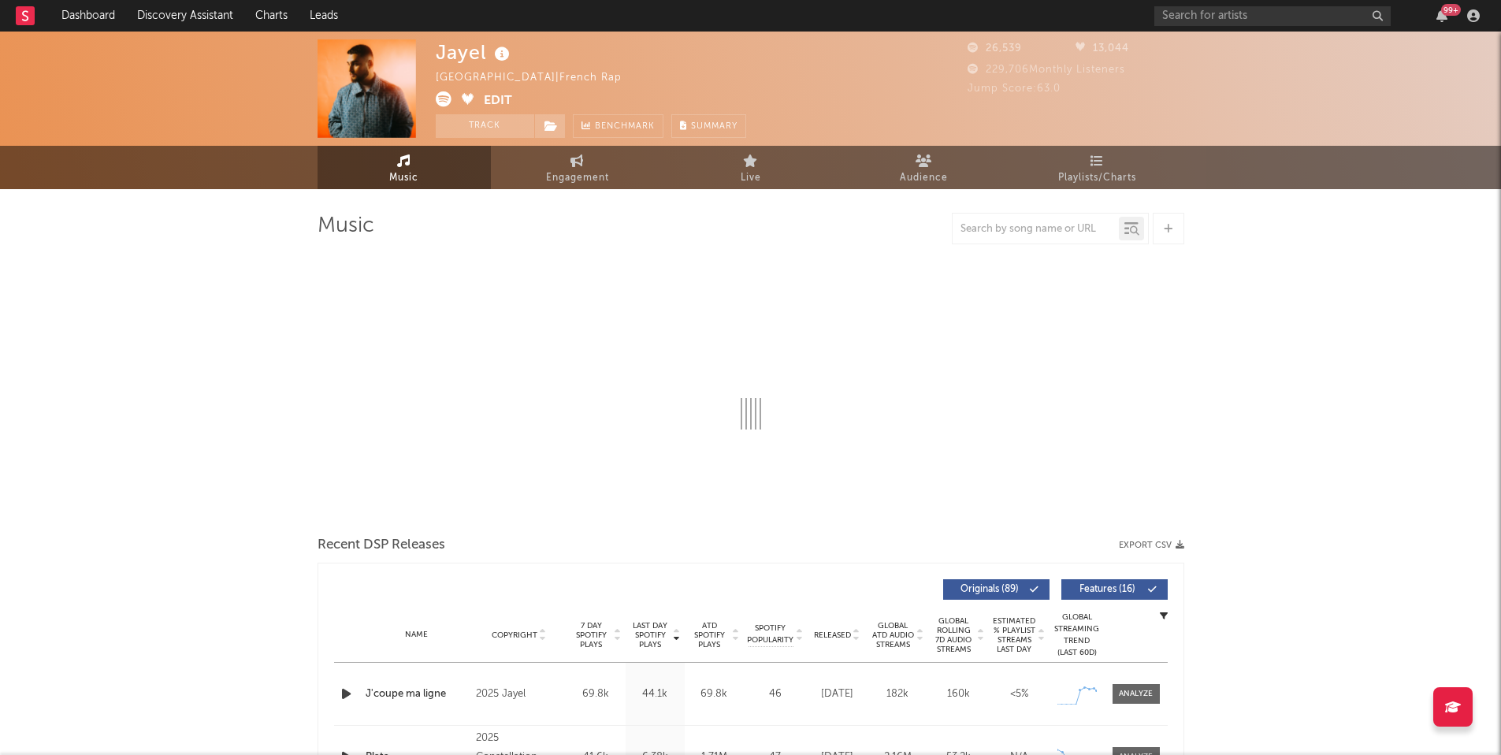
select select "6m"
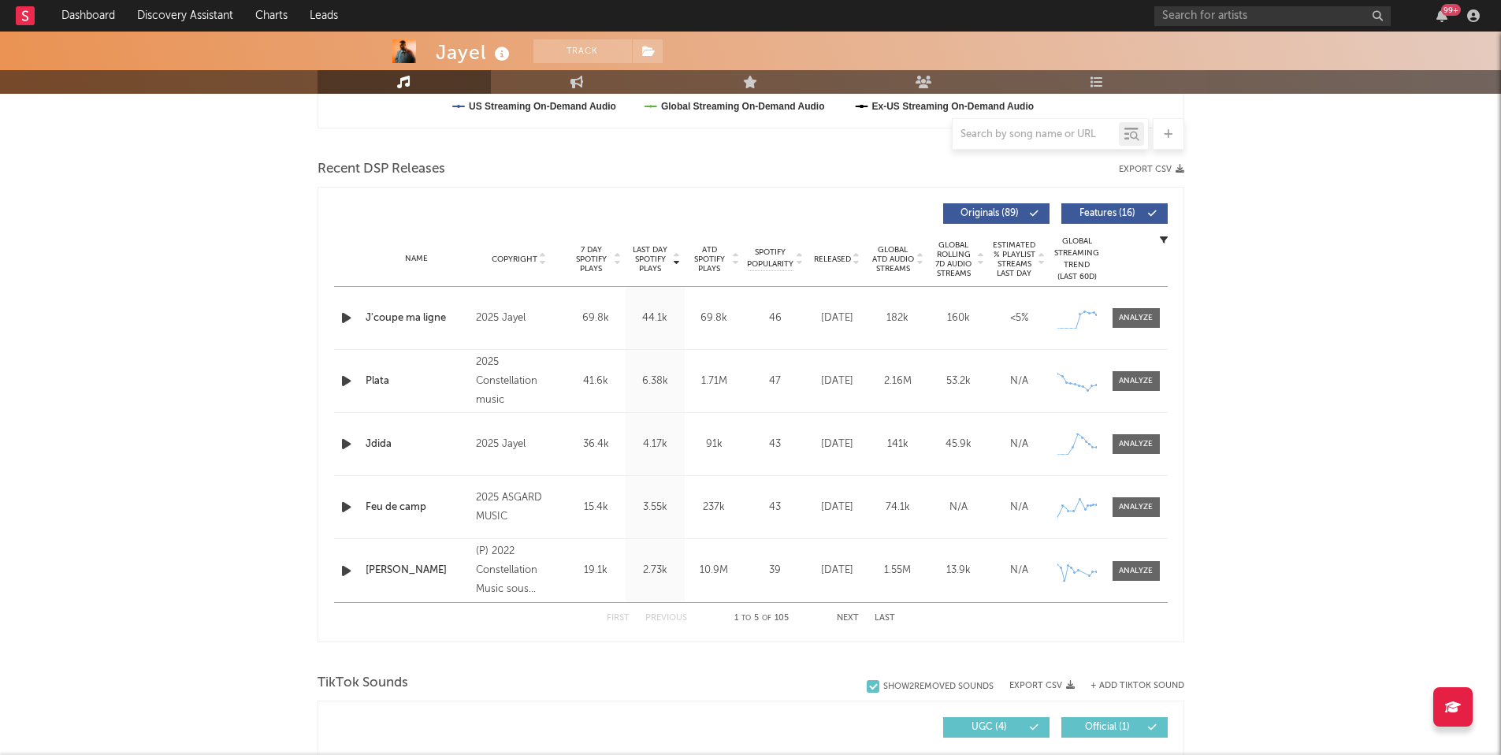
scroll to position [510, 0]
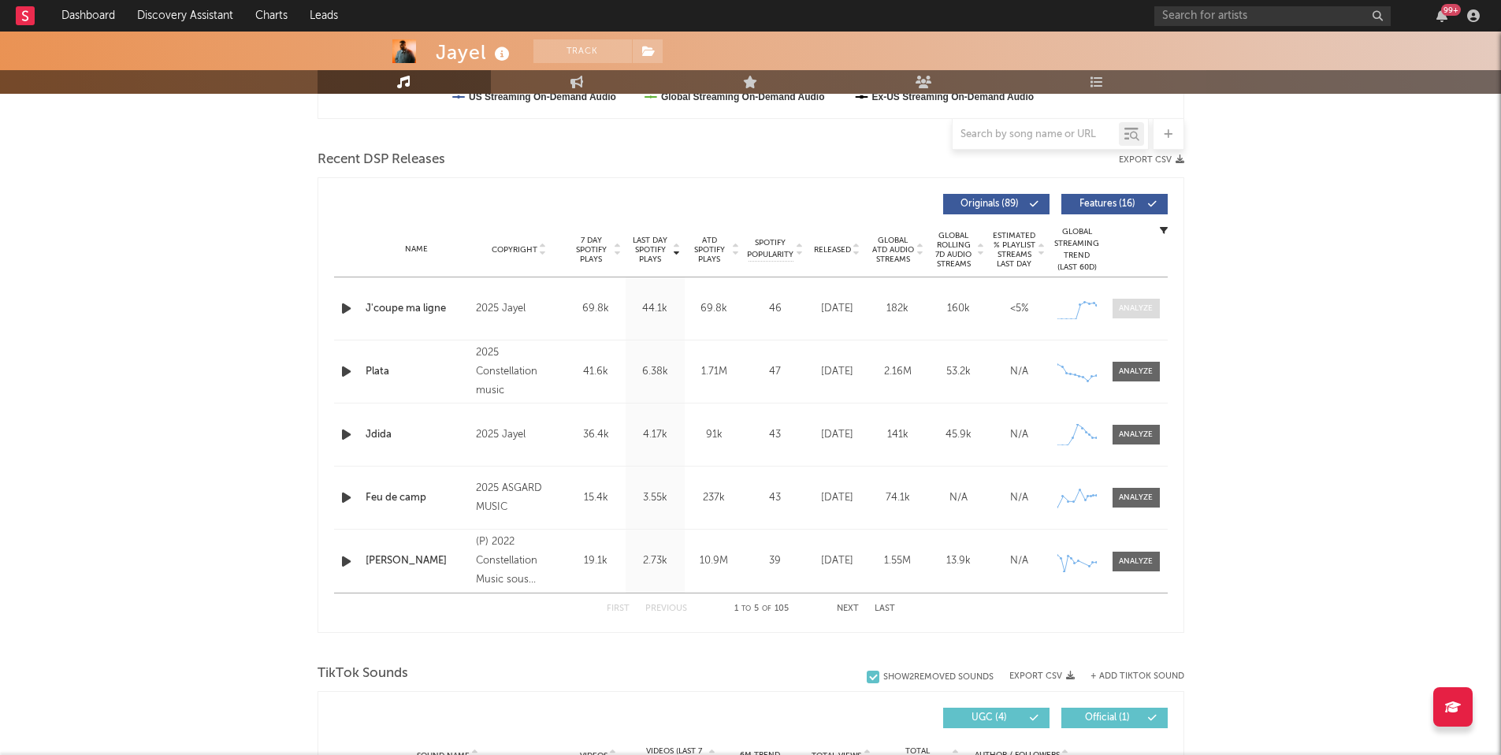
click at [1132, 300] on span at bounding box center [1135, 309] width 47 height 20
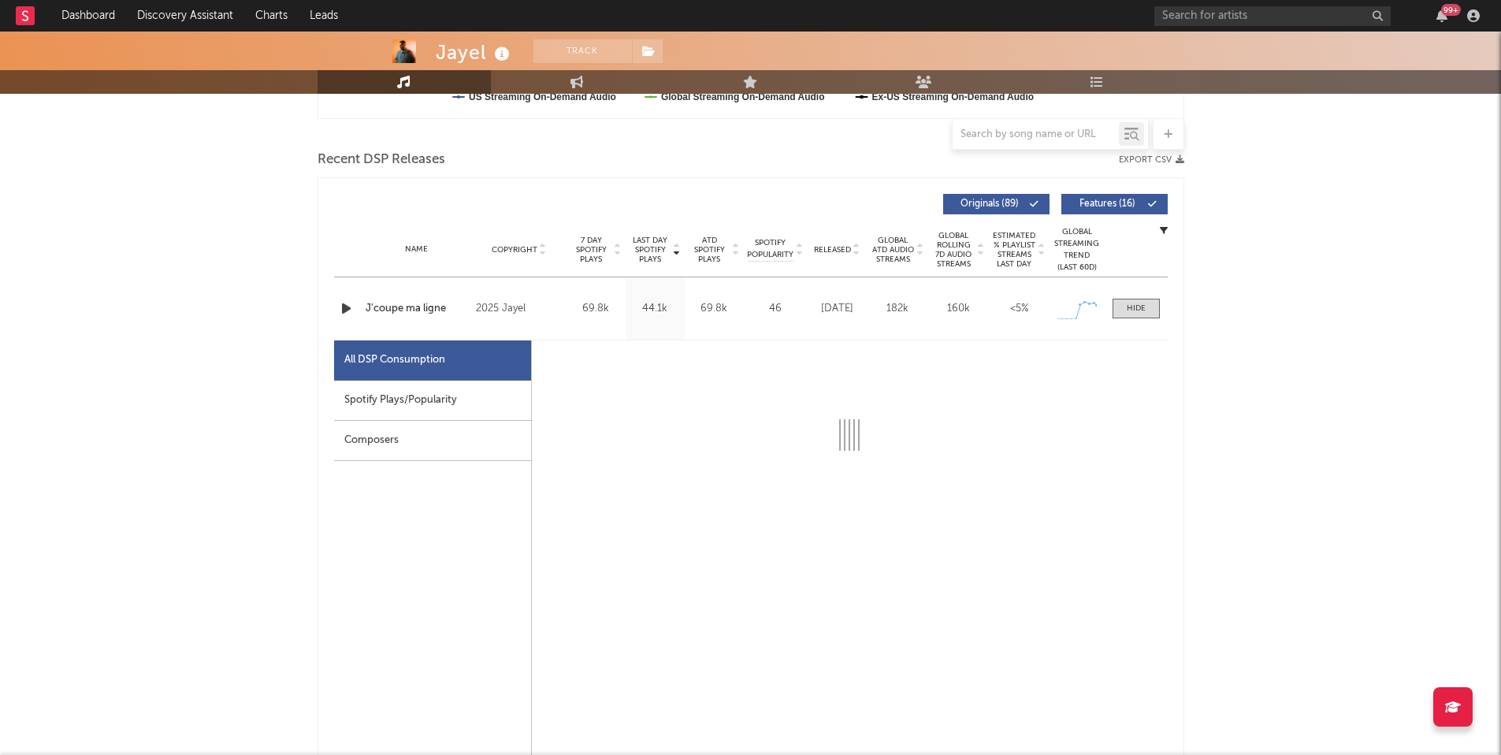
select select "1w"
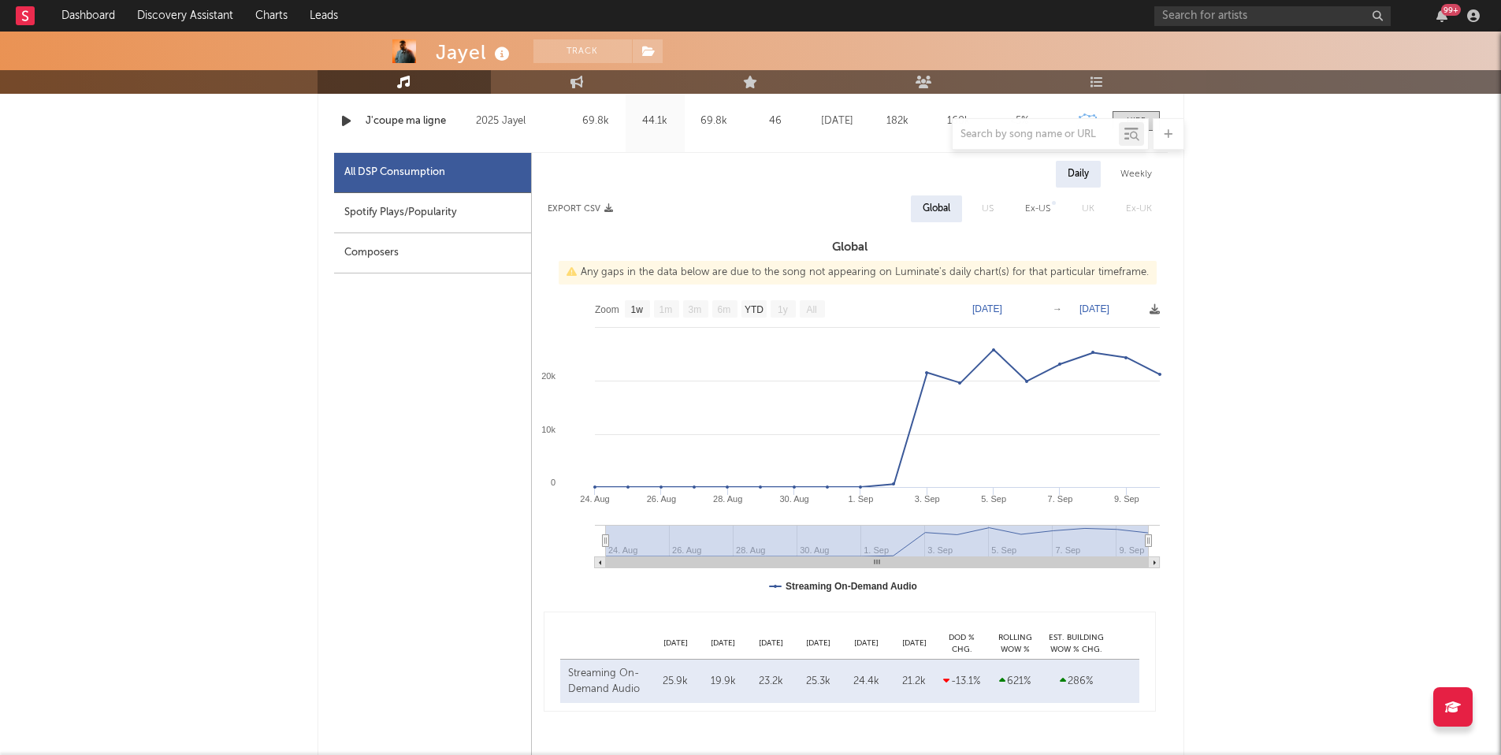
scroll to position [703, 0]
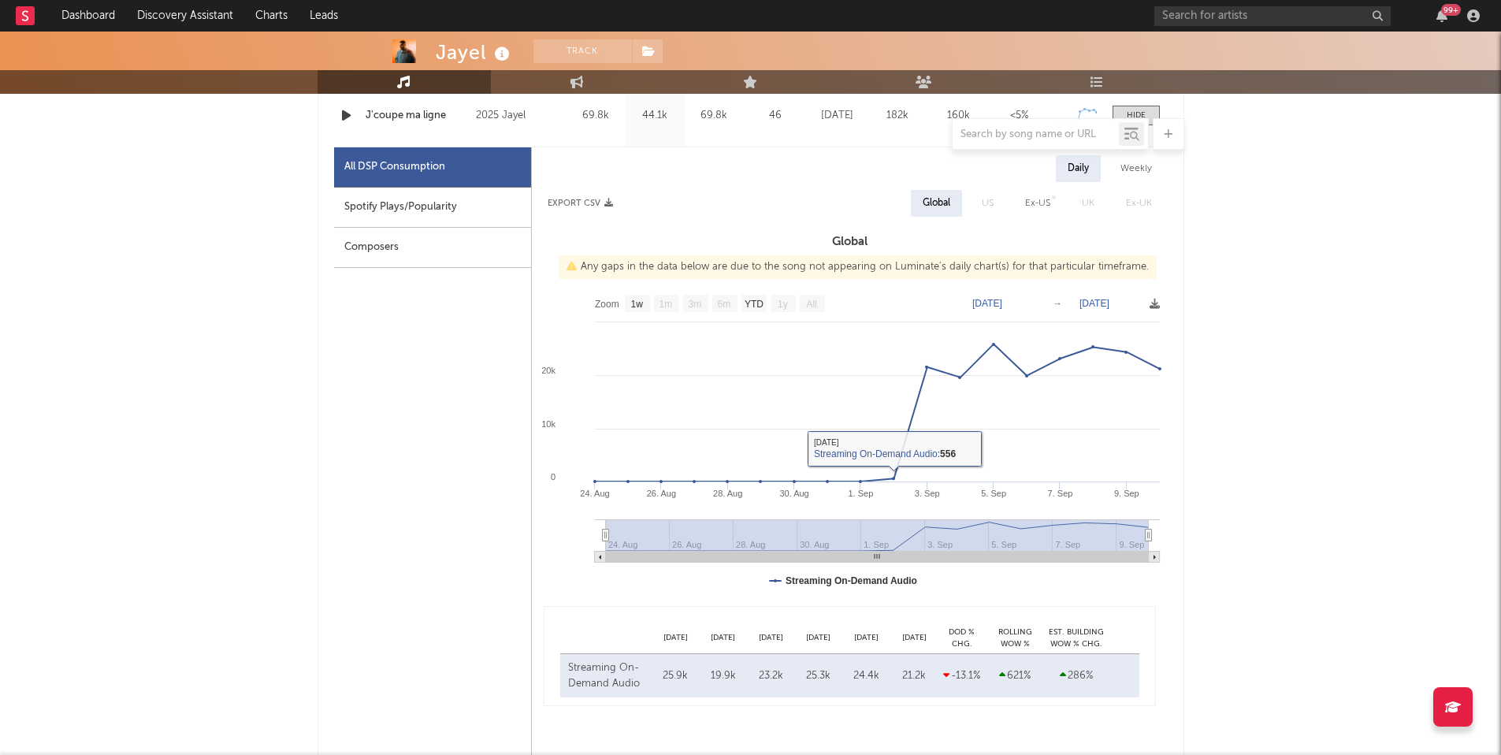
click at [440, 202] on div "Spotify Plays/Popularity" at bounding box center [432, 207] width 197 height 40
select select "1w"
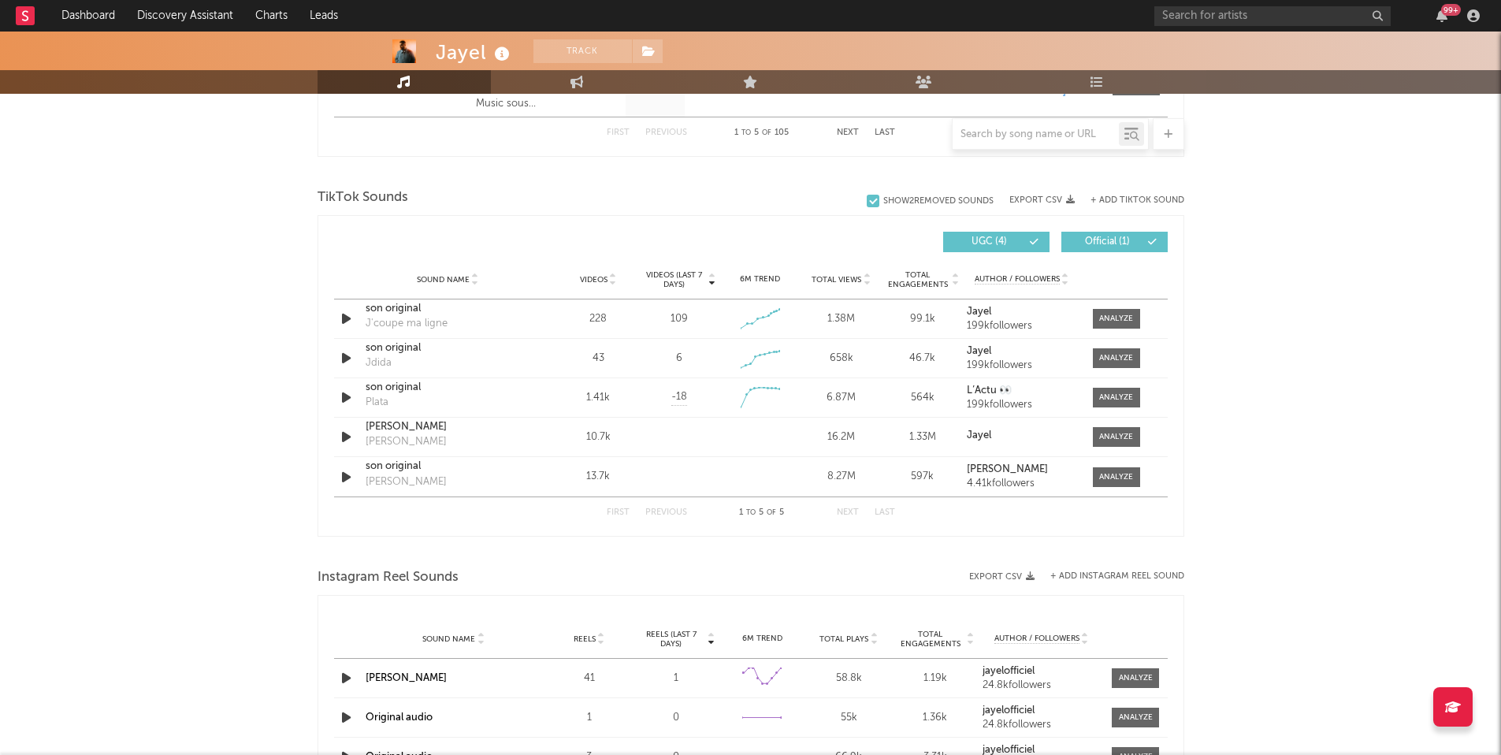
scroll to position [1733, 0]
click at [1111, 322] on div at bounding box center [1116, 320] width 34 height 12
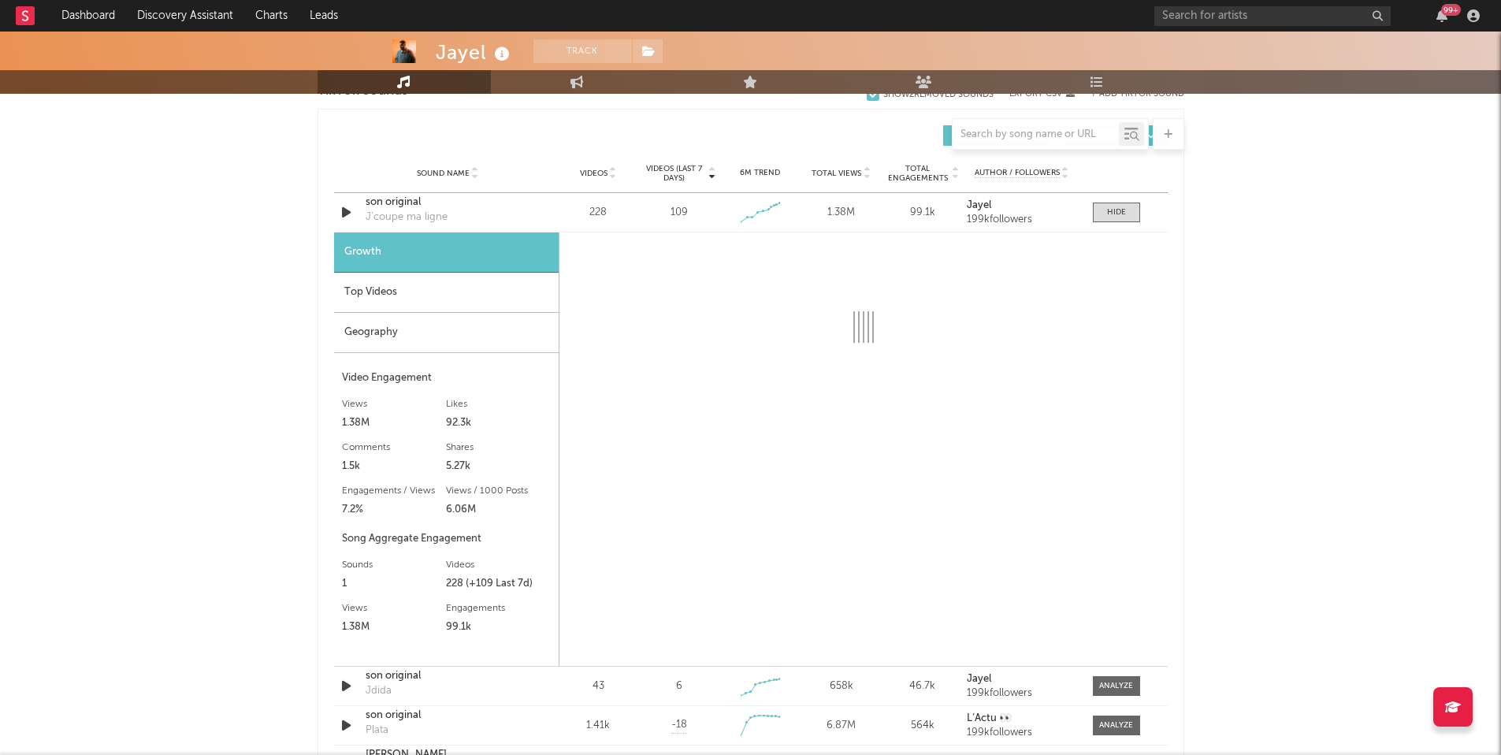
scroll to position [1861, 0]
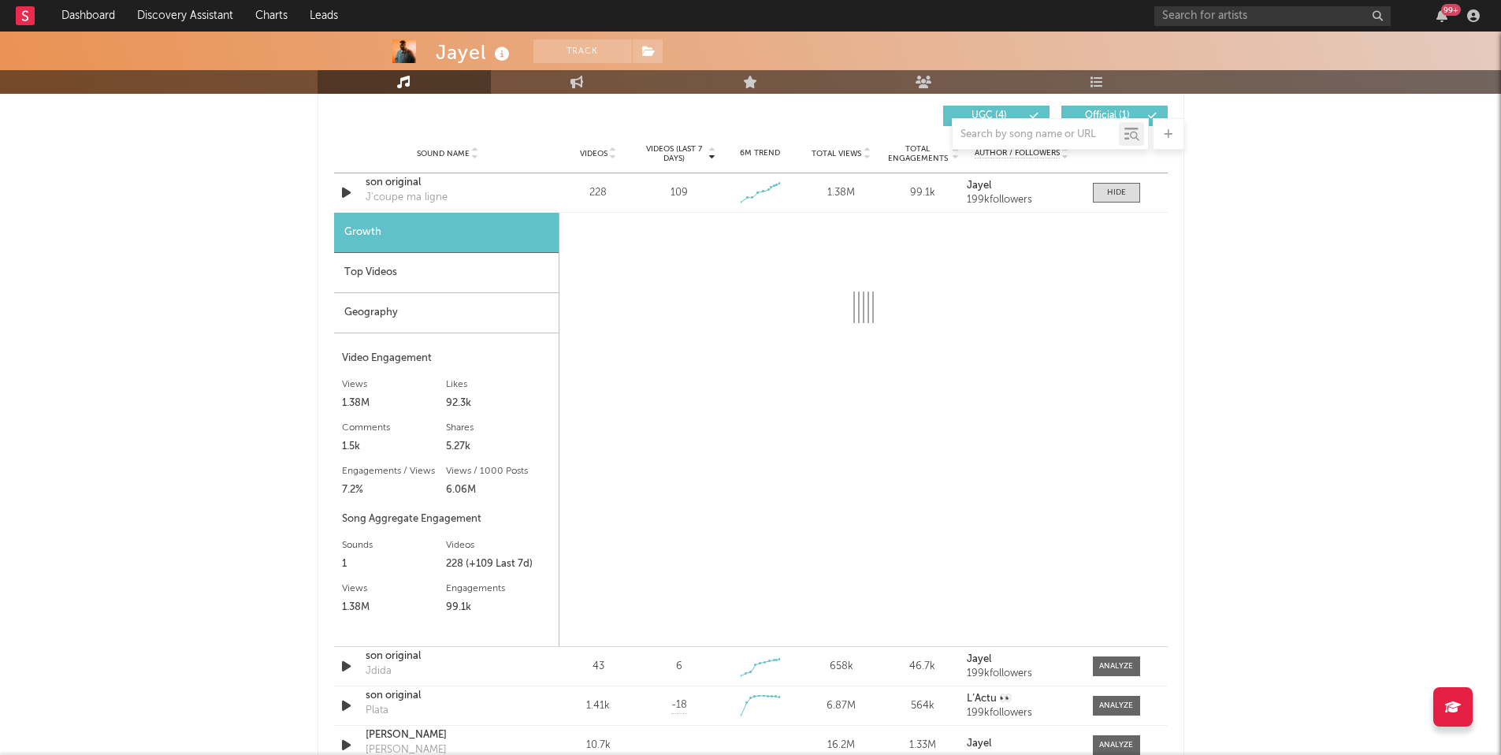
select select "1w"
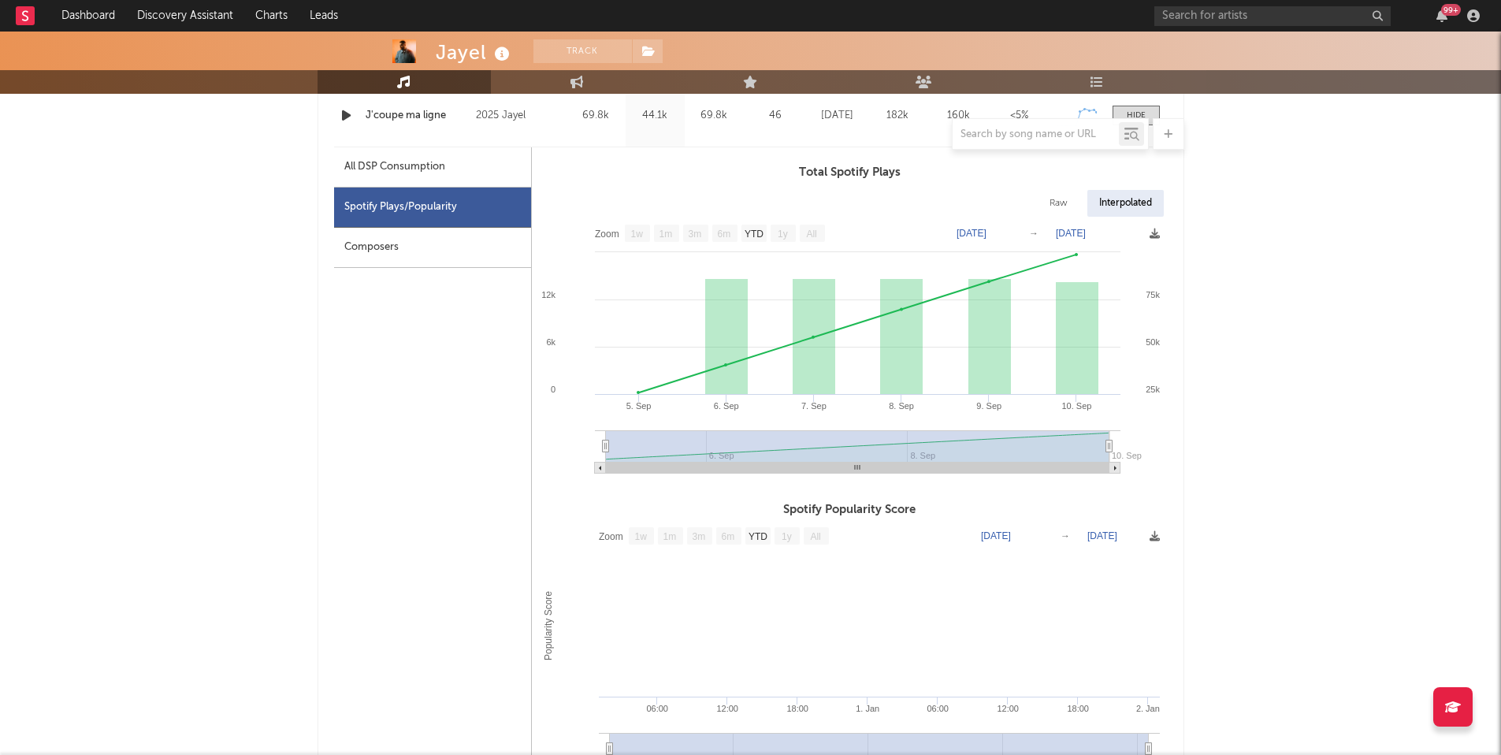
scroll to position [701, 0]
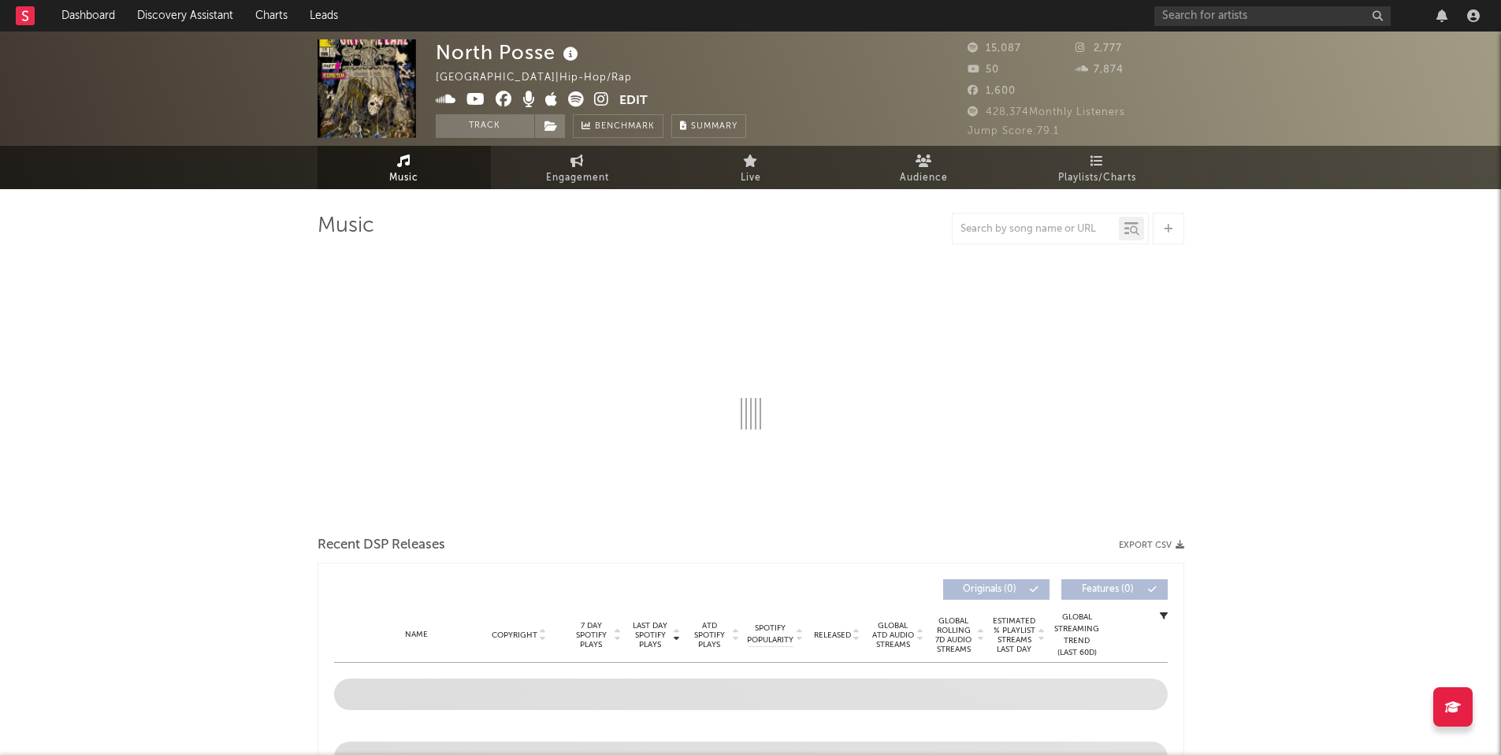
select select "6m"
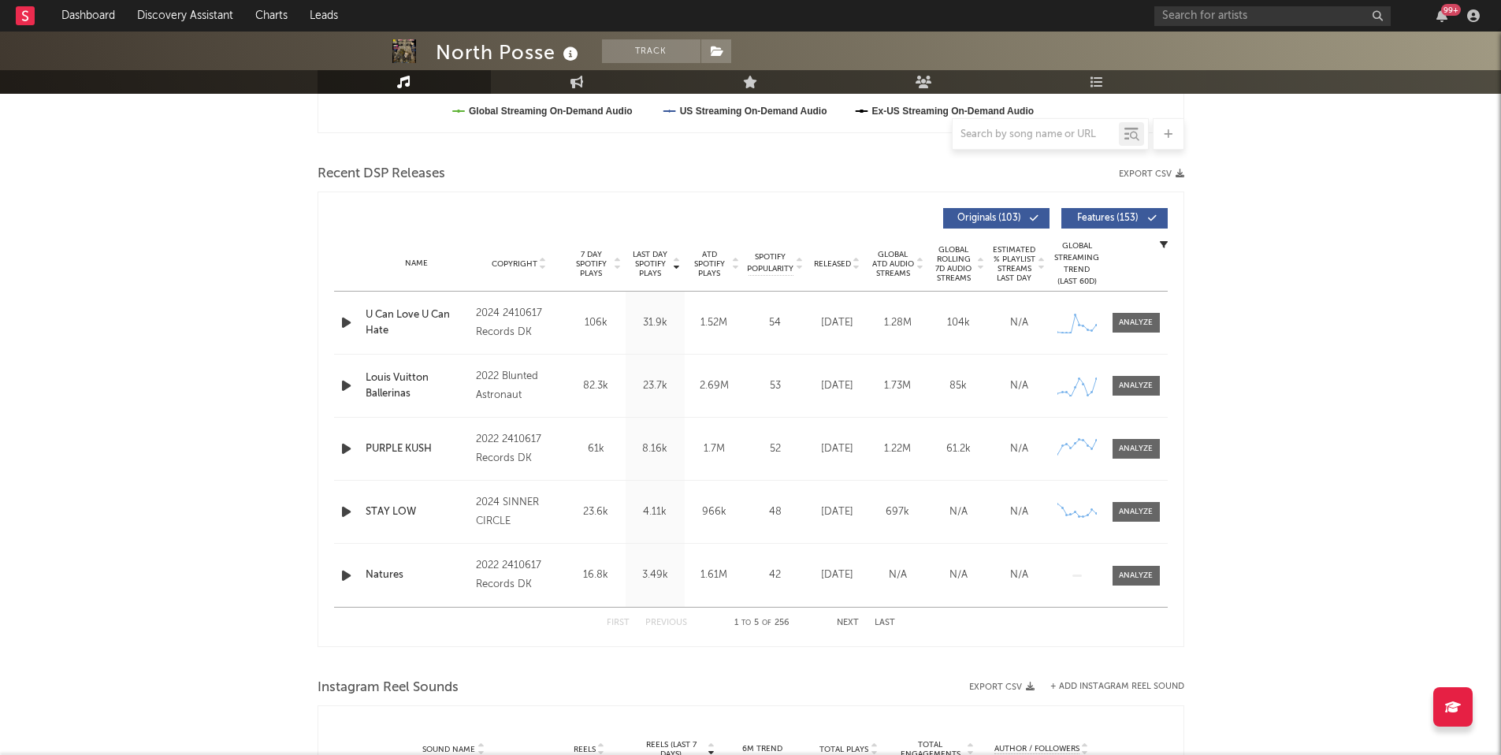
scroll to position [496, 0]
click at [1141, 329] on span at bounding box center [1135, 322] width 47 height 20
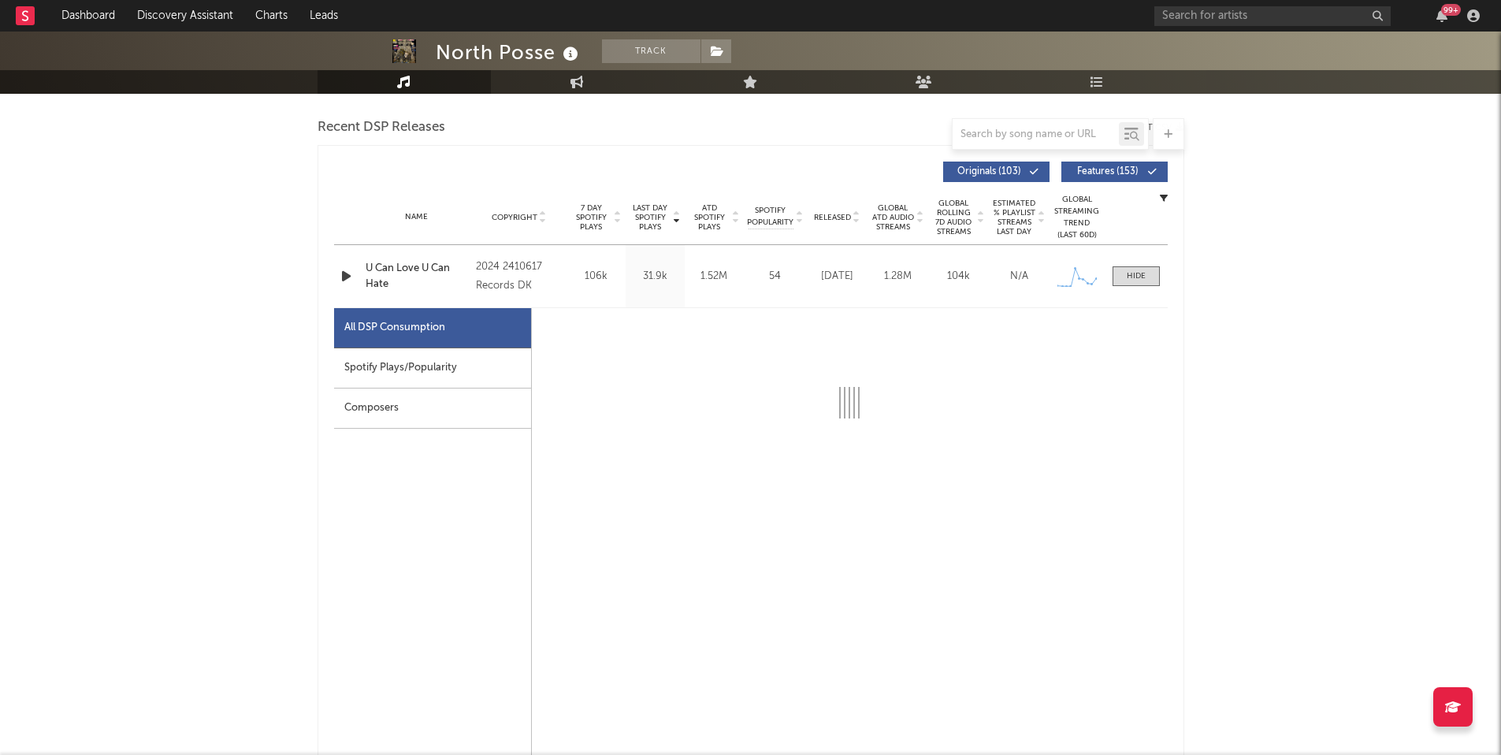
select select "1w"
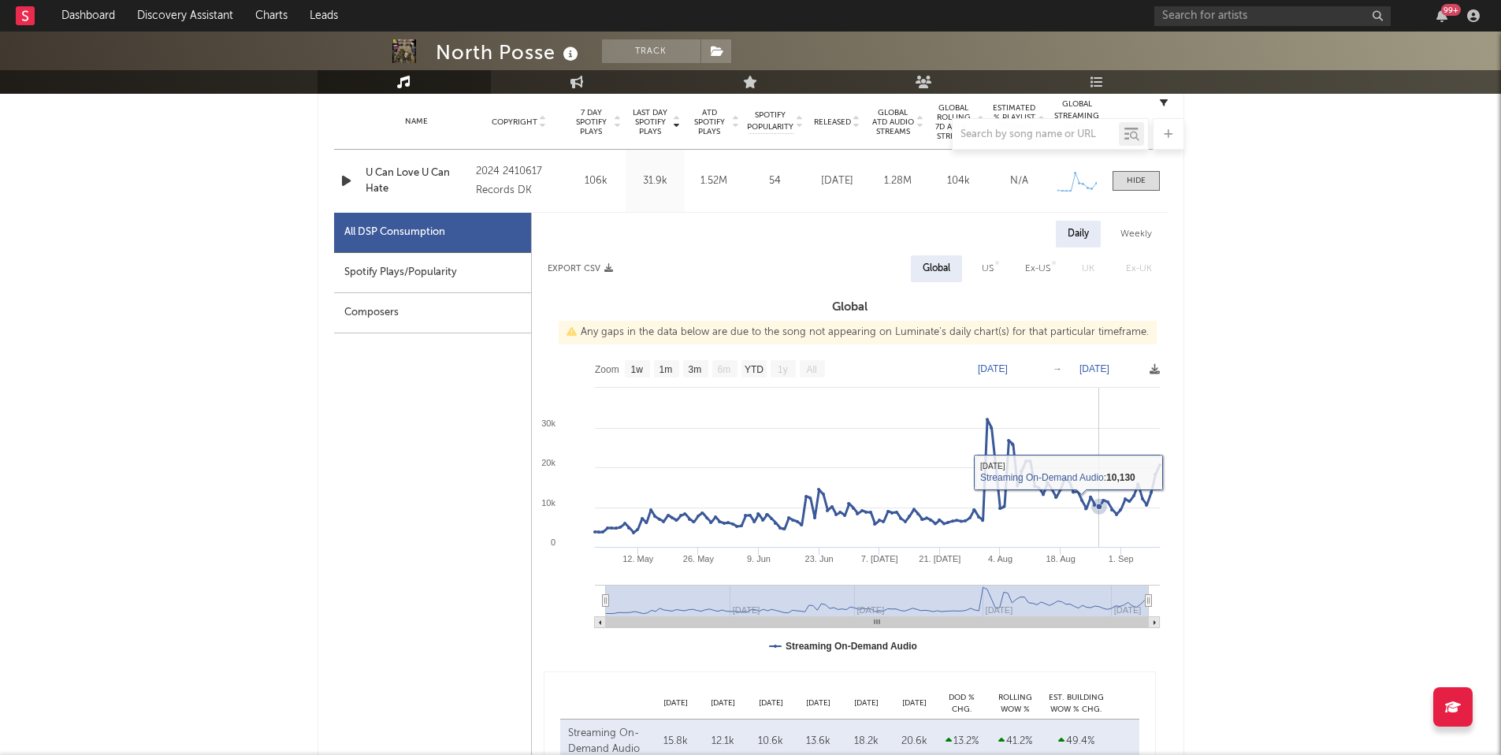
scroll to position [639, 0]
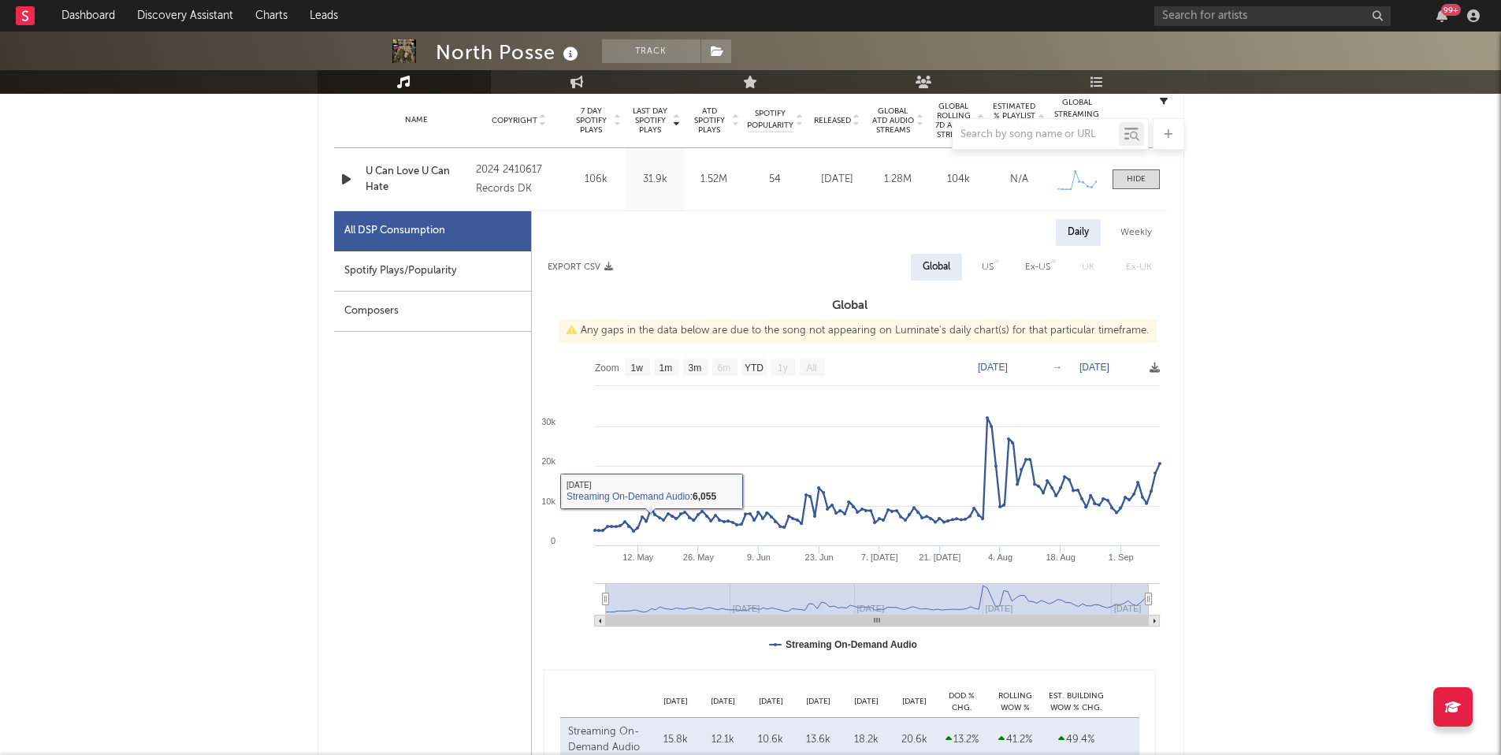
click at [468, 281] on div "Spotify Plays/Popularity" at bounding box center [432, 271] width 197 height 40
select select "6m"
select select "1w"
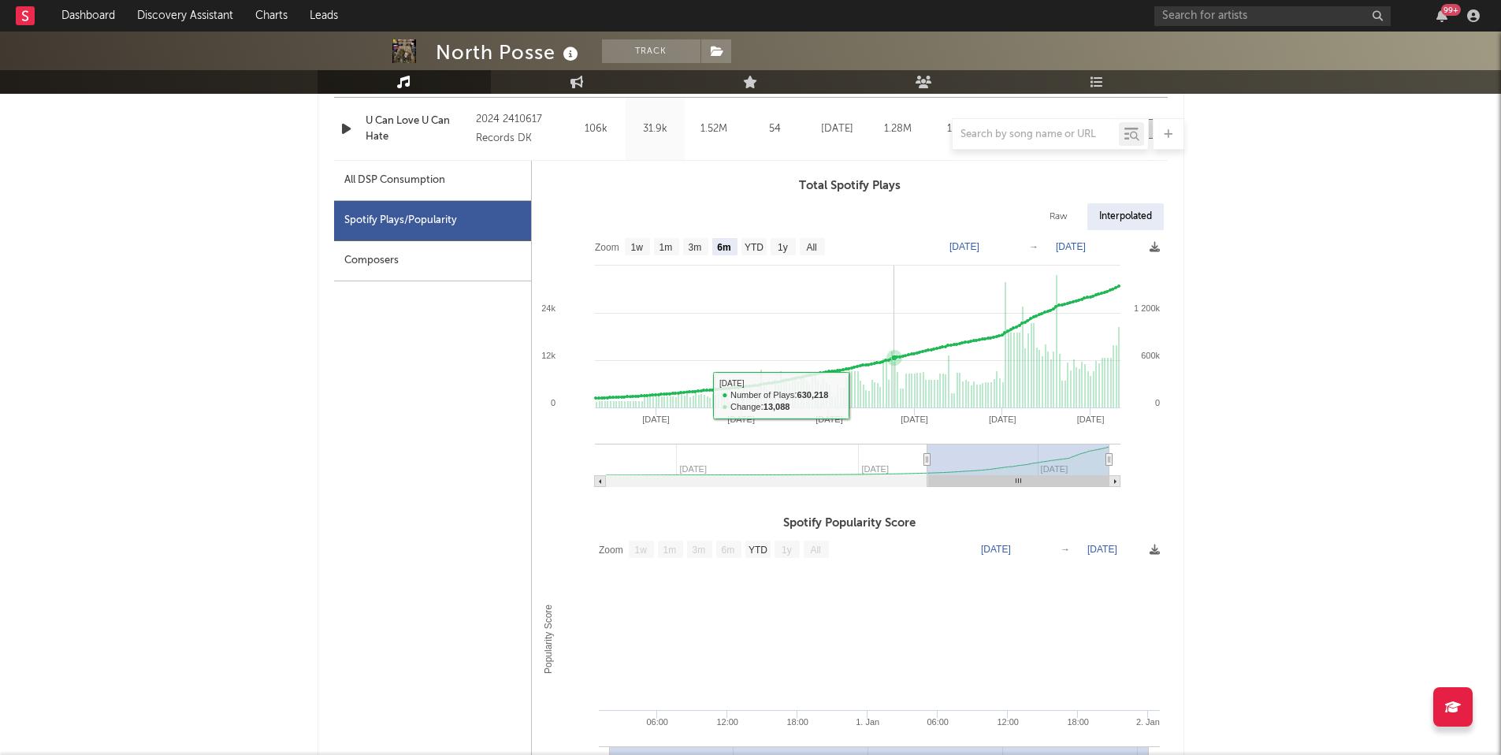
scroll to position [690, 0]
click at [484, 187] on div "All DSP Consumption" at bounding box center [432, 180] width 197 height 40
select select "1w"
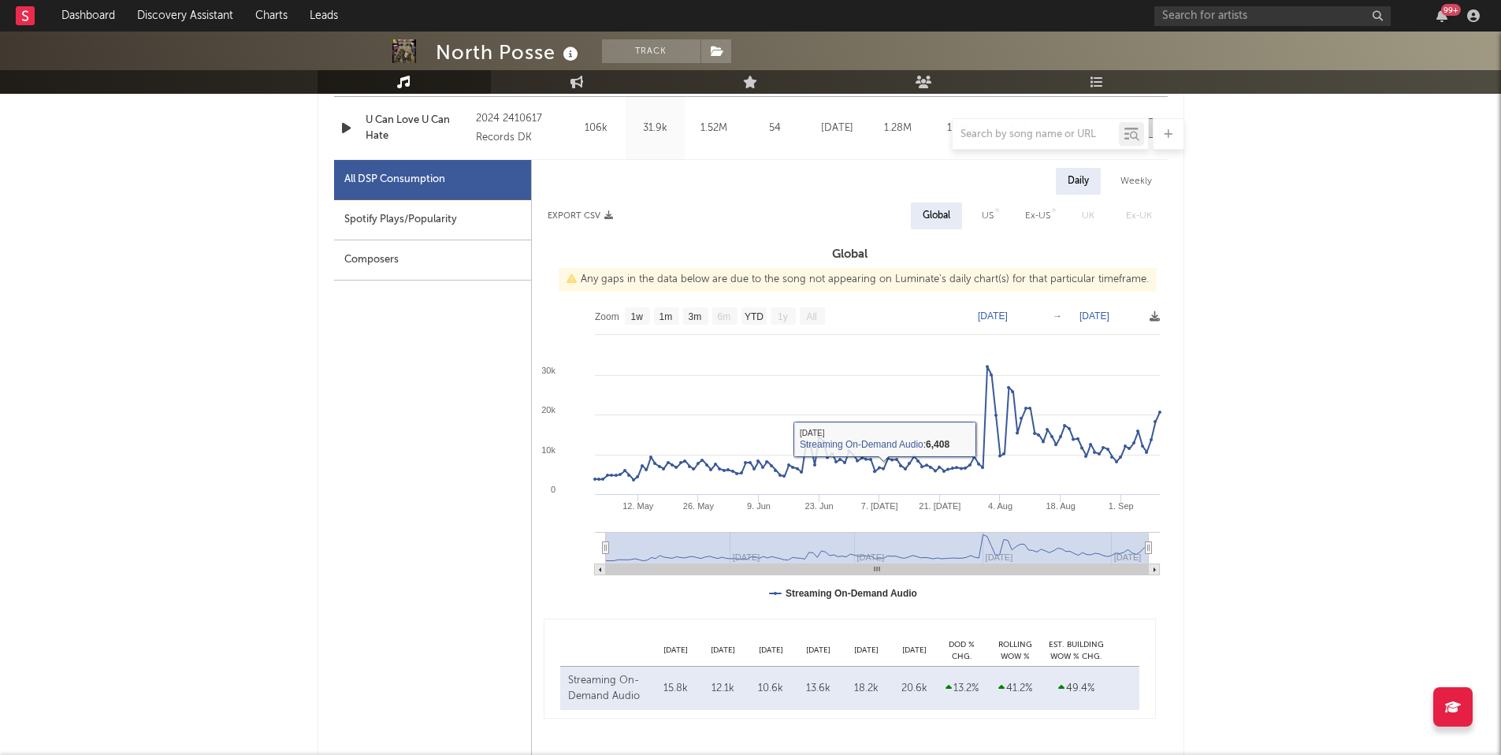
click at [372, 216] on div "Spotify Plays/Popularity" at bounding box center [432, 220] width 197 height 40
select select "6m"
select select "1w"
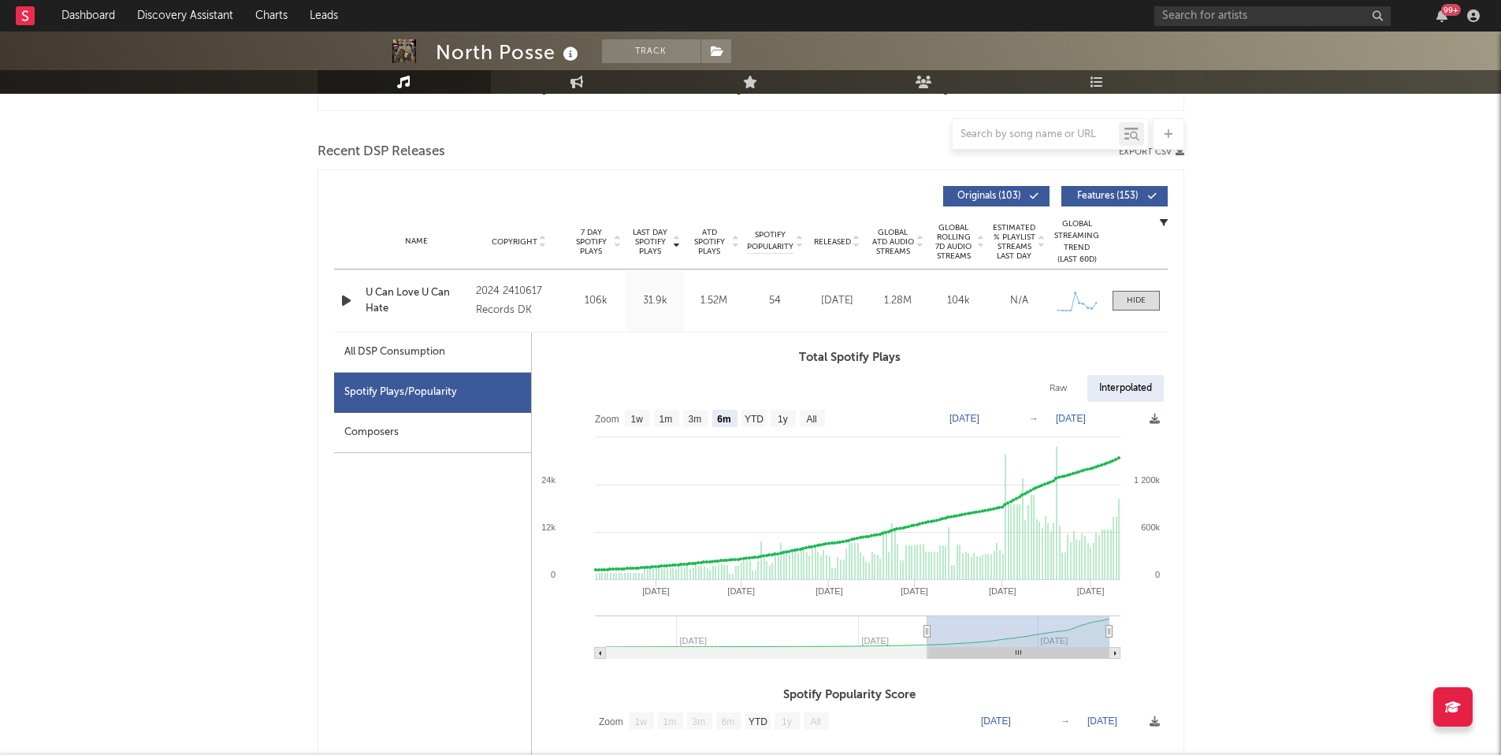
scroll to position [517, 0]
click at [454, 354] on div "All DSP Consumption" at bounding box center [432, 353] width 197 height 40
select select "1w"
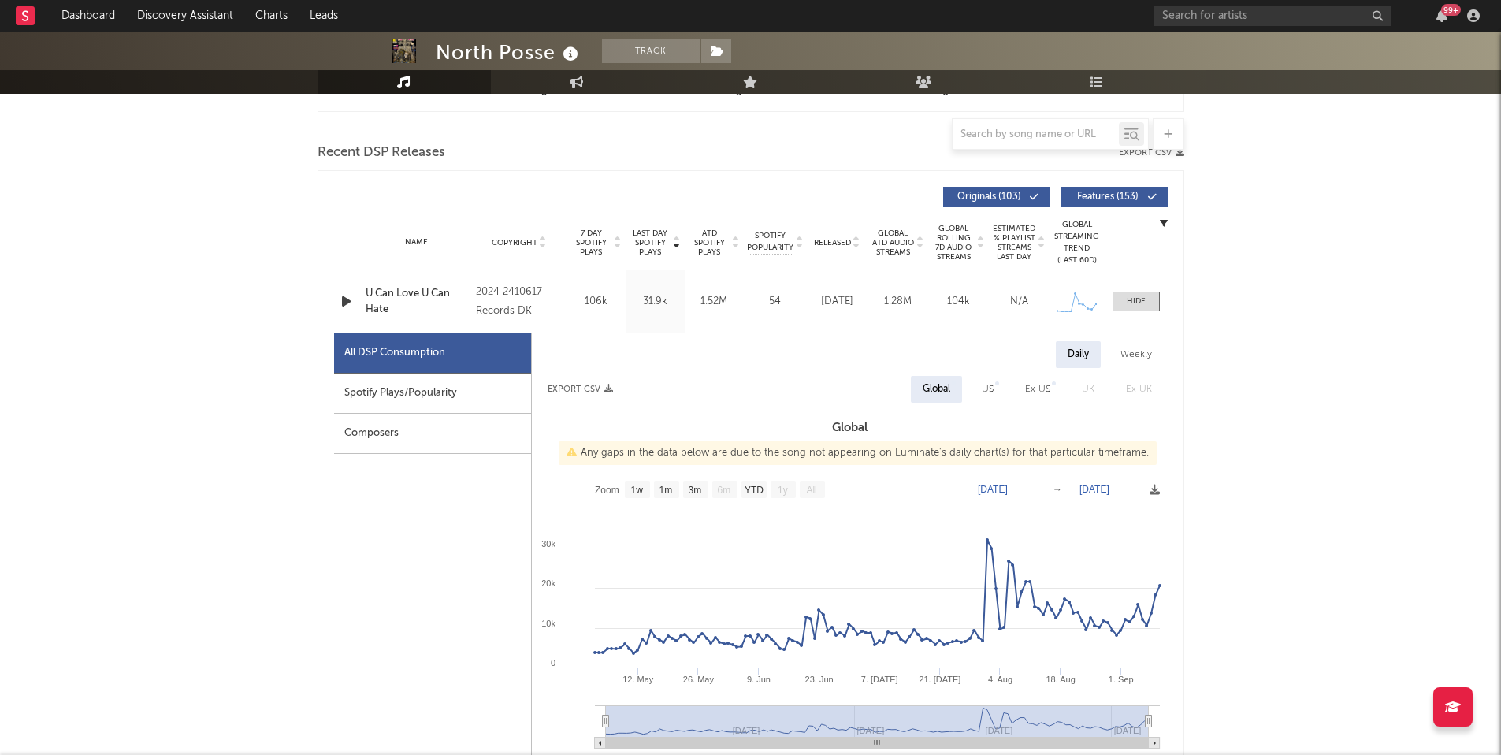
click at [986, 392] on div "US" at bounding box center [988, 389] width 12 height 19
select select "1w"
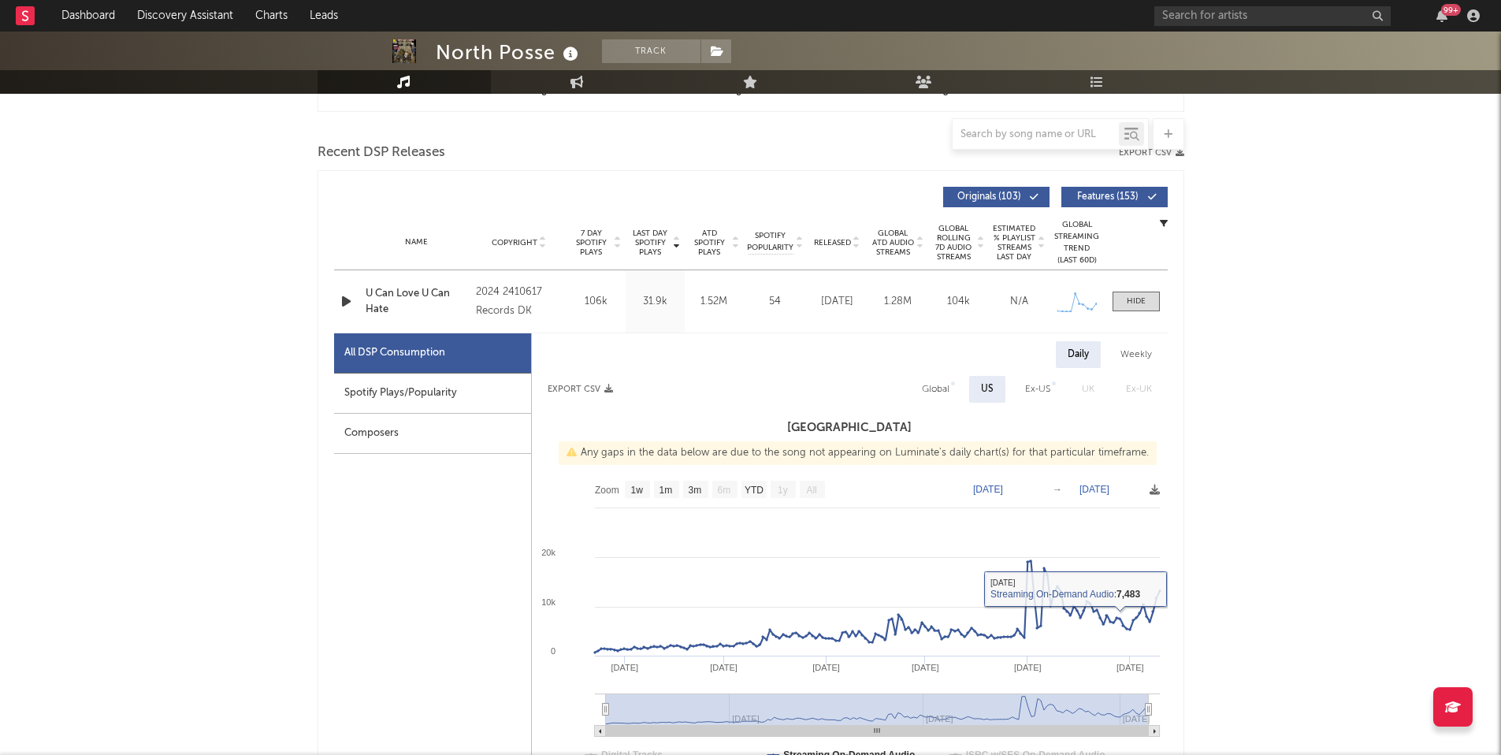
click at [942, 392] on div "Global" at bounding box center [936, 389] width 28 height 19
select select "1w"
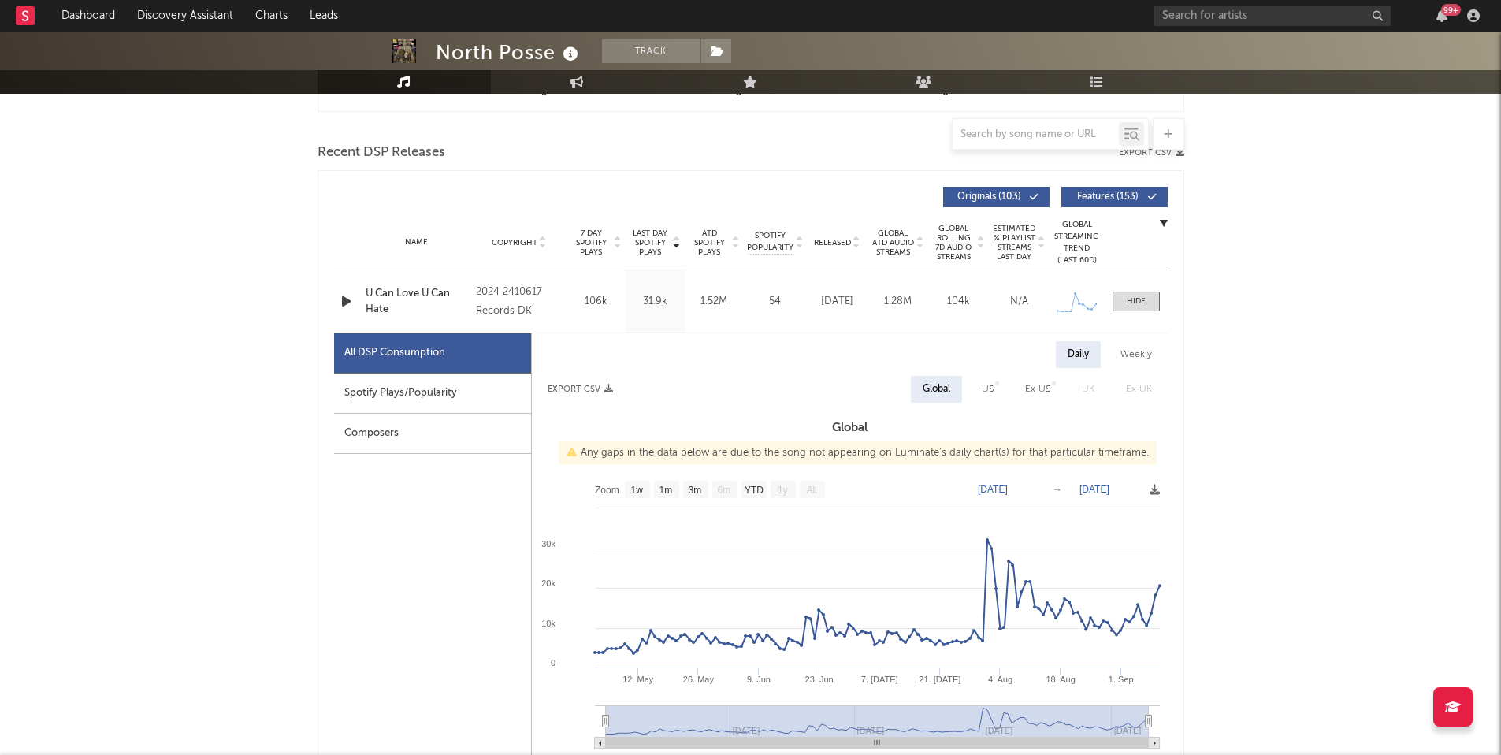
click at [458, 373] on div "Spotify Plays/Popularity" at bounding box center [432, 393] width 197 height 40
select select "6m"
select select "1w"
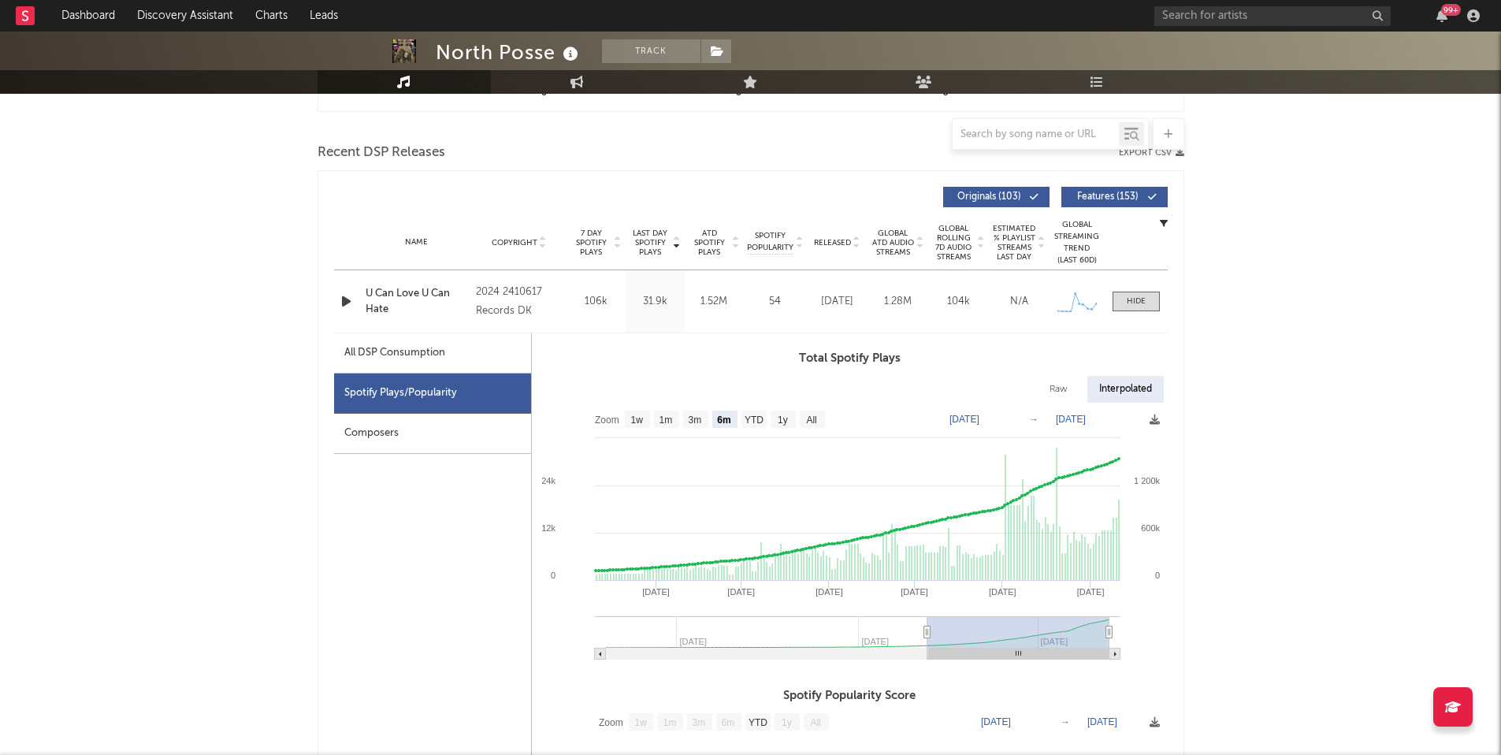
click at [438, 385] on div "Spotify Plays/Popularity" at bounding box center [432, 393] width 197 height 40
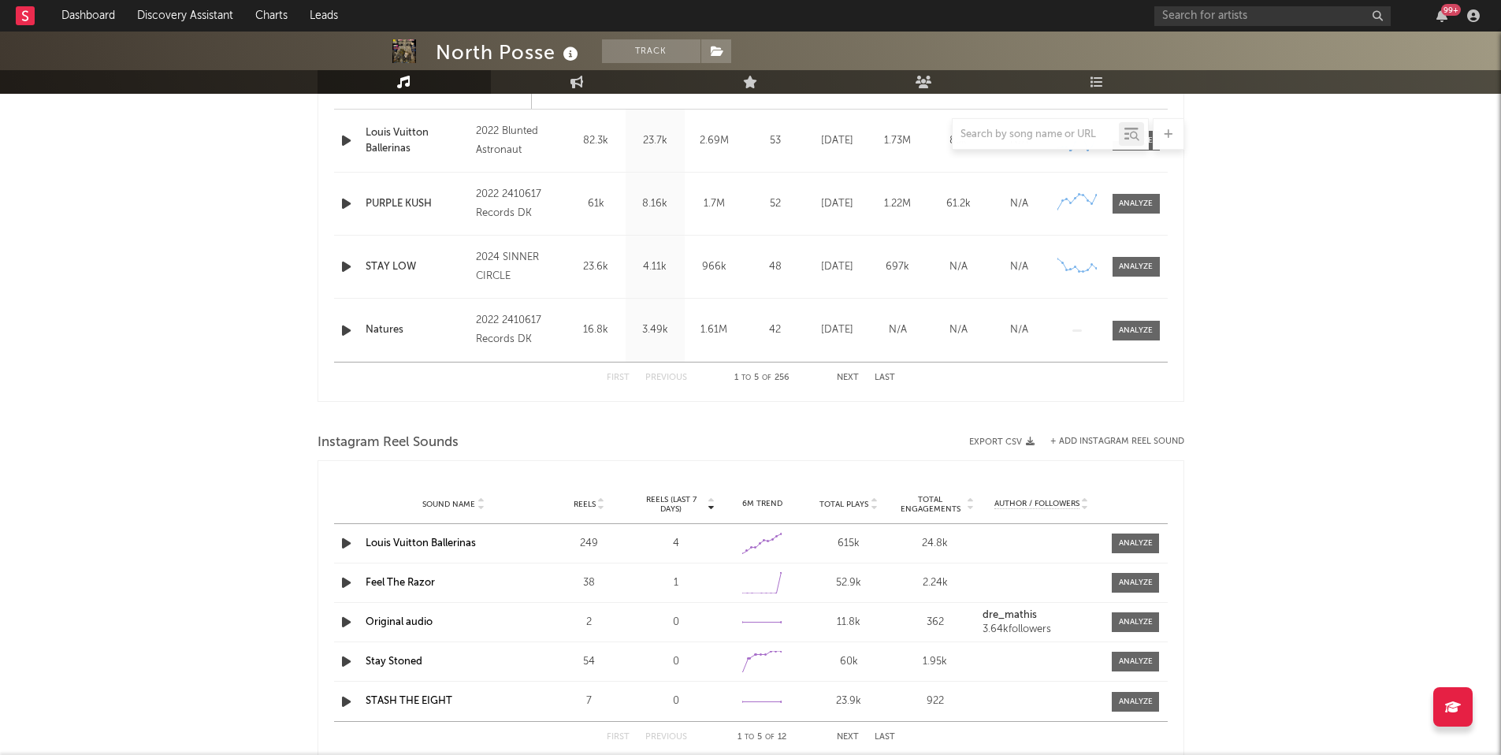
scroll to position [1292, 0]
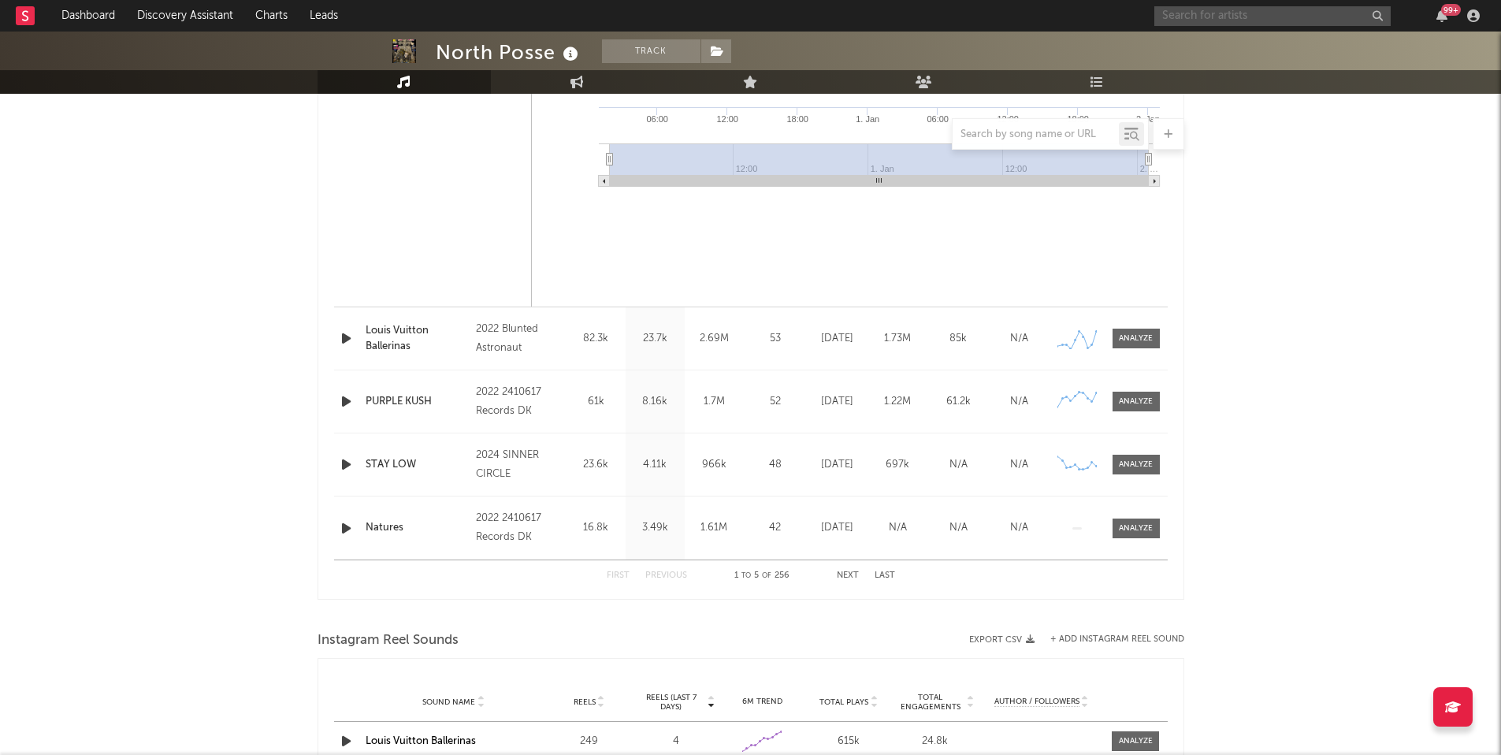
click at [1199, 10] on input "text" at bounding box center [1272, 16] width 236 height 20
type input "Malik Dalasi"
click at [1259, 41] on div "Malik Dalasi" at bounding box center [1295, 47] width 173 height 19
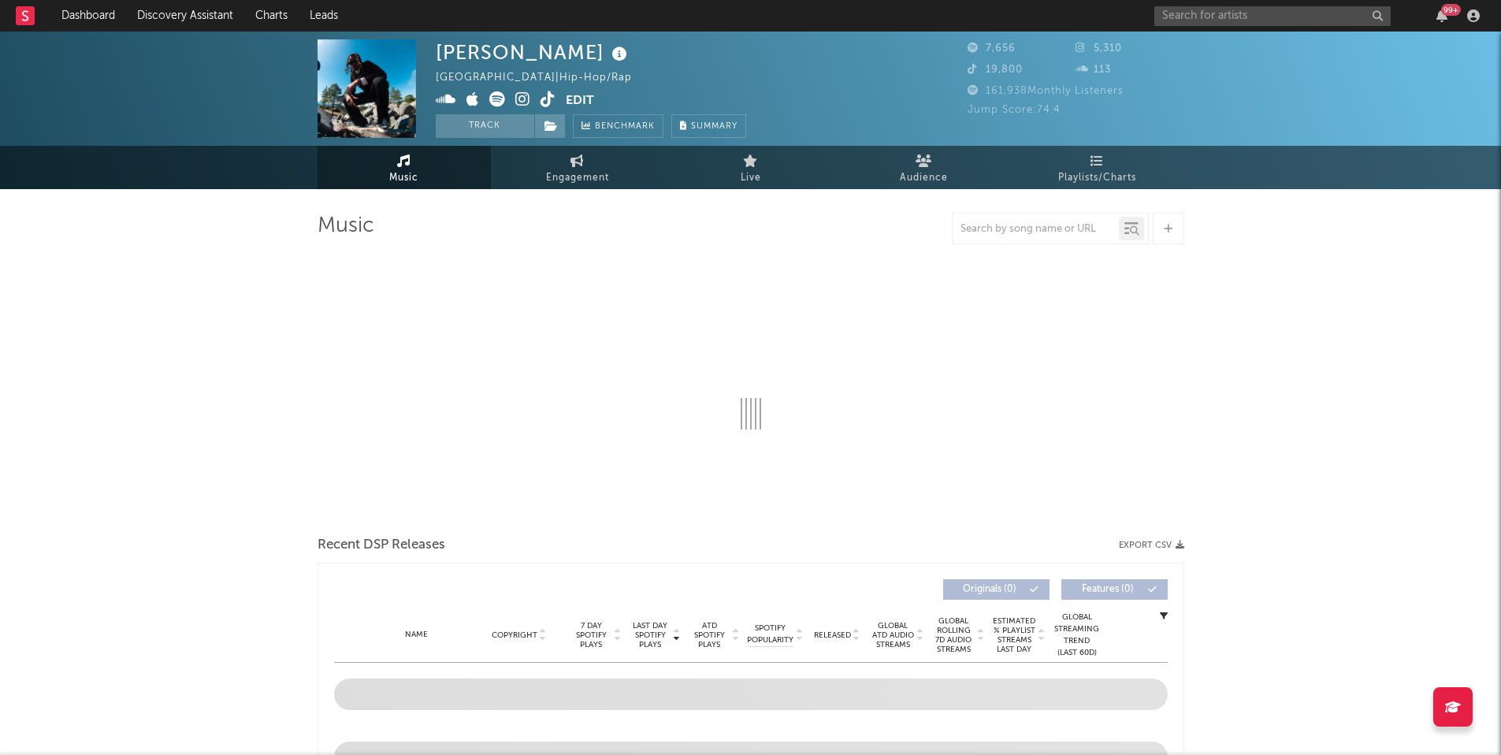
select select "6m"
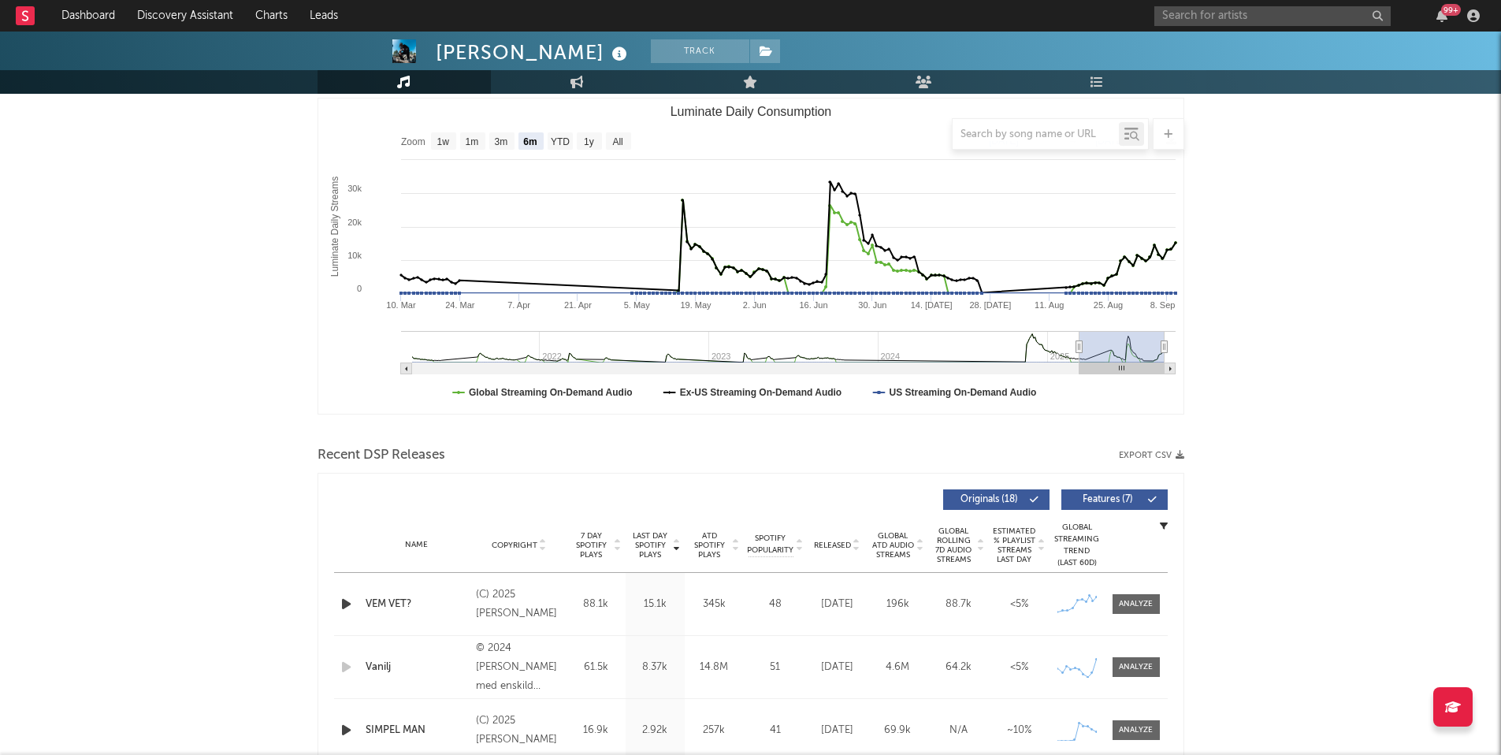
scroll to position [264, 0]
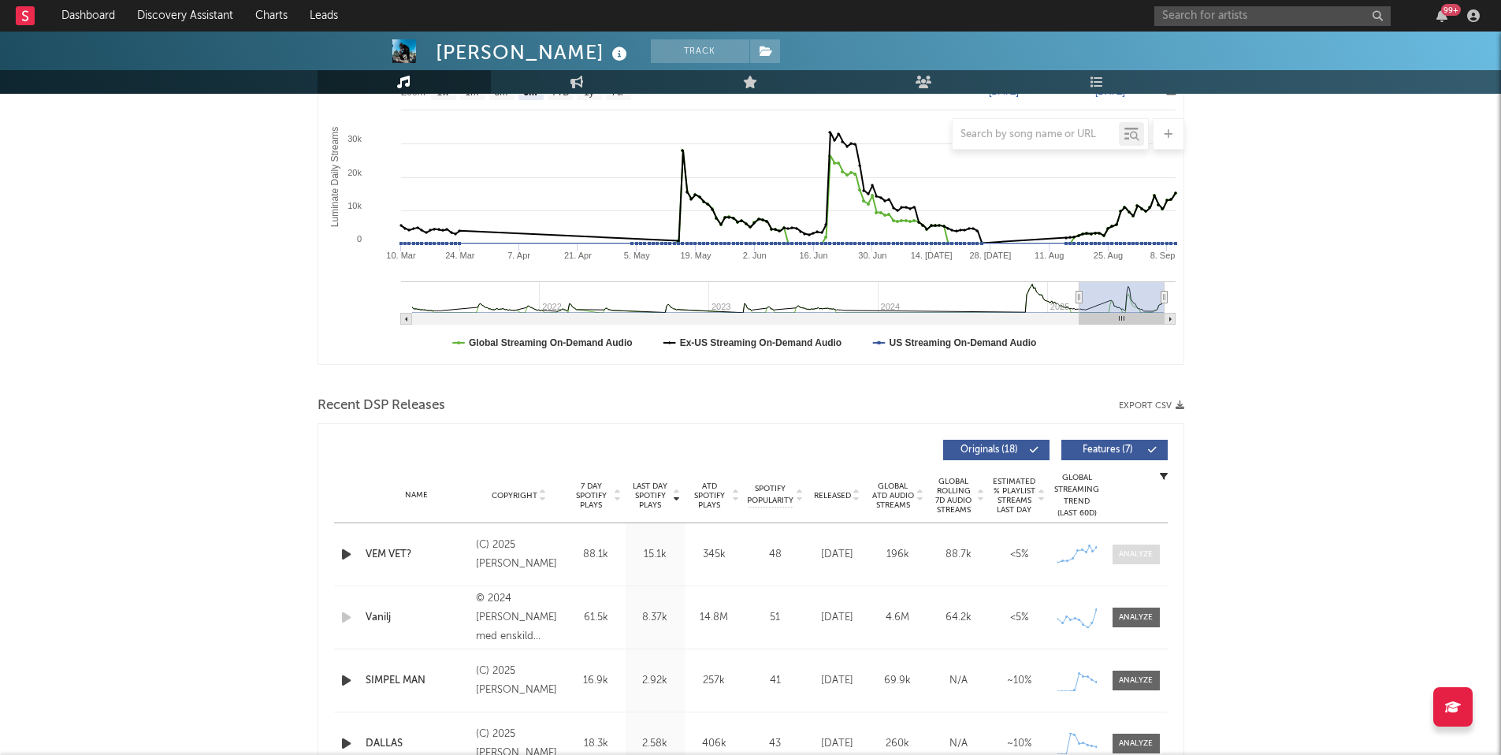
click at [1120, 546] on span at bounding box center [1135, 554] width 47 height 20
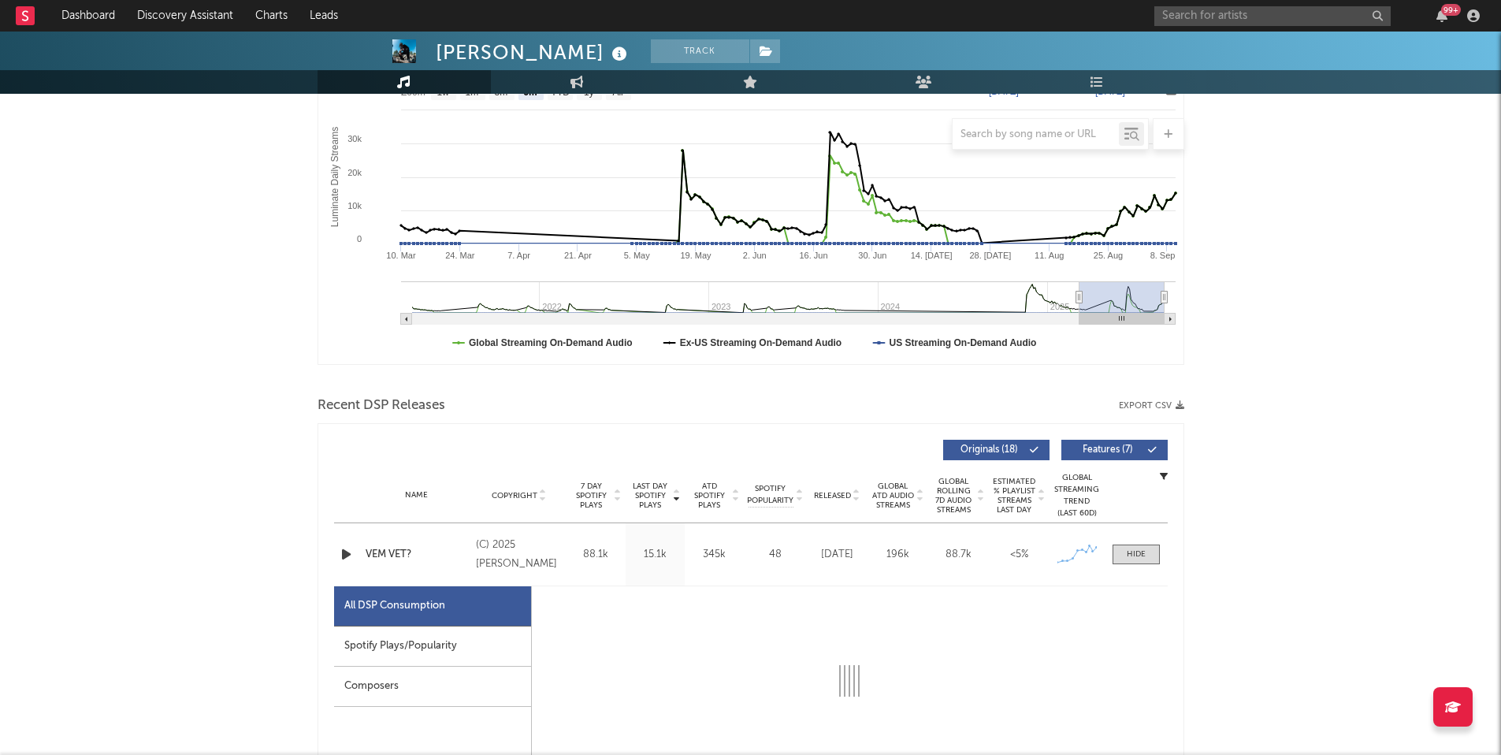
select select "1w"
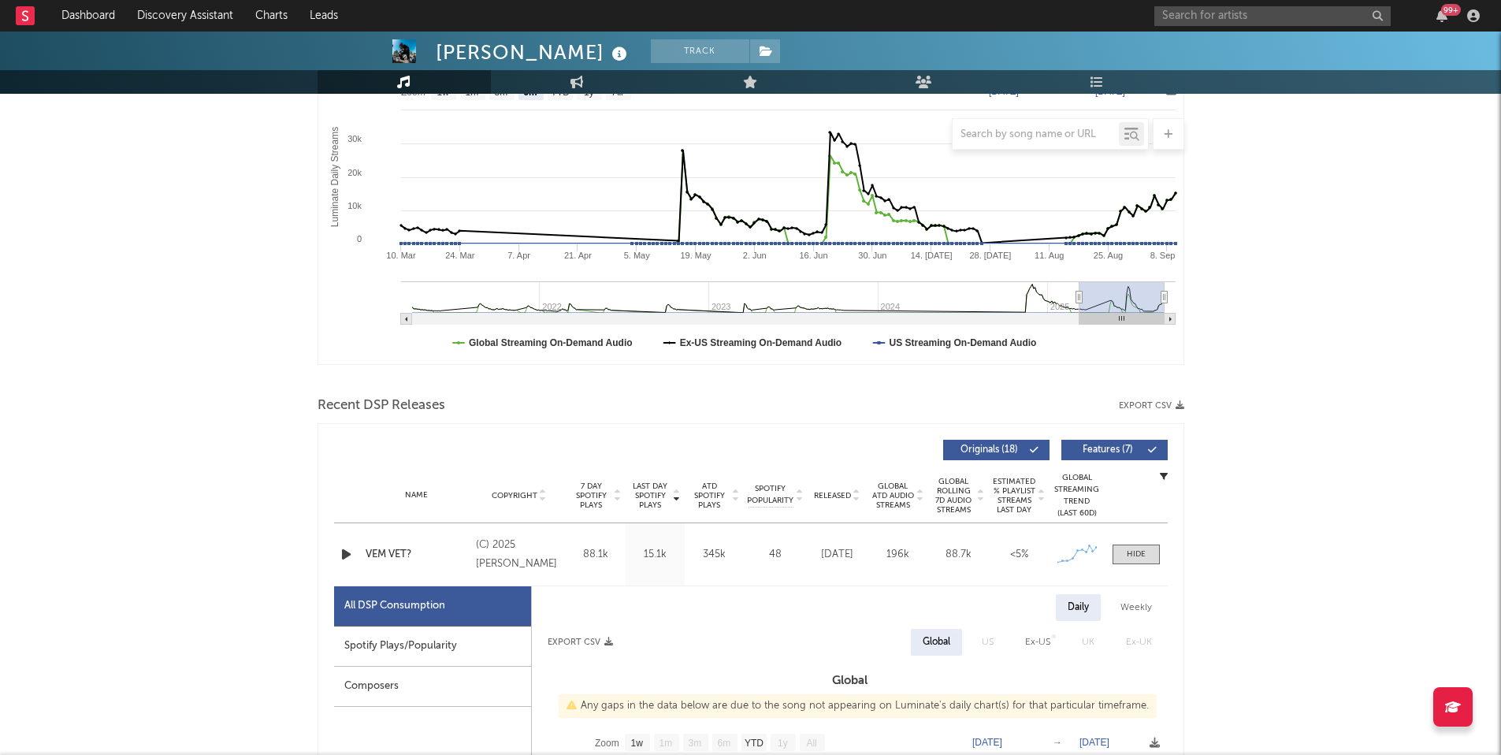
scroll to position [570, 0]
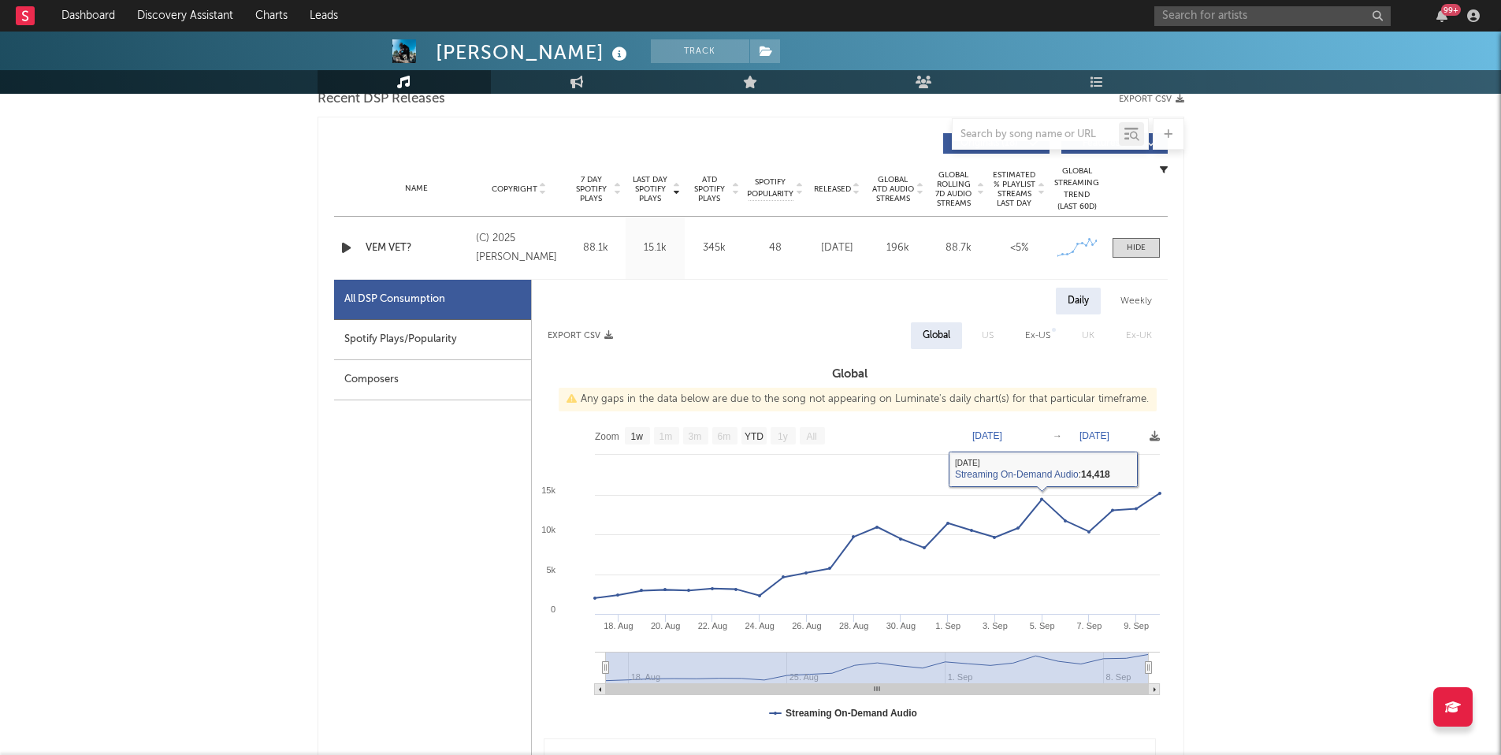
click at [454, 332] on div "Spotify Plays/Popularity" at bounding box center [432, 340] width 197 height 40
select select "1w"
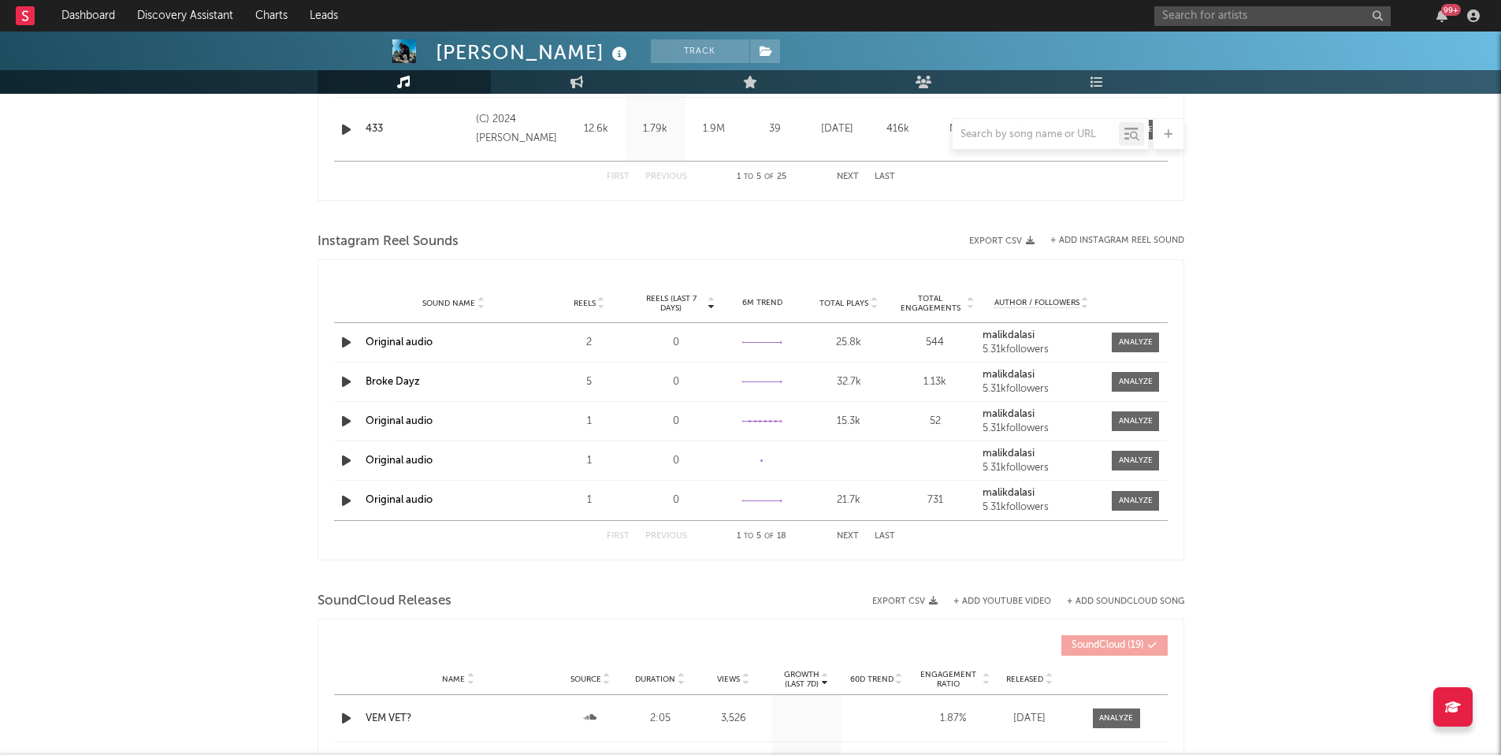
scroll to position [1328, 0]
